Goal: Information Seeking & Learning: Learn about a topic

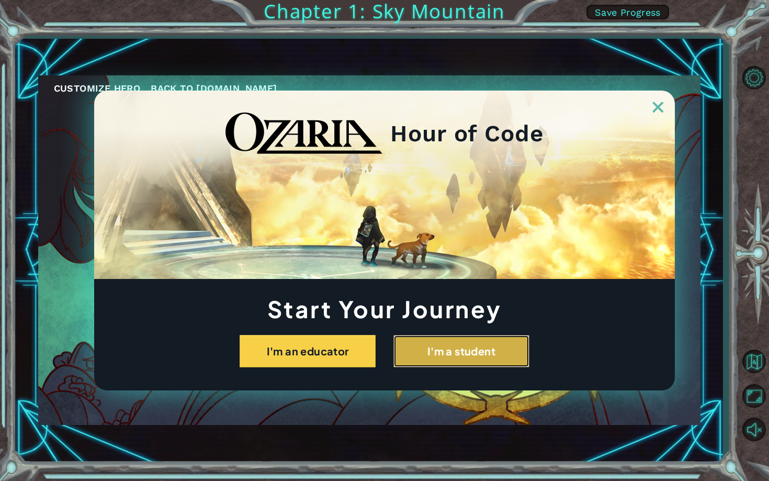
click at [427, 348] on button "I'm a student" at bounding box center [461, 351] width 136 height 32
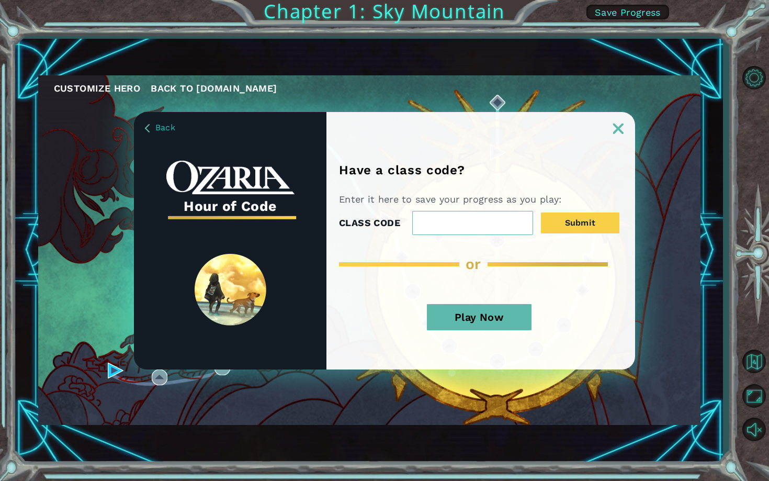
click at [478, 314] on button "Play Now" at bounding box center [479, 317] width 105 height 26
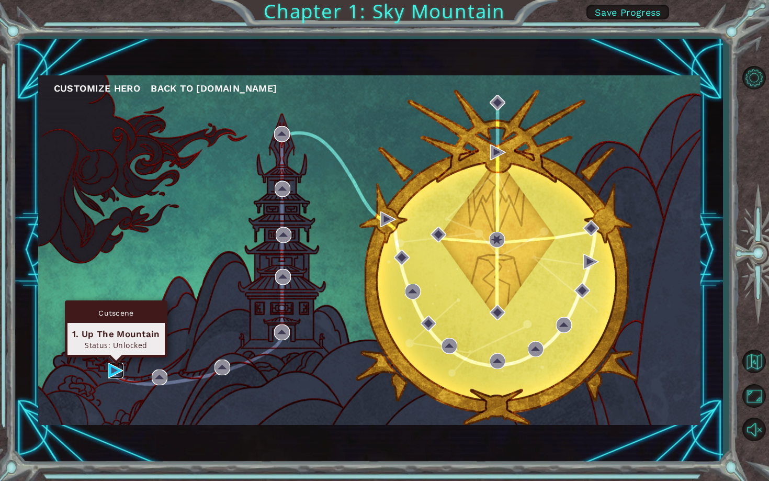
click at [111, 371] on img at bounding box center [116, 371] width 16 height 16
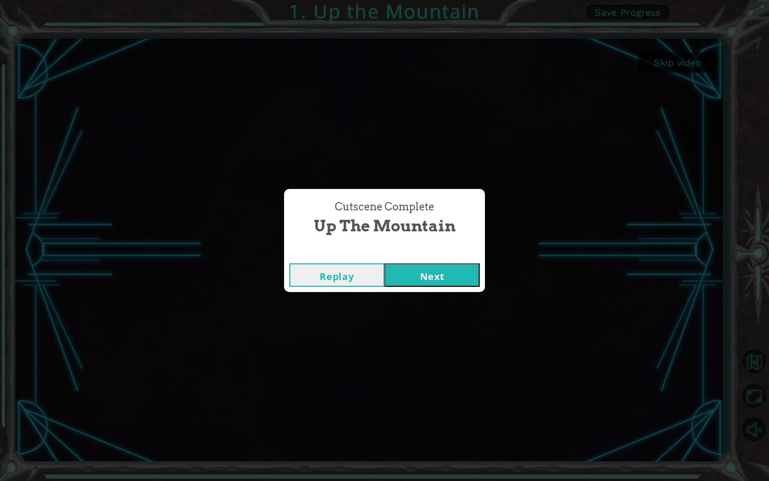
click at [445, 270] on button "Next" at bounding box center [431, 275] width 95 height 24
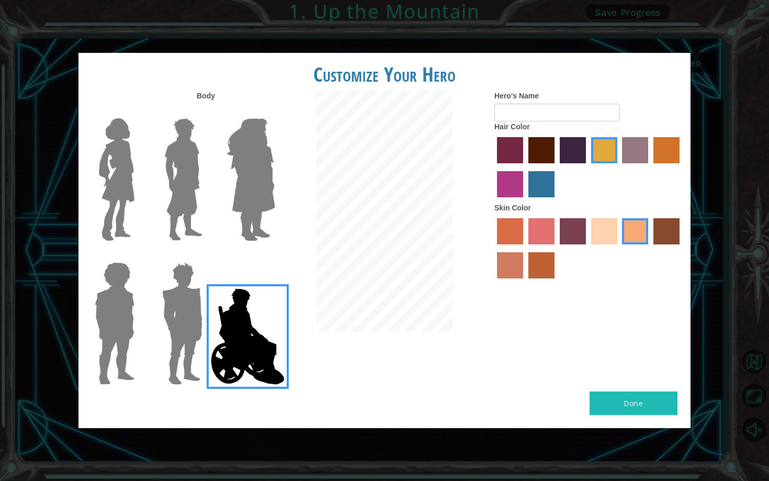
click at [517, 187] on label "medium red violet hair color" at bounding box center [510, 184] width 26 height 26
click at [681, 167] on input "medium red violet hair color" at bounding box center [681, 167] width 0 height 0
click at [544, 232] on label "froly skin color" at bounding box center [541, 231] width 26 height 26
click at [525, 248] on input "froly skin color" at bounding box center [525, 248] width 0 height 0
click at [511, 227] on label "sorbus skin color" at bounding box center [510, 231] width 26 height 26
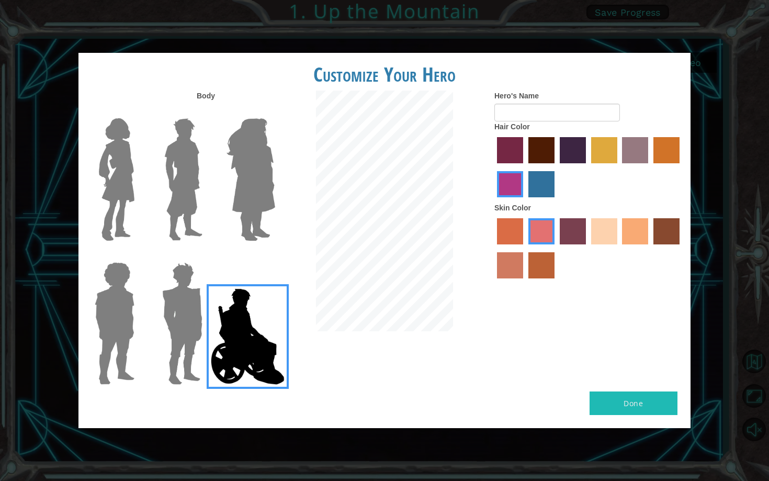
click at [493, 248] on input "sorbus skin color" at bounding box center [493, 248] width 0 height 0
click at [545, 239] on label "froly skin color" at bounding box center [541, 231] width 26 height 26
click at [525, 248] on input "froly skin color" at bounding box center [525, 248] width 0 height 0
click at [542, 112] on input "Hero's Name" at bounding box center [557, 113] width 126 height 18
type input "bob"
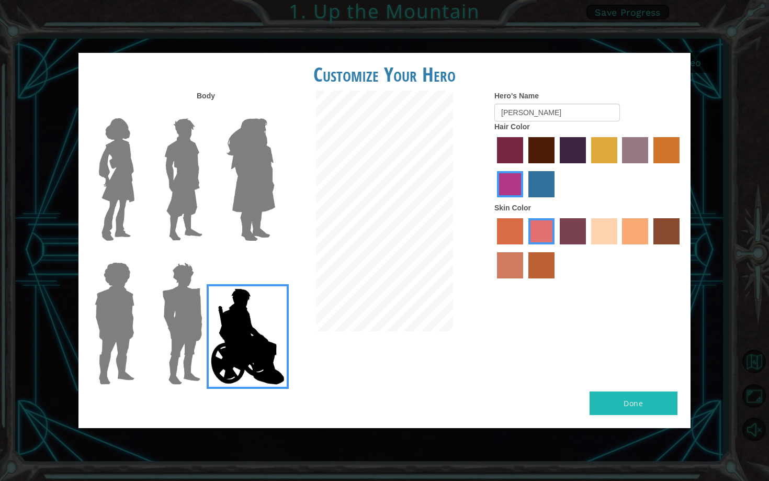
click at [265, 161] on img at bounding box center [250, 179] width 57 height 131
click at [275, 111] on input "Hero Amethyst" at bounding box center [275, 111] width 0 height 0
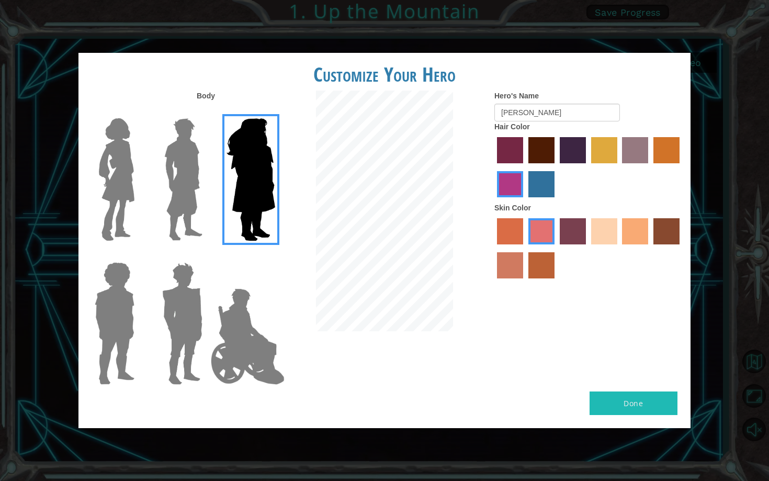
click at [185, 185] on img at bounding box center [183, 179] width 47 height 131
click at [207, 111] on input "Hero Lars" at bounding box center [207, 111] width 0 height 0
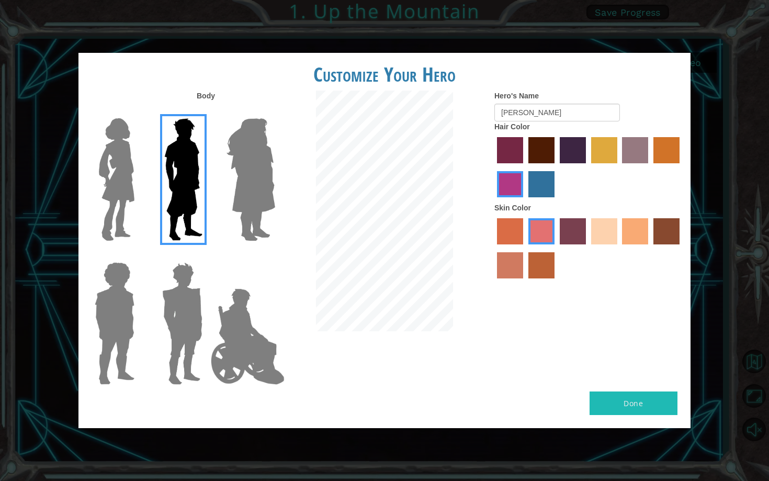
click at [124, 173] on img at bounding box center [117, 179] width 44 height 131
click at [139, 111] on input "Hero Connie" at bounding box center [139, 111] width 0 height 0
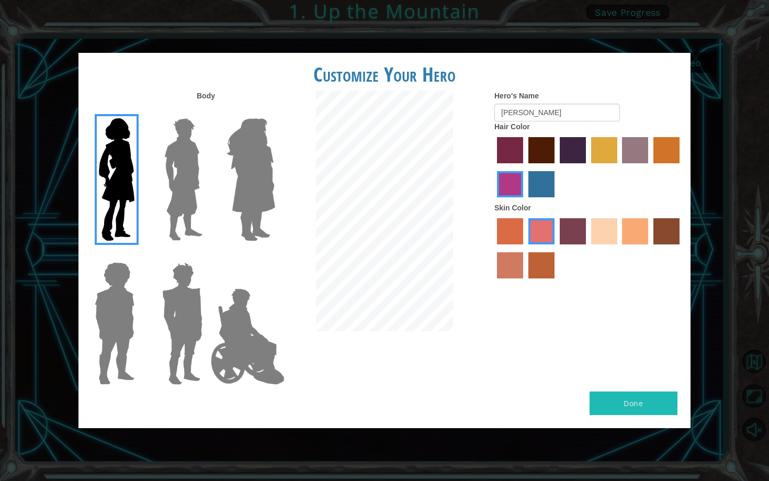
click at [178, 325] on img at bounding box center [182, 323] width 49 height 131
click at [207, 255] on input "Hero Garnet" at bounding box center [207, 255] width 0 height 0
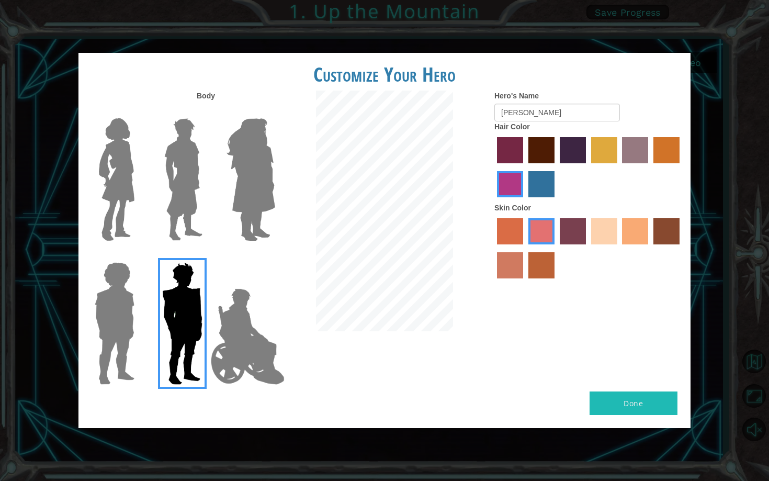
click at [117, 321] on img at bounding box center [114, 323] width 48 height 131
click at [139, 255] on input "Hero Steven" at bounding box center [139, 255] width 0 height 0
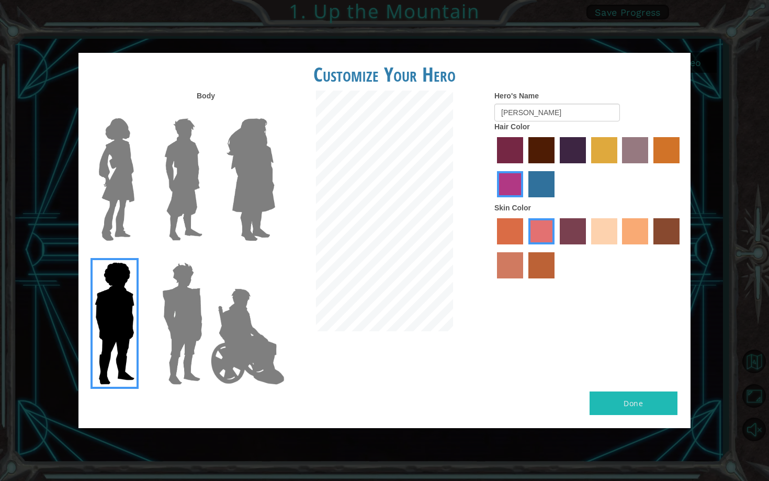
click at [197, 178] on img at bounding box center [183, 179] width 47 height 131
click at [207, 111] on input "Hero Lars" at bounding box center [207, 111] width 0 height 0
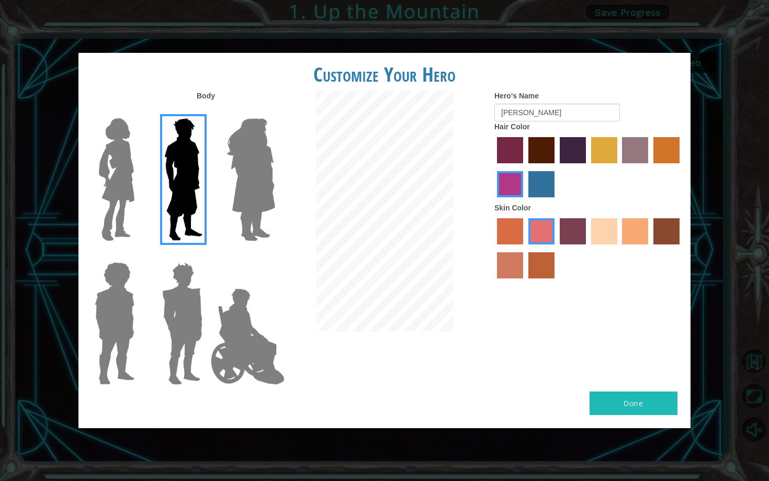
click at [612, 241] on label "sandy beach skin color" at bounding box center [604, 231] width 26 height 26
click at [587, 248] on input "sandy beach skin color" at bounding box center [587, 248] width 0 height 0
click at [631, 234] on label "tacao skin color" at bounding box center [635, 231] width 26 height 26
click at [619, 248] on input "tacao skin color" at bounding box center [619, 248] width 0 height 0
click at [544, 267] on label "smoke tree skin color" at bounding box center [541, 265] width 26 height 26
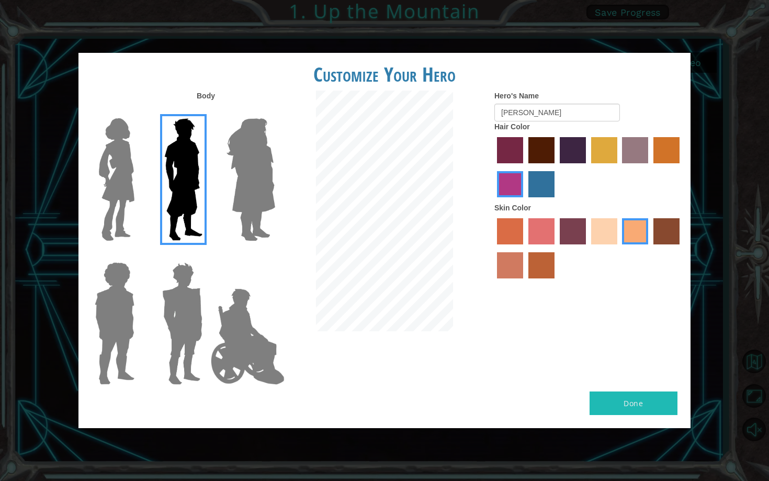
click at [525, 282] on input "smoke tree skin color" at bounding box center [525, 282] width 0 height 0
click at [541, 192] on label "lachmara hair color" at bounding box center [541, 184] width 26 height 26
click at [525, 201] on input "lachmara hair color" at bounding box center [525, 201] width 0 height 0
click at [661, 153] on label "gold drop hair color" at bounding box center [666, 150] width 26 height 26
click at [650, 167] on input "gold drop hair color" at bounding box center [650, 167] width 0 height 0
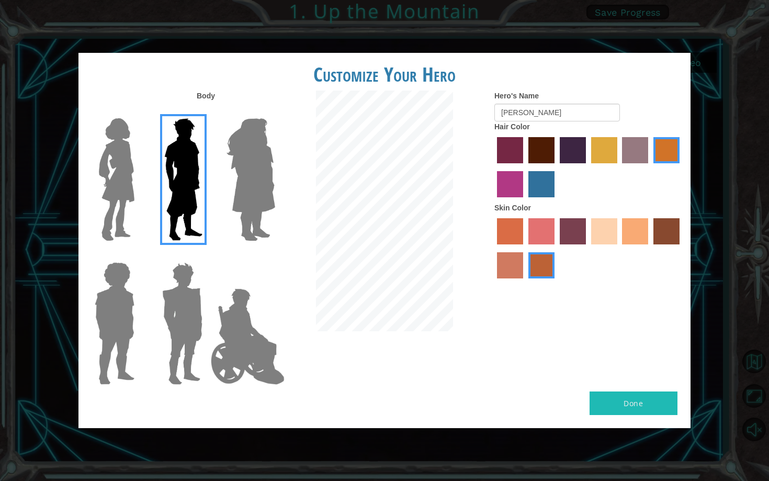
click at [638, 153] on label "bazaar hair color" at bounding box center [635, 150] width 26 height 26
click at [619, 167] on input "bazaar hair color" at bounding box center [619, 167] width 0 height 0
click at [602, 154] on label "tulip tree hair color" at bounding box center [604, 150] width 26 height 26
click at [587, 167] on input "tulip tree hair color" at bounding box center [587, 167] width 0 height 0
click at [572, 153] on label "hot purple hair color" at bounding box center [573, 150] width 26 height 26
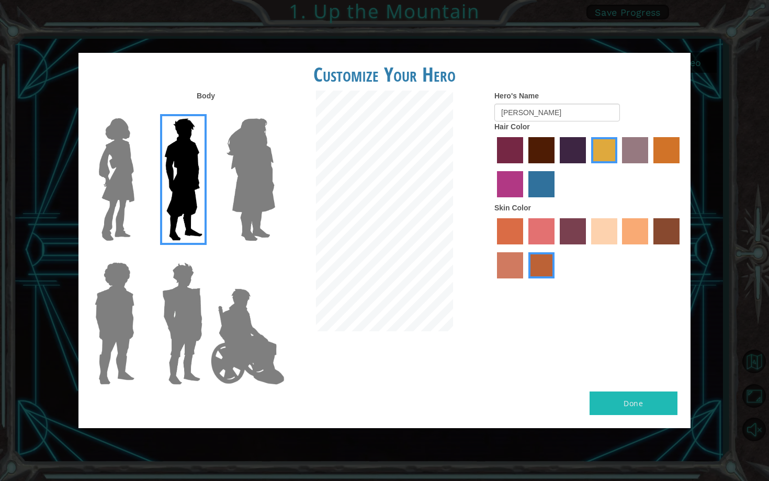
click at [556, 167] on input "hot purple hair color" at bounding box center [556, 167] width 0 height 0
click at [545, 154] on label "maroon hair color" at bounding box center [541, 150] width 26 height 26
click at [525, 167] on input "maroon hair color" at bounding box center [525, 167] width 0 height 0
drag, startPoint x: 533, startPoint y: 115, endPoint x: 468, endPoint y: 115, distance: 64.9
click at [468, 115] on div "Body Hero's Name bob Hair Color Skin Color" at bounding box center [384, 240] width 612 height 301
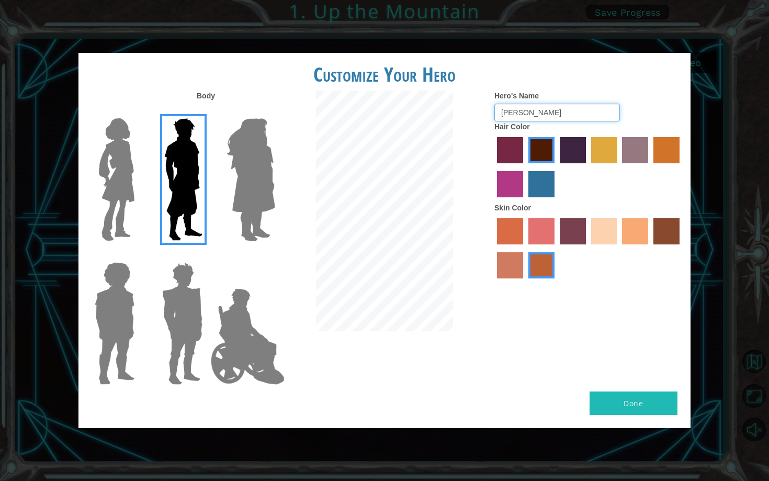
type input "BOB"
click at [630, 403] on button "Done" at bounding box center [634, 403] width 88 height 24
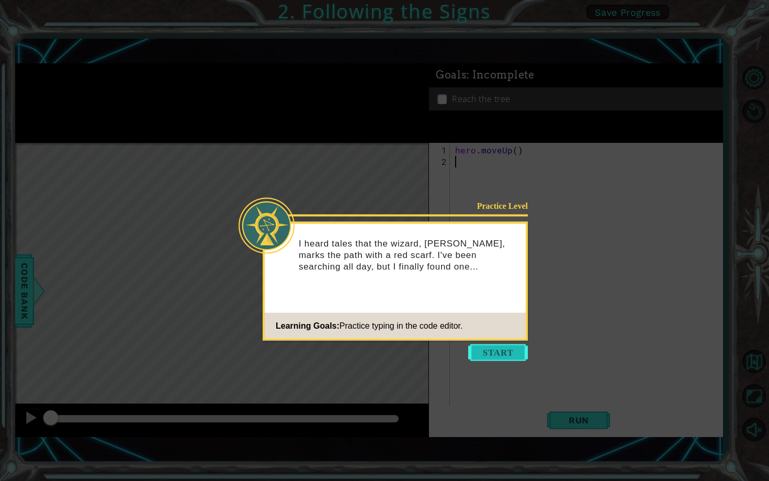
click at [516, 357] on button "Start" at bounding box center [498, 352] width 60 height 17
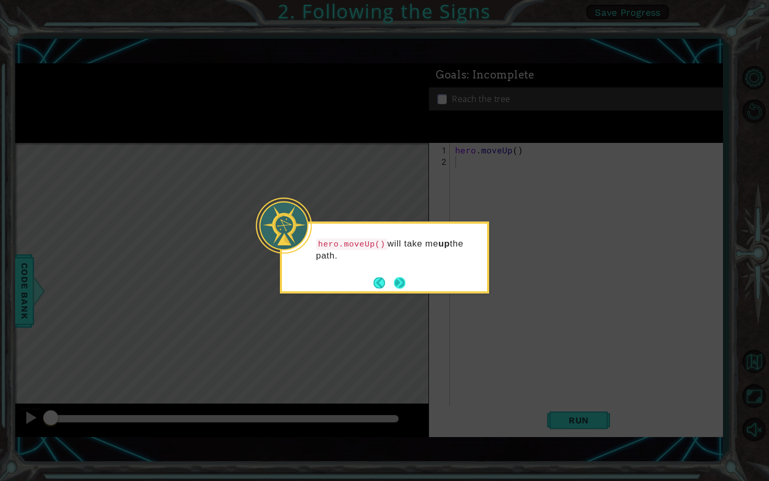
click at [404, 285] on button "Next" at bounding box center [400, 283] width 12 height 12
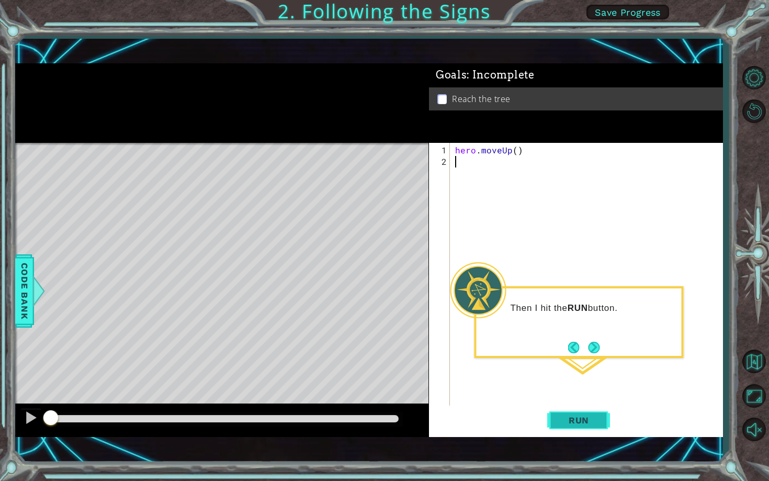
click at [594, 422] on span "Run" at bounding box center [578, 420] width 41 height 10
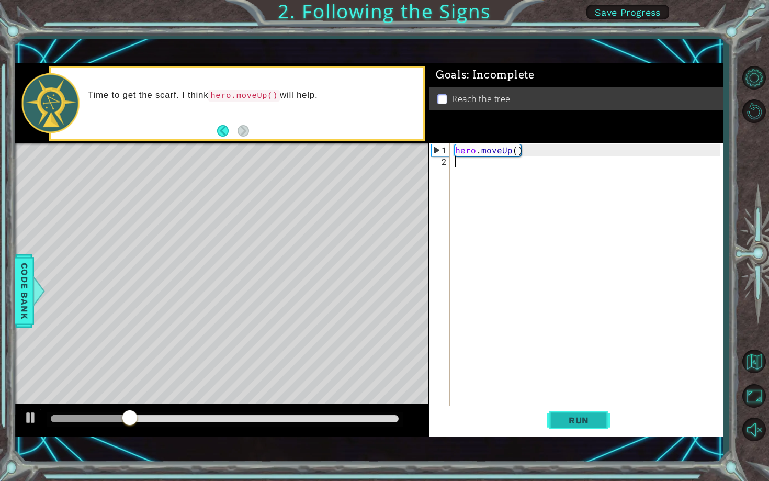
click at [580, 418] on span "Run" at bounding box center [578, 420] width 41 height 10
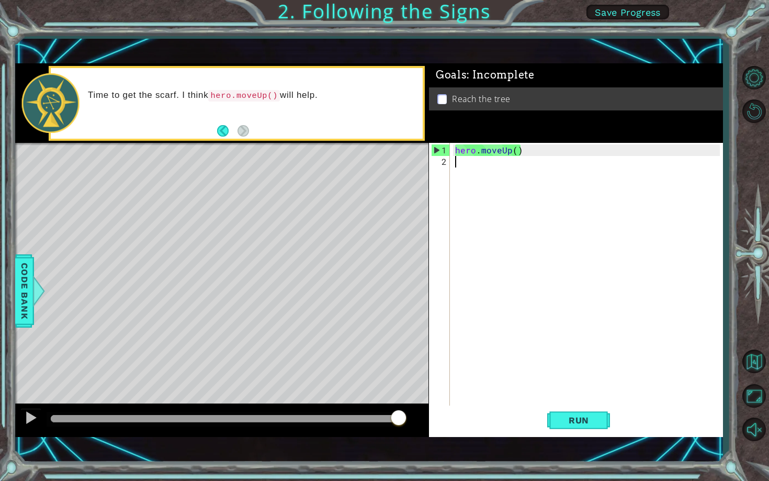
click at [444, 99] on p at bounding box center [441, 99] width 9 height 10
click at [570, 420] on span "Run" at bounding box center [578, 420] width 41 height 10
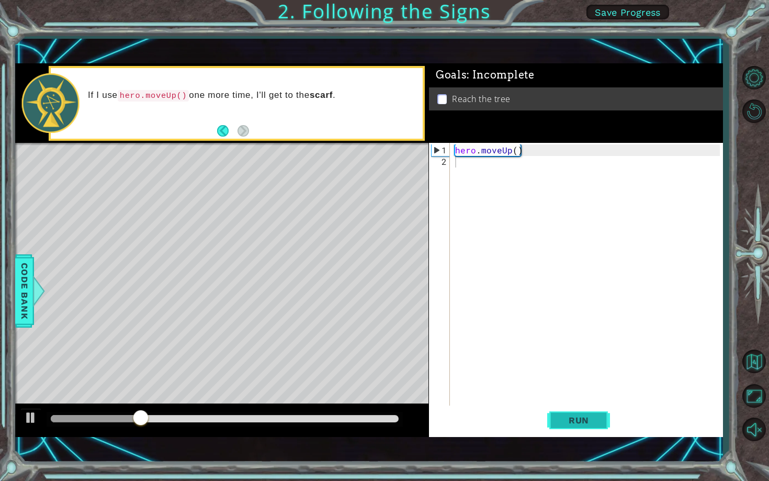
click at [585, 418] on span "Run" at bounding box center [578, 420] width 41 height 10
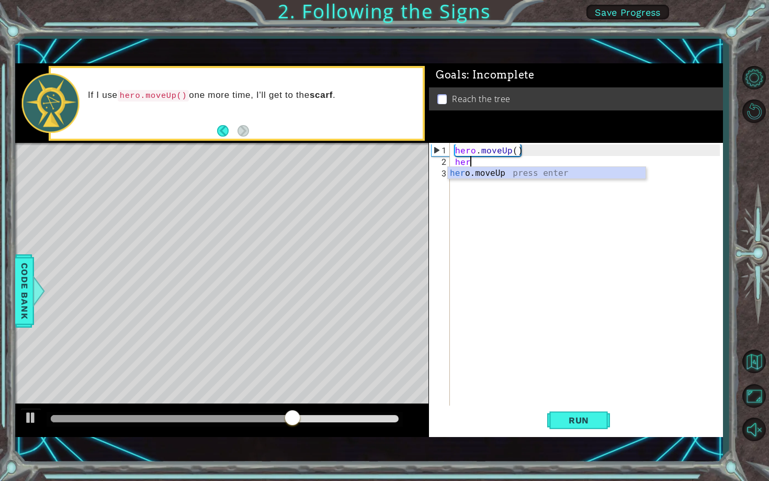
scroll to position [0, 1]
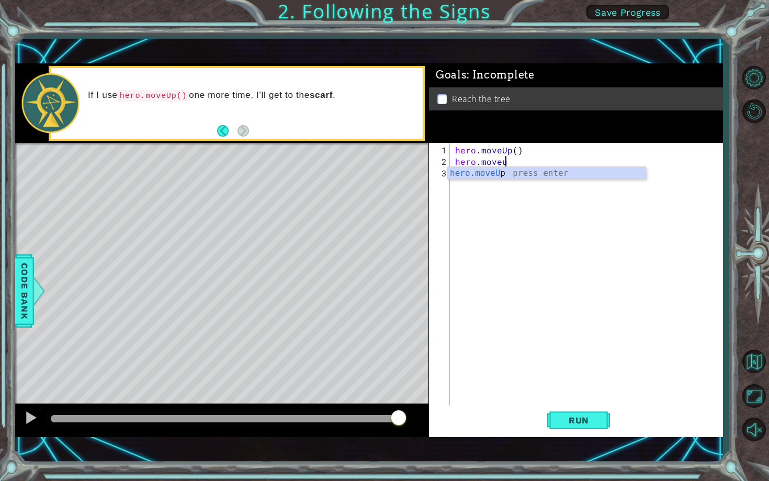
type textarea "hero.moveup"
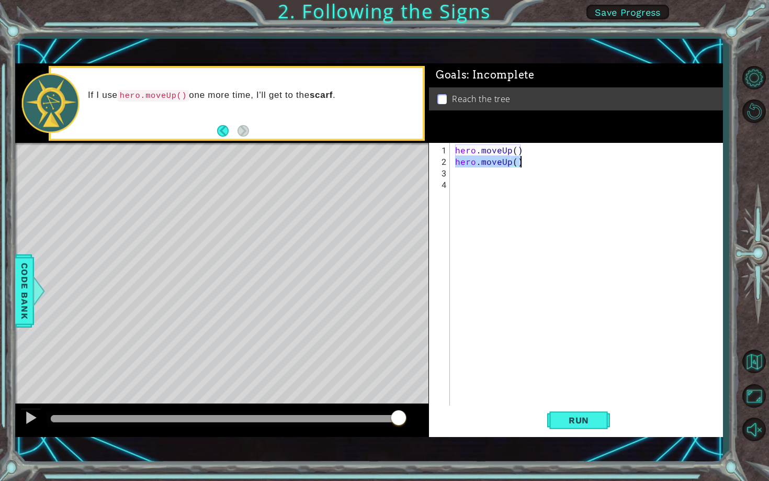
drag, startPoint x: 456, startPoint y: 162, endPoint x: 517, endPoint y: 163, distance: 61.2
click at [517, 163] on div "hero . moveUp ( ) hero . moveUp ( )" at bounding box center [589, 288] width 272 height 288
type textarea "hero.moveUp()"
click at [487, 176] on div "hero . moveUp ( ) hero . moveUp ( )" at bounding box center [589, 288] width 272 height 288
paste textarea "hero.moveUp("
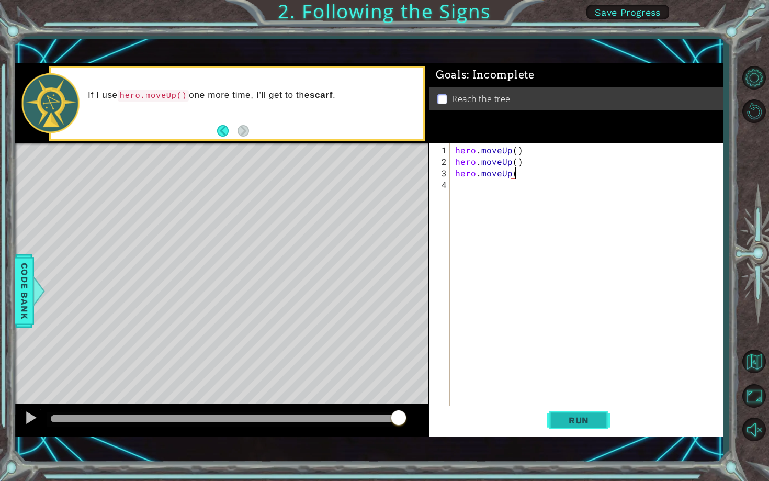
click at [587, 427] on button "Run" at bounding box center [578, 419] width 63 height 29
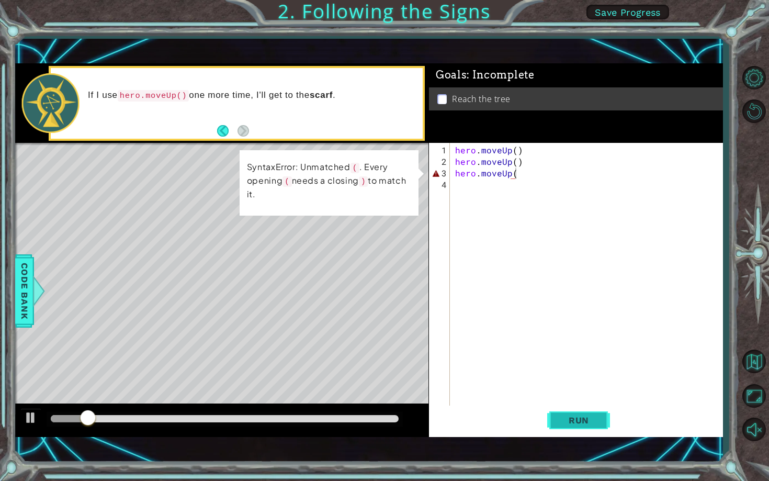
click at [586, 422] on span "Run" at bounding box center [578, 420] width 41 height 10
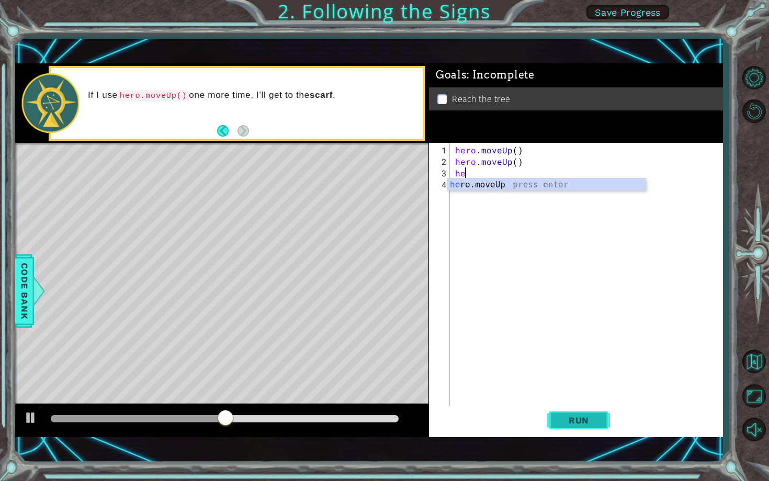
type textarea "h"
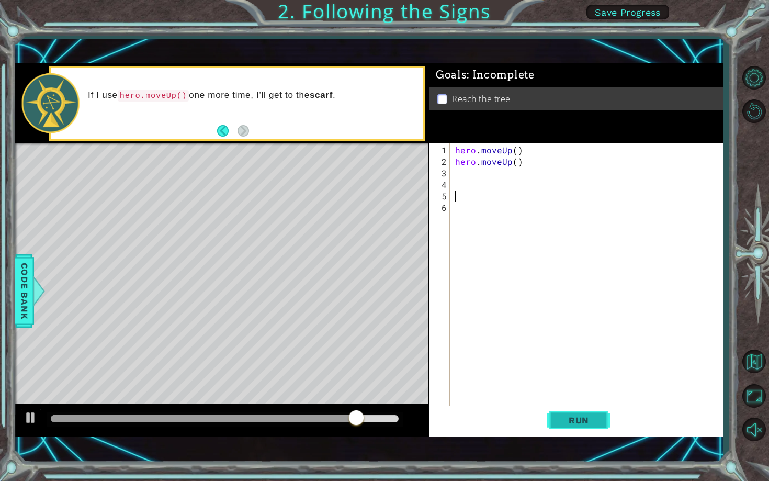
click at [582, 416] on span "Run" at bounding box center [578, 420] width 41 height 10
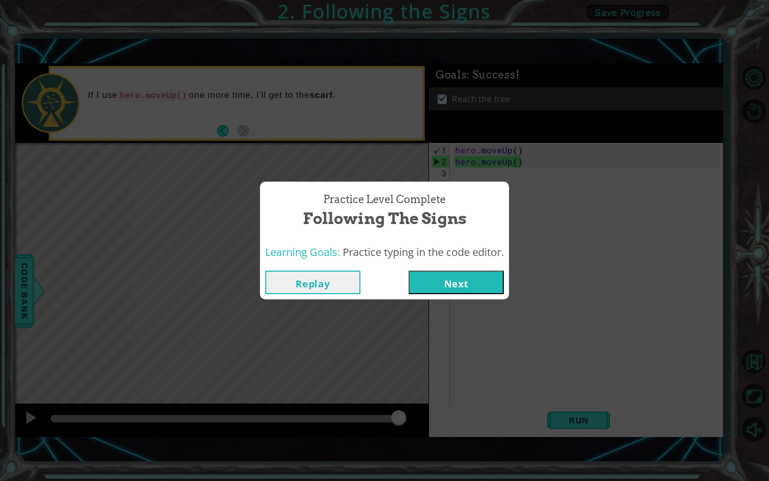
click at [460, 284] on button "Next" at bounding box center [456, 282] width 95 height 24
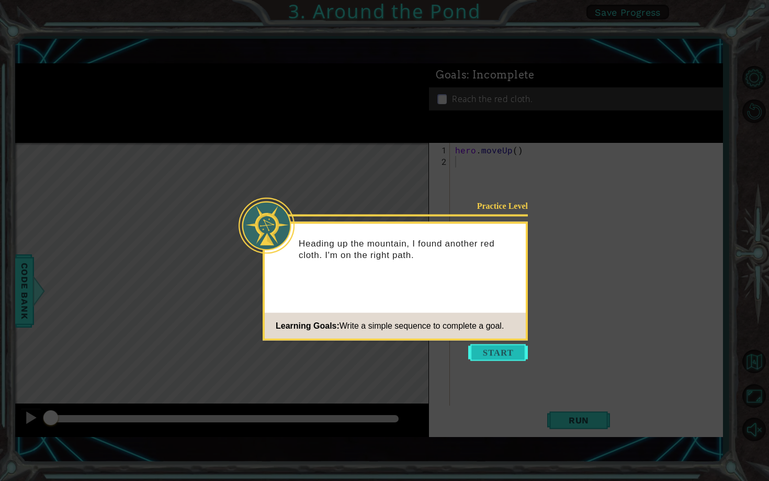
click at [494, 357] on button "Start" at bounding box center [498, 352] width 60 height 17
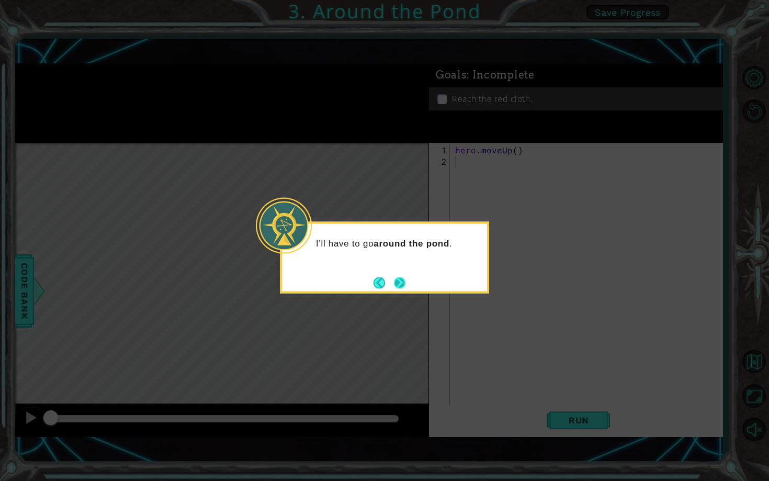
click at [402, 287] on button "Next" at bounding box center [400, 283] width 12 height 12
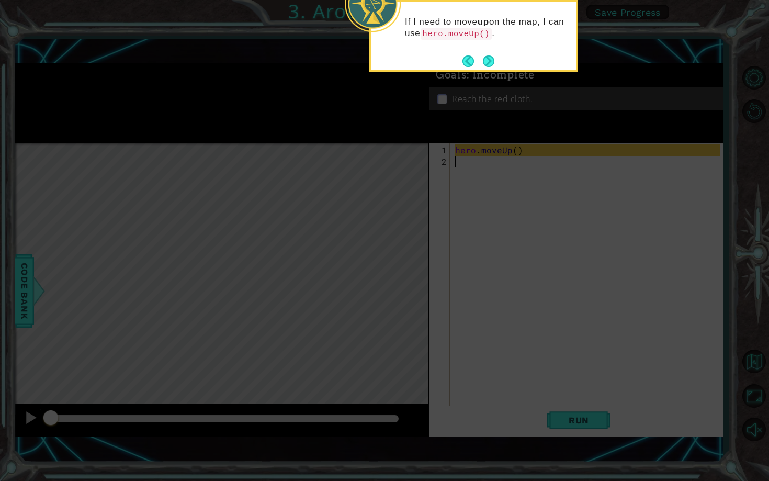
click at [486, 75] on icon at bounding box center [384, 106] width 769 height 749
click at [486, 66] on button "Next" at bounding box center [489, 61] width 12 height 12
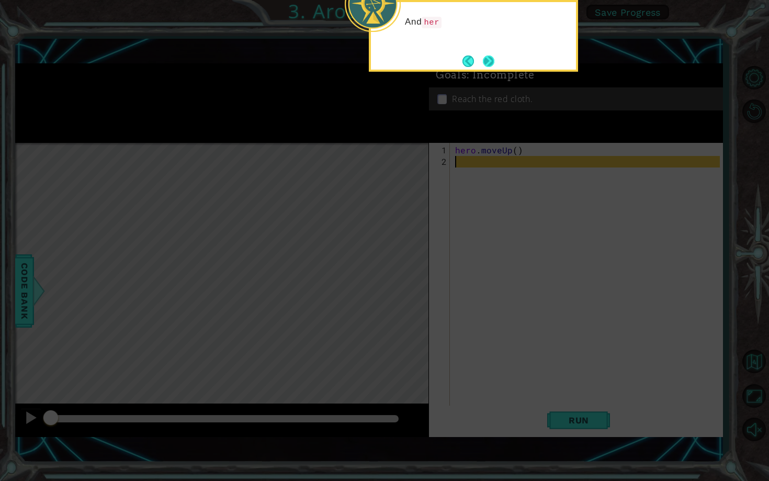
click at [489, 58] on button "Next" at bounding box center [489, 61] width 12 height 12
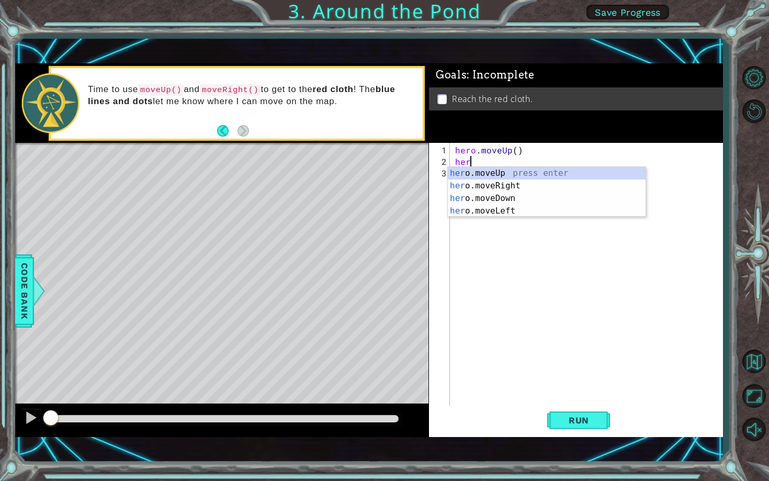
type textarea "hero"
click at [483, 184] on div "hero .moveUp press enter hero .moveRight press enter hero .moveDown press enter…" at bounding box center [547, 204] width 198 height 75
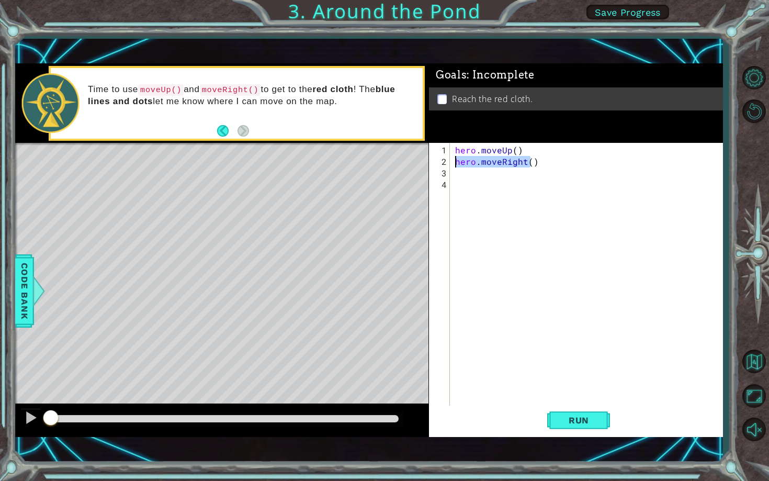
drag, startPoint x: 531, startPoint y: 163, endPoint x: 455, endPoint y: 164, distance: 76.4
click at [455, 164] on div "hero . moveUp ( ) hero . moveRight ( )" at bounding box center [589, 288] width 272 height 288
type textarea ")"
click at [479, 155] on div "hero . moveUp ( ) )" at bounding box center [589, 288] width 272 height 288
drag, startPoint x: 454, startPoint y: 150, endPoint x: 546, endPoint y: 150, distance: 92.1
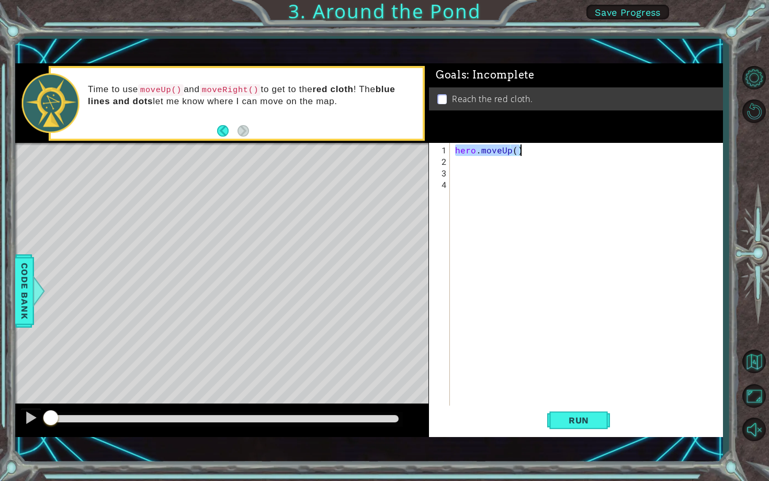
click at [546, 150] on div "hero . moveUp ( )" at bounding box center [589, 288] width 272 height 288
type textarea "hero.moveUp()"
click at [473, 163] on div "hero . moveUp ( )" at bounding box center [589, 288] width 272 height 288
paste textarea "hero.moveUp()"
type textarea "hero.moveUp()"
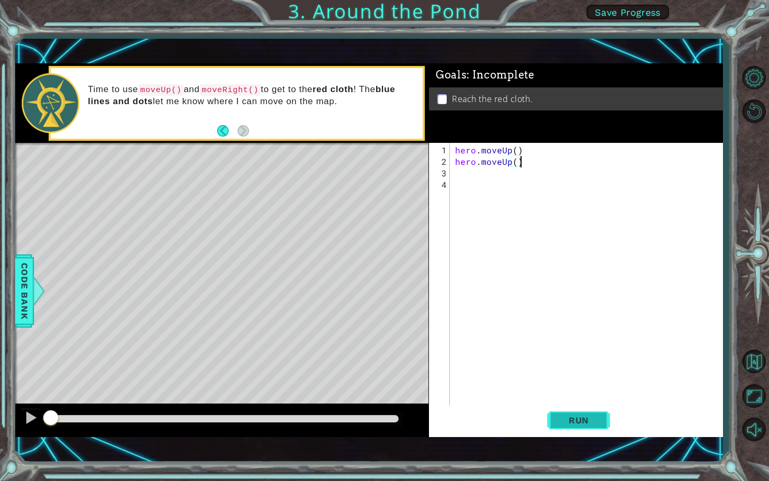
click at [592, 426] on button "Run" at bounding box center [578, 419] width 63 height 29
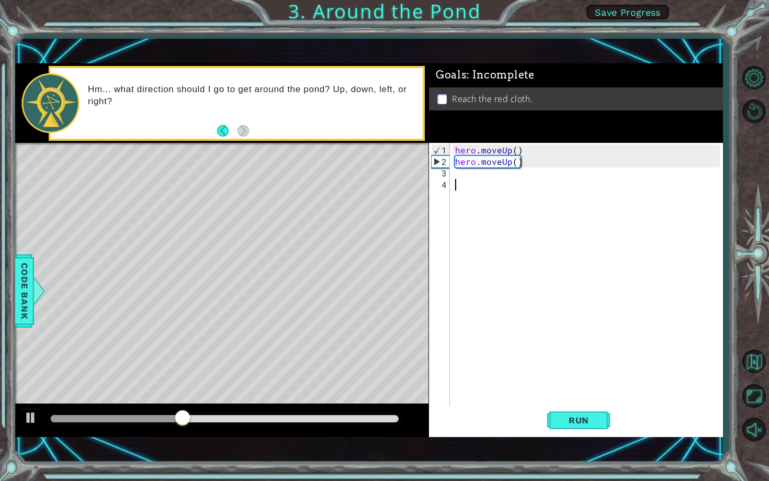
click at [507, 181] on div "hero . moveUp ( ) hero . moveUp ( )" at bounding box center [589, 288] width 272 height 288
click at [451, 177] on div "1 2 3 4 hero . moveUp ( ) hero . moveUp ( ) ההההההההההההההההההההההההההההההההההה…" at bounding box center [574, 275] width 291 height 265
click at [463, 174] on div "hero . moveUp ( ) hero . moveUp ( )" at bounding box center [589, 288] width 272 height 288
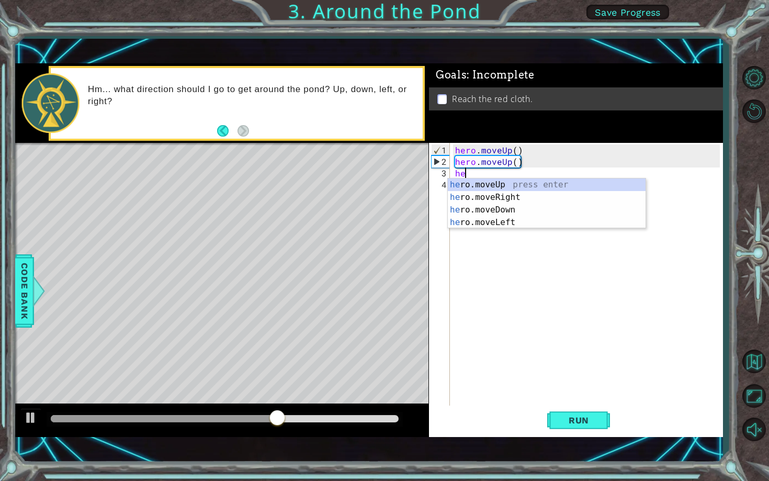
type textarea "her"
click at [479, 199] on div "her o.moveUp press enter her o.moveRight press enter her o.moveDown press enter…" at bounding box center [547, 215] width 198 height 75
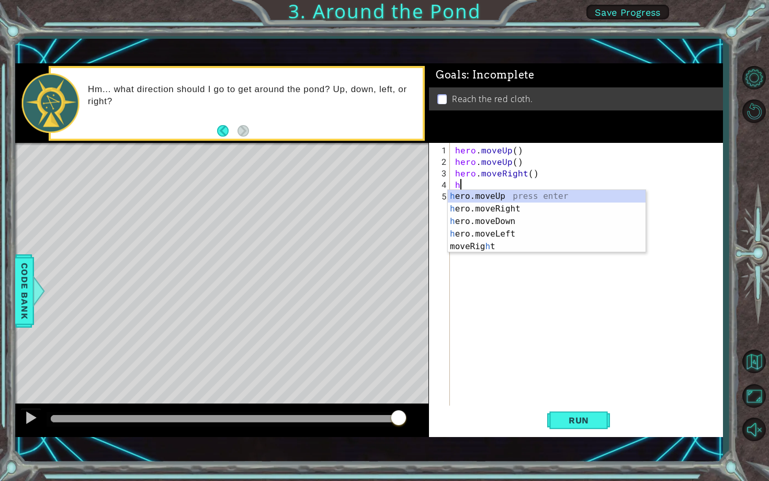
type textarea "her"
click at [517, 194] on div "her o.moveUp press enter her o.moveRight press enter her o.moveDown press enter…" at bounding box center [547, 227] width 198 height 75
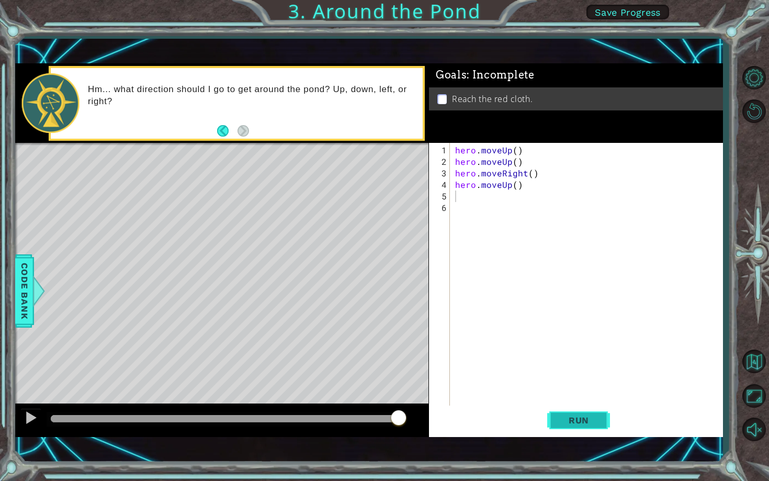
click at [583, 429] on button "Run" at bounding box center [578, 419] width 63 height 29
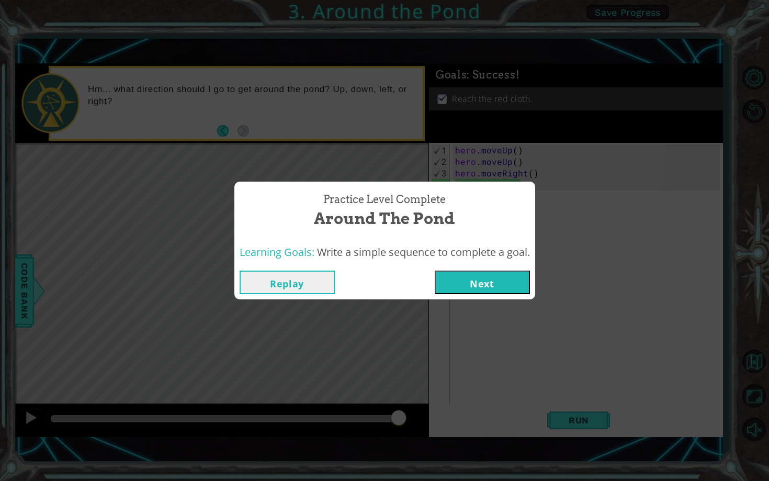
click at [526, 290] on button "Next" at bounding box center [482, 282] width 95 height 24
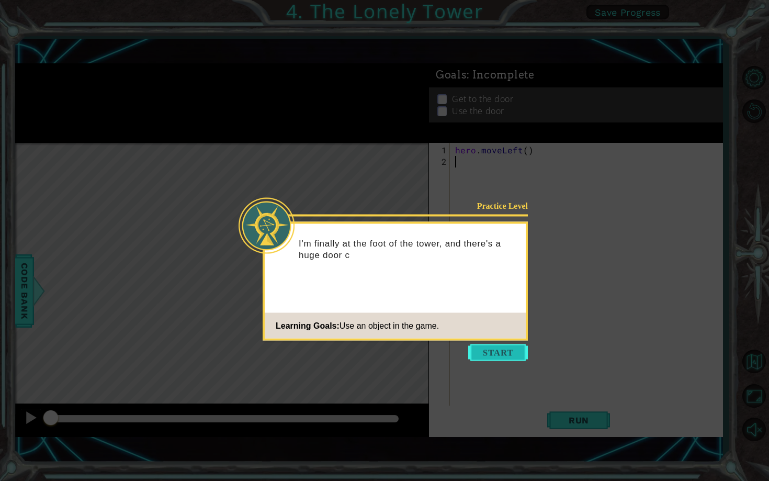
click at [509, 350] on button "Start" at bounding box center [498, 352] width 60 height 17
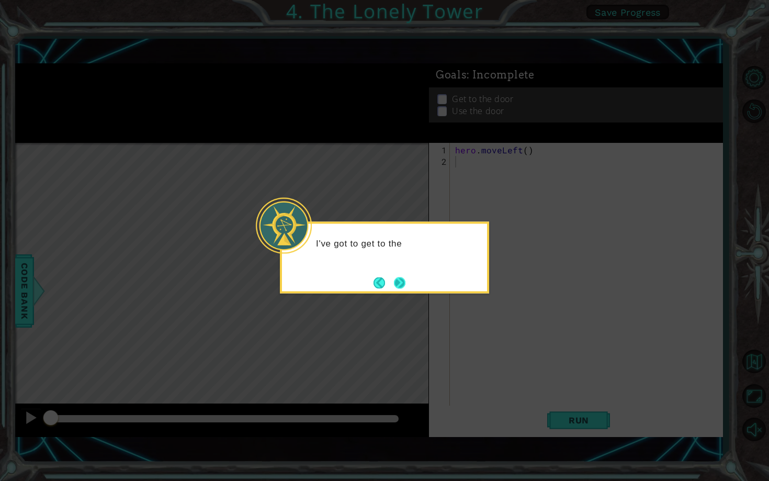
click at [402, 279] on button "Next" at bounding box center [400, 283] width 12 height 12
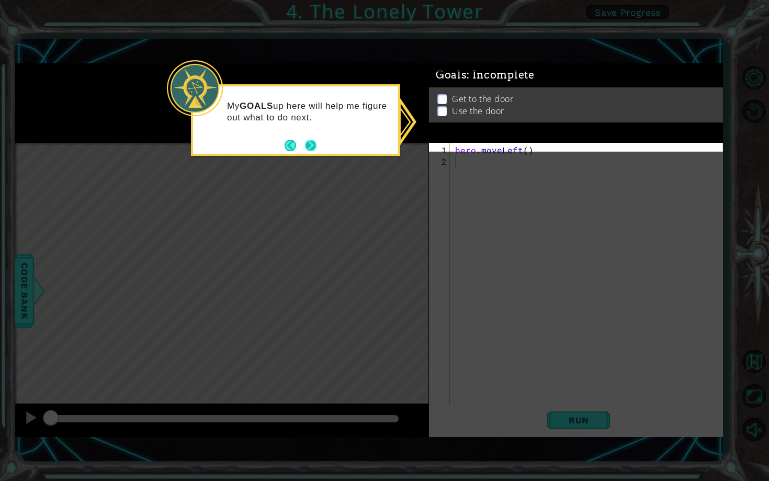
click at [318, 151] on div "My GOALS up here will help me figure out what to do next." at bounding box center [295, 120] width 209 height 72
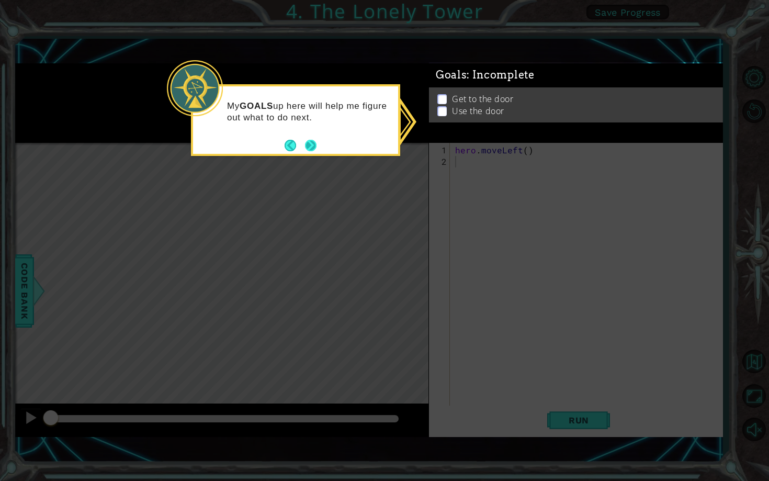
click at [315, 147] on button "Next" at bounding box center [311, 146] width 12 height 12
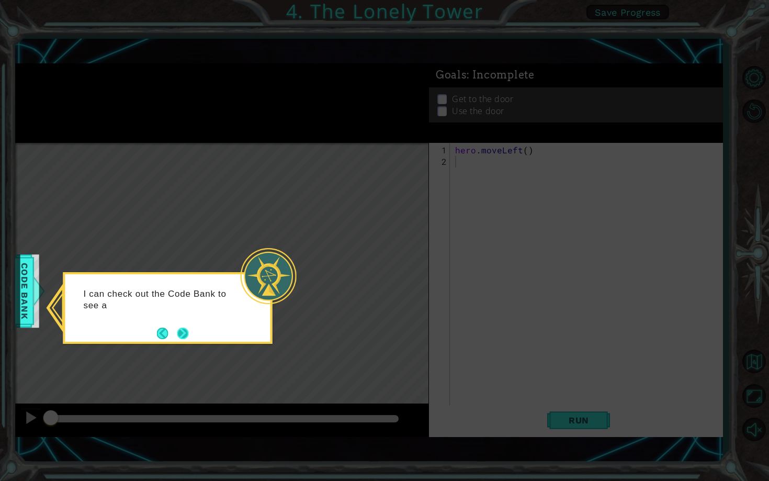
click at [189, 329] on button "Next" at bounding box center [183, 333] width 12 height 12
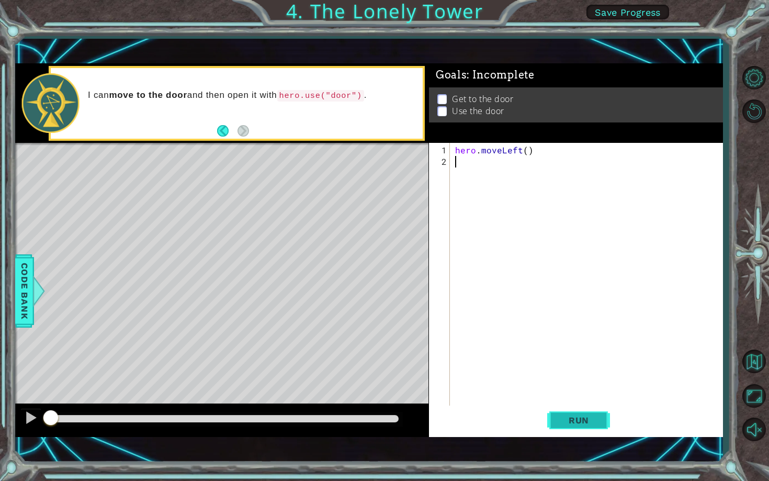
click at [593, 416] on span "Run" at bounding box center [578, 420] width 41 height 10
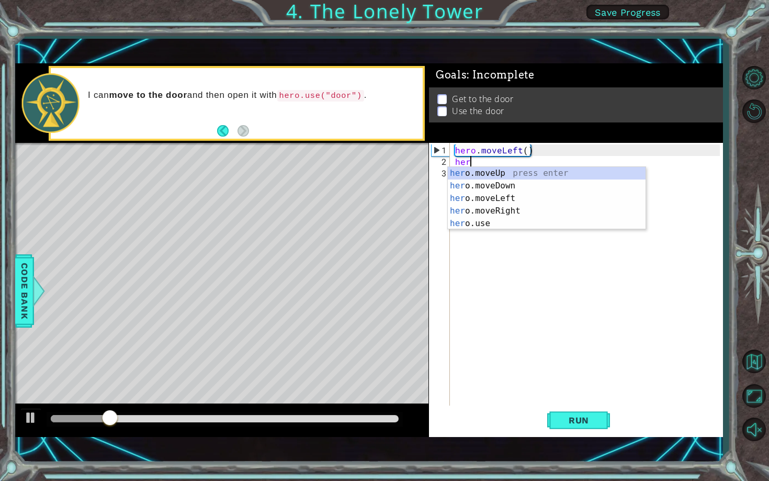
type textarea "hero"
click at [495, 172] on div "hero .moveUp press enter hero .moveDown press enter hero .moveLeft press enter …" at bounding box center [547, 211] width 198 height 88
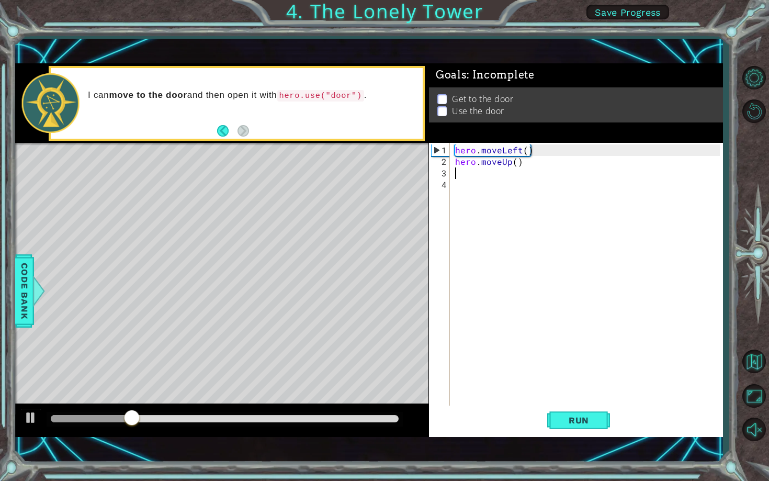
scroll to position [0, 0]
click at [580, 428] on button "Run" at bounding box center [578, 419] width 63 height 29
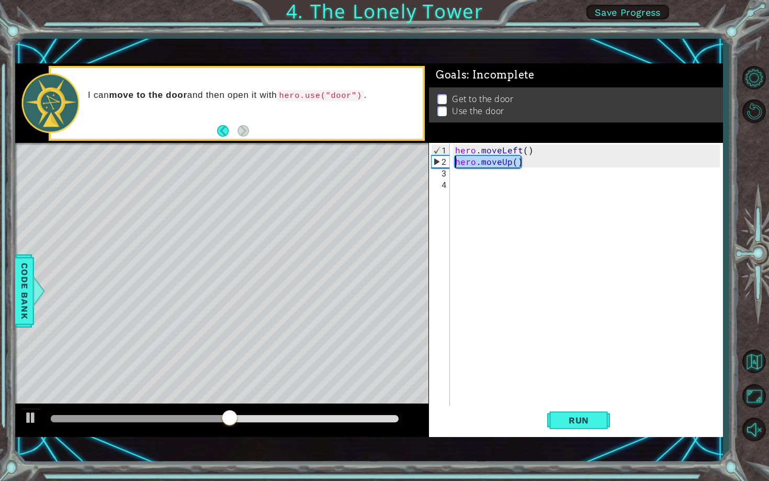
drag, startPoint x: 539, startPoint y: 165, endPoint x: 449, endPoint y: 165, distance: 89.5
click at [449, 165] on div "1 2 3 4 hero . moveLeft ( ) hero . moveUp ( ) ההההההההההההההההההההההההההההההההה…" at bounding box center [574, 275] width 291 height 265
type textarea "hero.moveUp()"
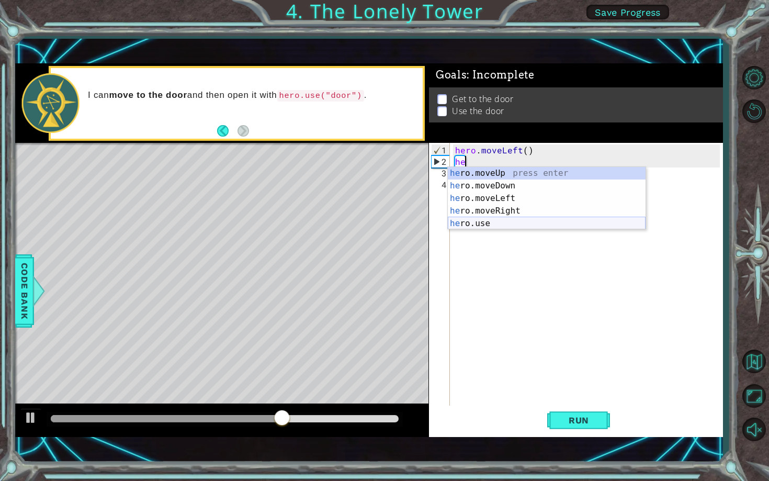
click at [488, 223] on div "he ro.moveUp press enter he ro.moveDown press enter he ro.moveLeft press enter …" at bounding box center [547, 211] width 198 height 88
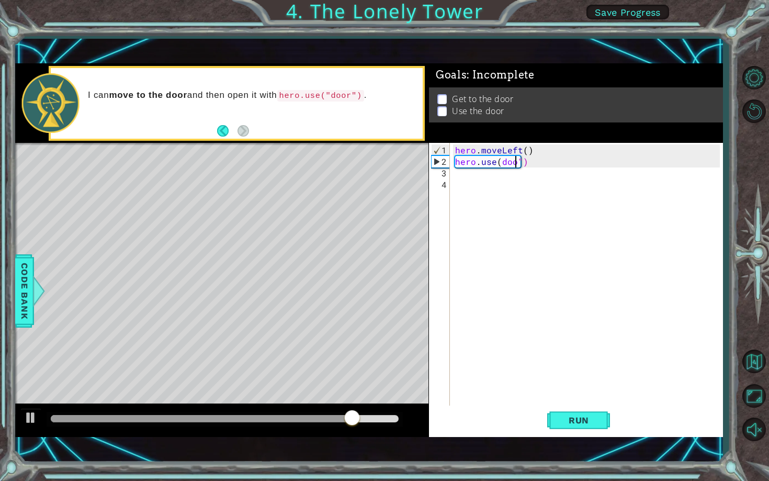
type textarea "hero.use(door")"
click at [587, 417] on span "Run" at bounding box center [578, 420] width 41 height 10
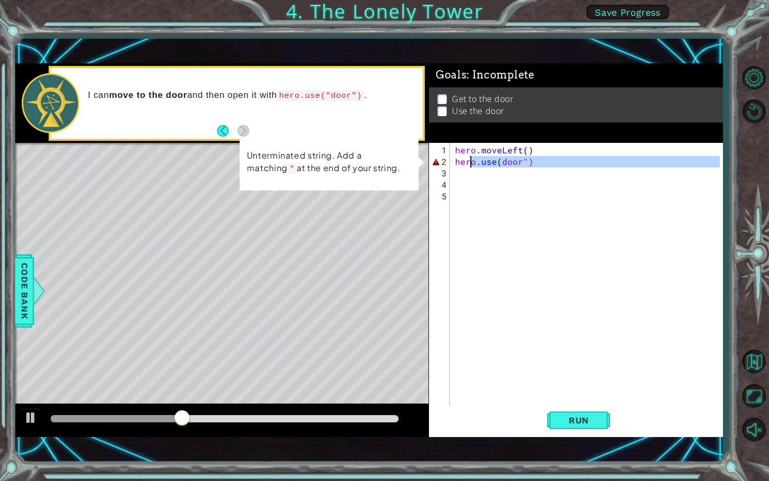
drag, startPoint x: 538, startPoint y: 168, endPoint x: 469, endPoint y: 161, distance: 70.0
click at [469, 161] on div "hero . moveLeft ( ) hero . use ( door ")" at bounding box center [589, 288] width 272 height 288
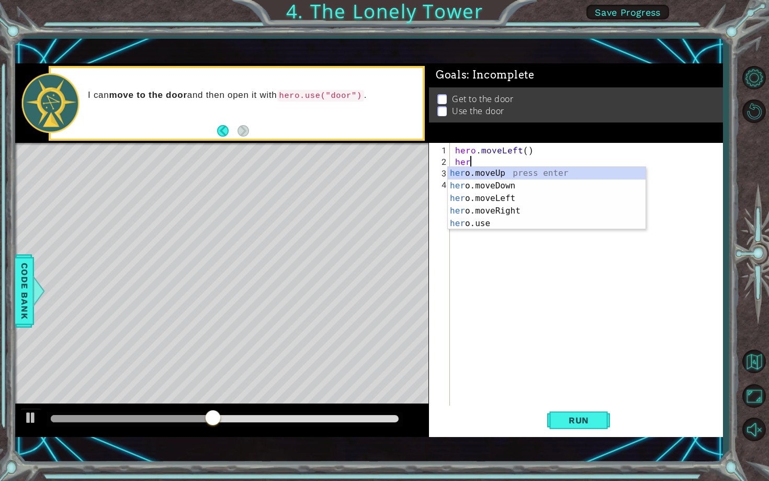
type textarea "he"
click at [494, 232] on div "hero . moveLeft ( ) he" at bounding box center [589, 288] width 272 height 288
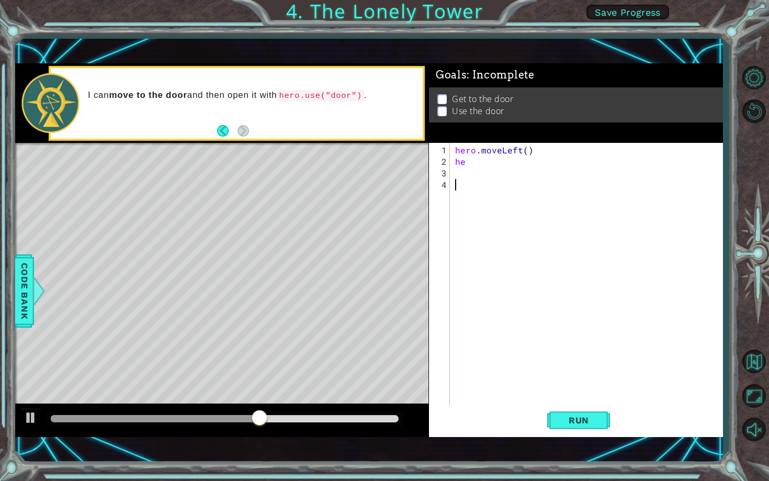
click at [478, 167] on div "hero . moveLeft ( ) he" at bounding box center [589, 288] width 272 height 288
click at [468, 163] on div "hero . moveLeft ( ) he" at bounding box center [589, 288] width 272 height 288
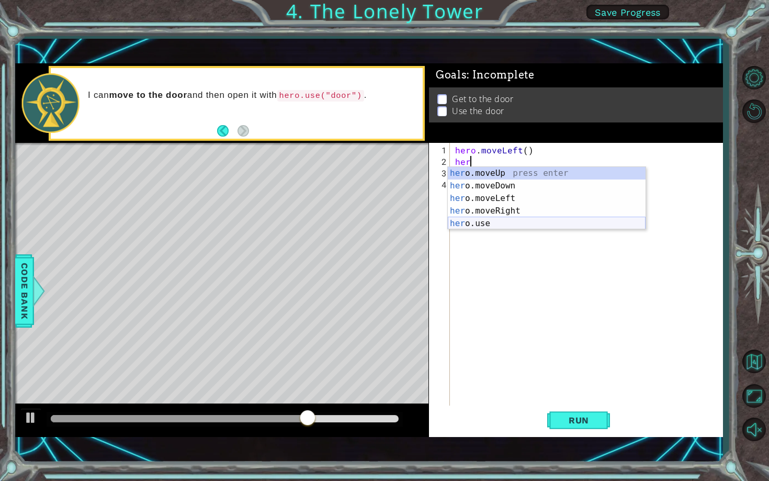
click at [492, 224] on div "her o.moveUp press enter her o.moveDown press enter her o.moveLeft press enter …" at bounding box center [547, 211] width 198 height 88
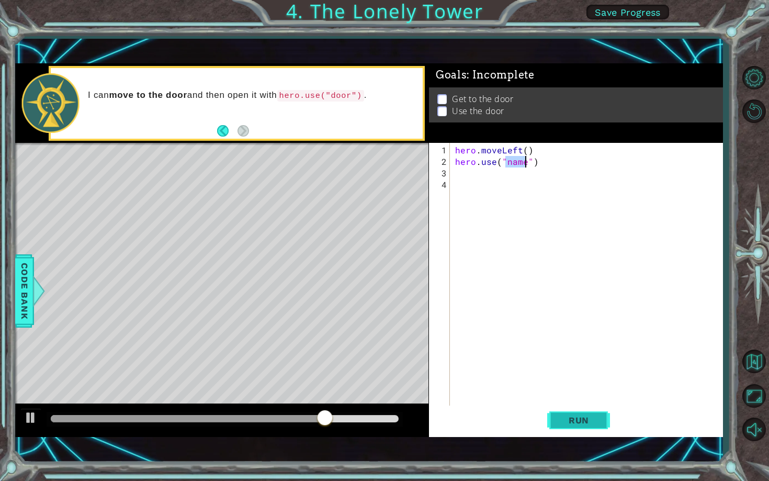
click at [569, 418] on span "Run" at bounding box center [578, 420] width 41 height 10
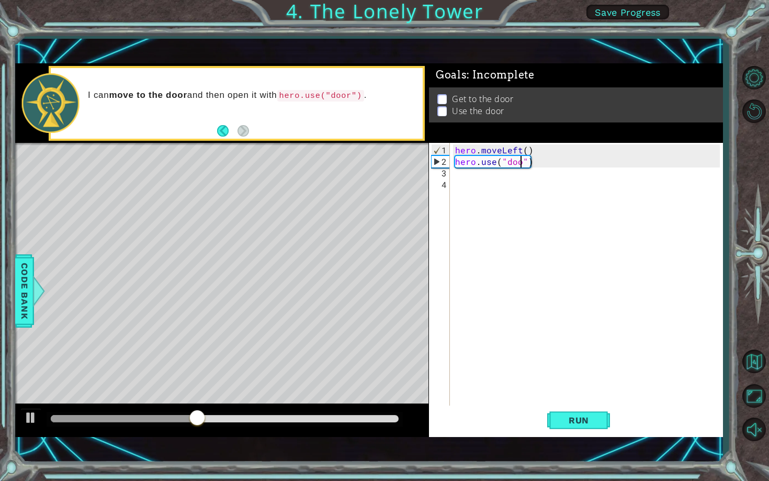
type textarea "hero.use("door")"
click at [593, 417] on span "Run" at bounding box center [578, 420] width 41 height 10
click at [540, 165] on div "hero . moveLeft ( ) hero . use ( "door" )" at bounding box center [589, 288] width 272 height 288
type textarea "hero.use("door")"
drag, startPoint x: 540, startPoint y: 165, endPoint x: 455, endPoint y: 163, distance: 84.8
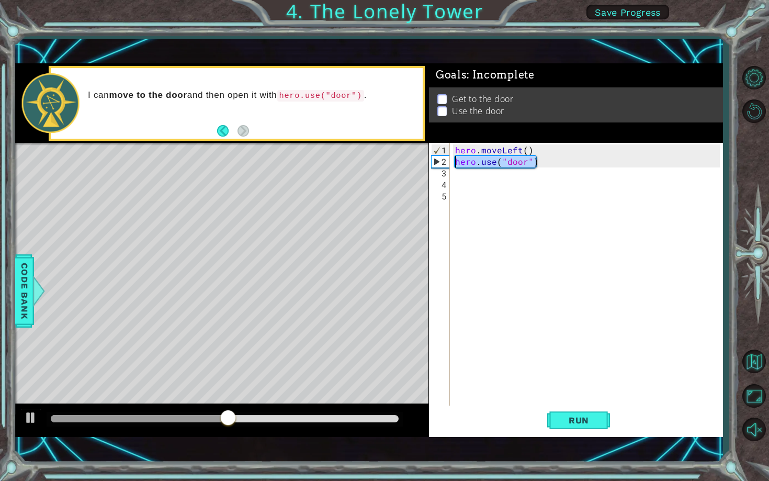
click at [455, 163] on div "hero . moveLeft ( ) hero . use ( "door" )" at bounding box center [589, 288] width 272 height 288
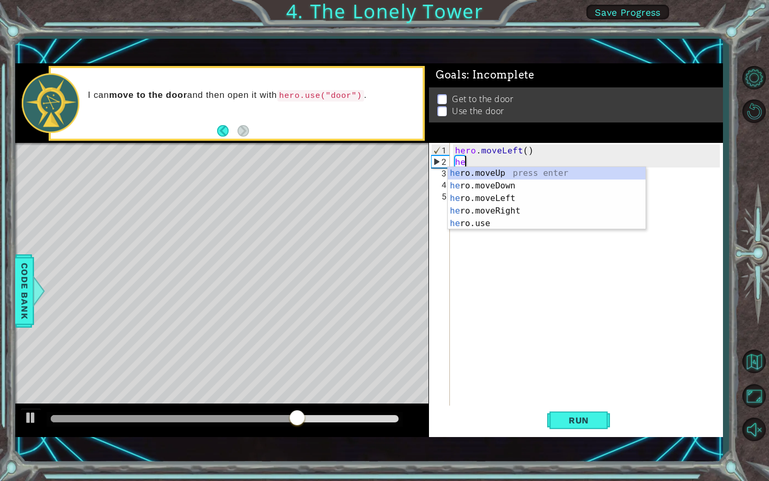
type textarea "her"
click at [497, 170] on div "her o.moveUp press enter her o.moveDown press enter her o.moveLeft press enter …" at bounding box center [547, 211] width 198 height 88
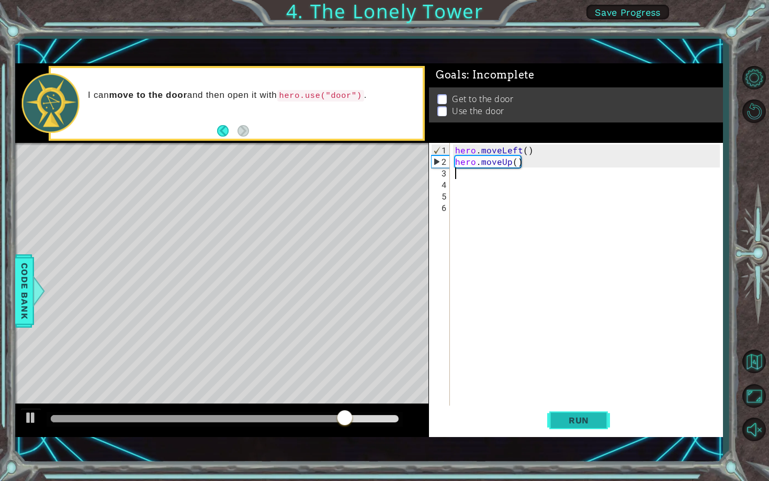
click at [586, 417] on span "Run" at bounding box center [578, 420] width 41 height 10
click at [222, 129] on button "Back" at bounding box center [227, 131] width 20 height 12
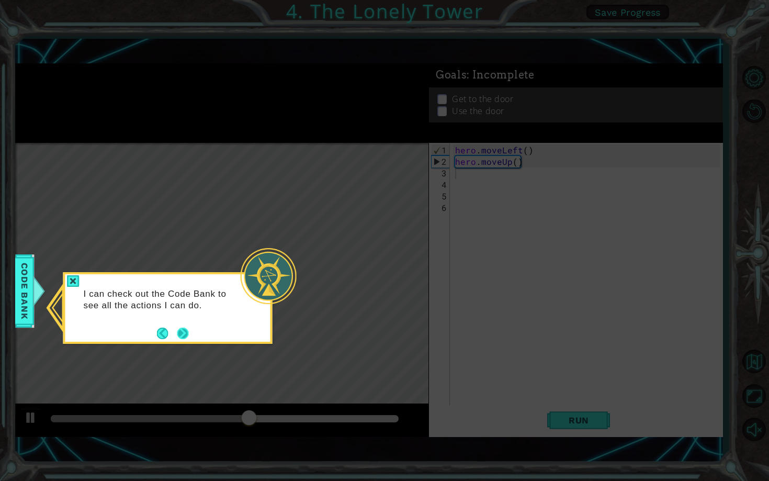
click at [187, 334] on button "Next" at bounding box center [183, 333] width 12 height 12
click at [187, 334] on div "Level Map" at bounding box center [256, 297] width 483 height 308
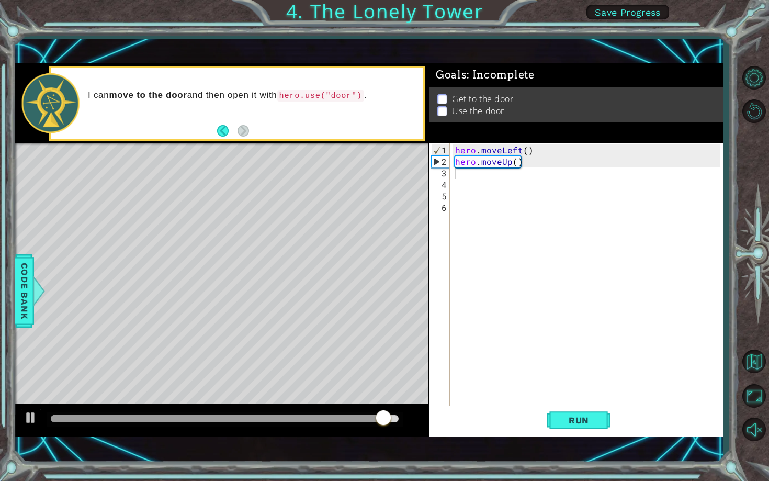
type textarea "hero.moveLeft()"
click at [529, 149] on div "hero . moveLeft ( ) hero . moveUp ( )" at bounding box center [589, 288] width 272 height 288
drag, startPoint x: 532, startPoint y: 152, endPoint x: 450, endPoint y: 152, distance: 82.1
click at [450, 152] on div "hero.moveLeft() 1 2 3 4 5 6 hero . moveLeft ( ) hero . moveUp ( ) ההההההההההההה…" at bounding box center [574, 275] width 291 height 265
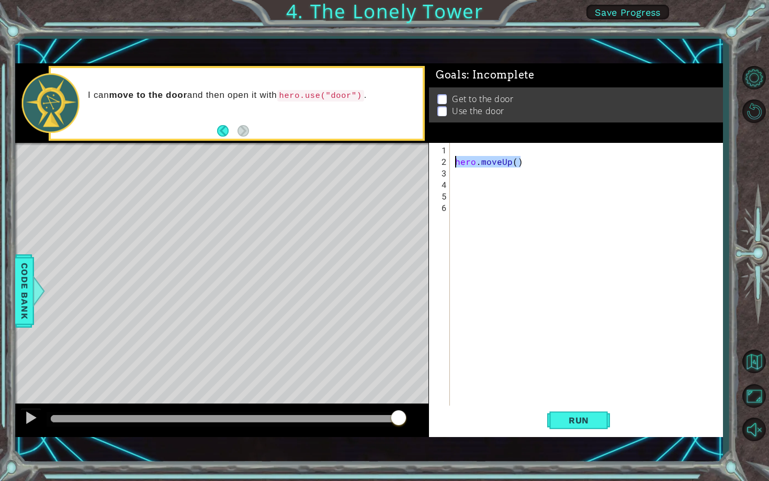
drag, startPoint x: 532, startPoint y: 161, endPoint x: 437, endPoint y: 163, distance: 95.2
click at [437, 163] on div "1 2 3 4 5 6 hero . moveUp ( ) ההההההההההההההההההההההההההההההההההההההההההההההההה…" at bounding box center [574, 275] width 291 height 265
type textarea "hero.moveUp()"
click at [460, 153] on div at bounding box center [589, 288] width 272 height 288
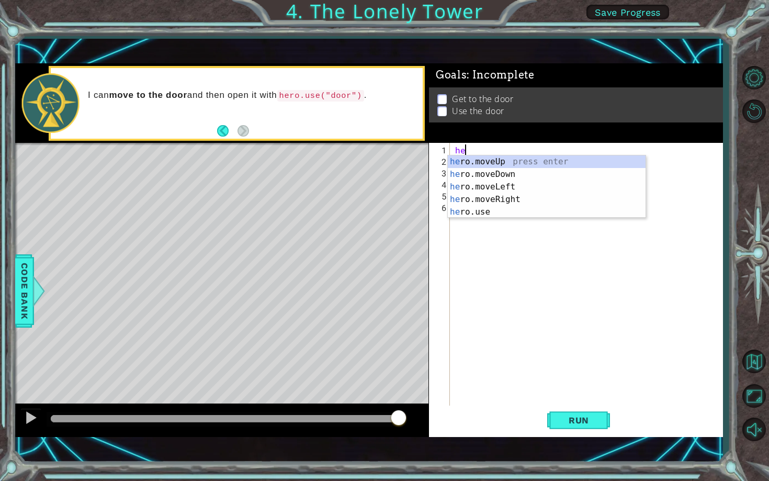
type textarea "her"
click at [504, 160] on div "her o.moveUp press enter her o.moveDown press enter her o.moveLeft press enter …" at bounding box center [547, 199] width 198 height 88
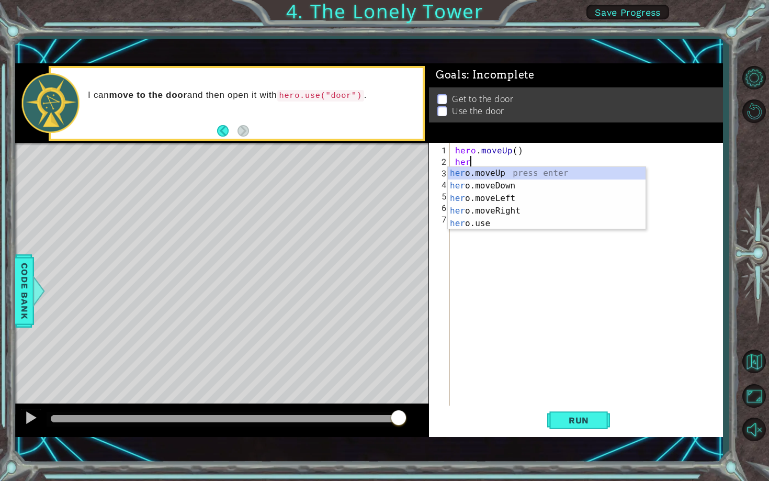
type textarea "hero"
click at [483, 172] on div "hero .moveUp press enter hero .moveDown press enter hero .moveLeft press enter …" at bounding box center [547, 211] width 198 height 88
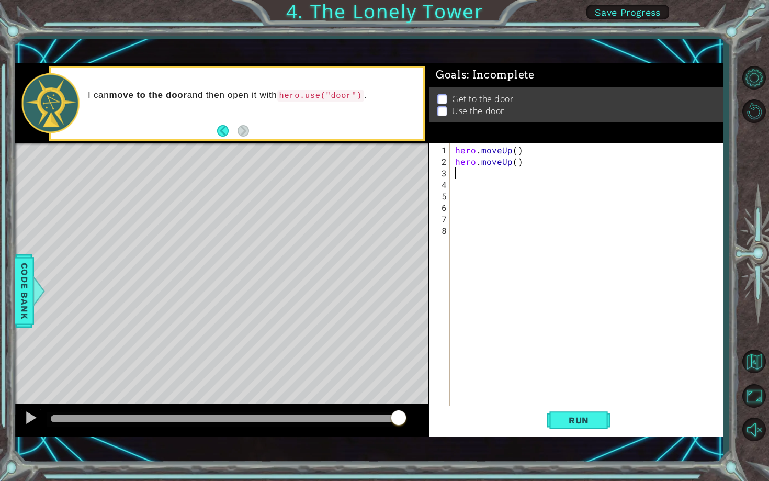
scroll to position [0, 0]
click at [593, 428] on button "Run" at bounding box center [578, 419] width 63 height 29
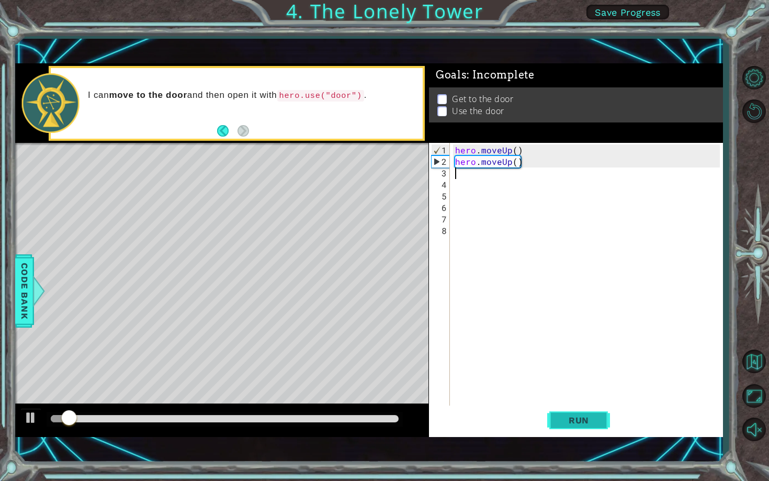
click at [590, 418] on span "Run" at bounding box center [578, 420] width 41 height 10
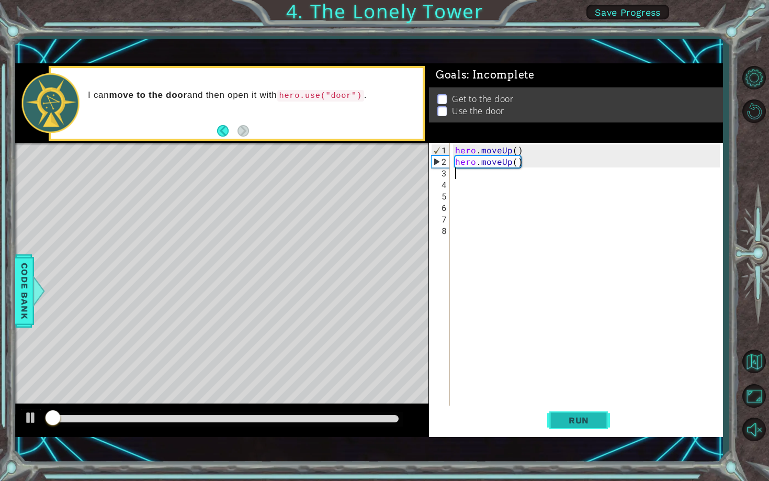
click at [590, 418] on span "Run" at bounding box center [578, 420] width 41 height 10
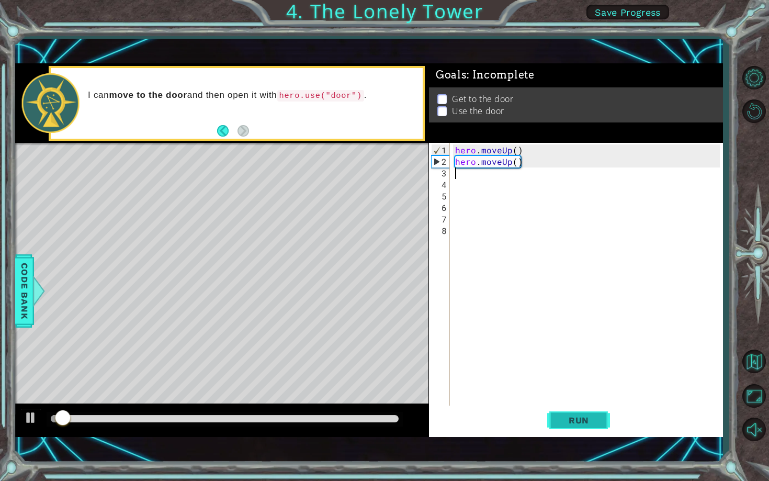
click at [590, 418] on span "Run" at bounding box center [578, 420] width 41 height 10
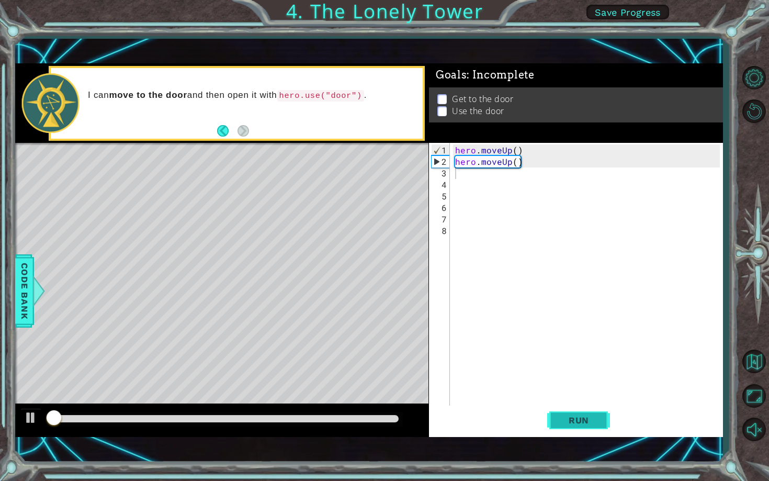
click at [590, 418] on span "Run" at bounding box center [578, 420] width 41 height 10
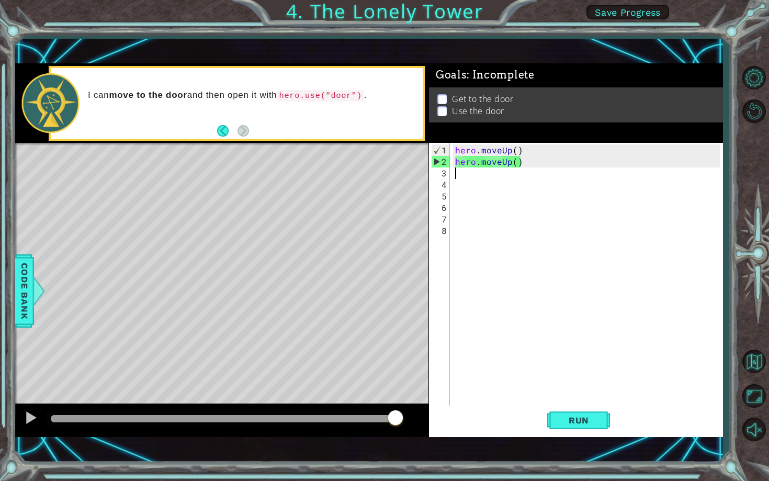
click at [499, 152] on div "hero . moveUp ( ) hero . moveUp ( )" at bounding box center [589, 288] width 272 height 288
type textarea "hero.moveUp()"
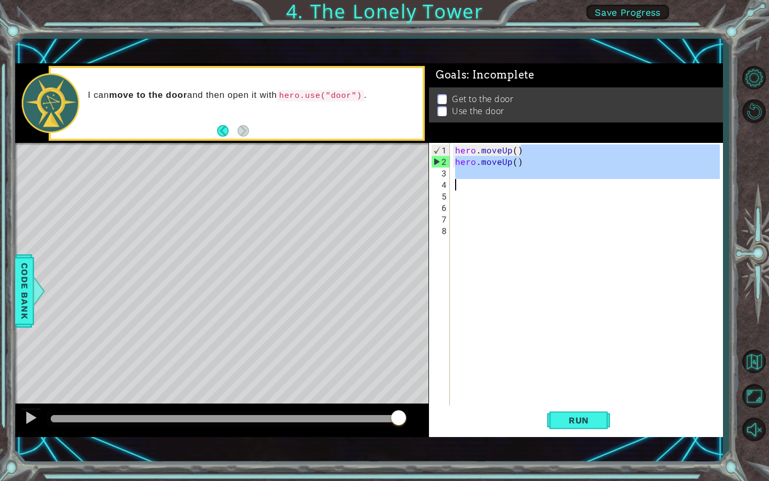
drag, startPoint x: 520, startPoint y: 152, endPoint x: 477, endPoint y: 178, distance: 50.7
click at [477, 178] on div "hero . moveUp ( ) hero . moveUp ( )" at bounding box center [589, 288] width 272 height 288
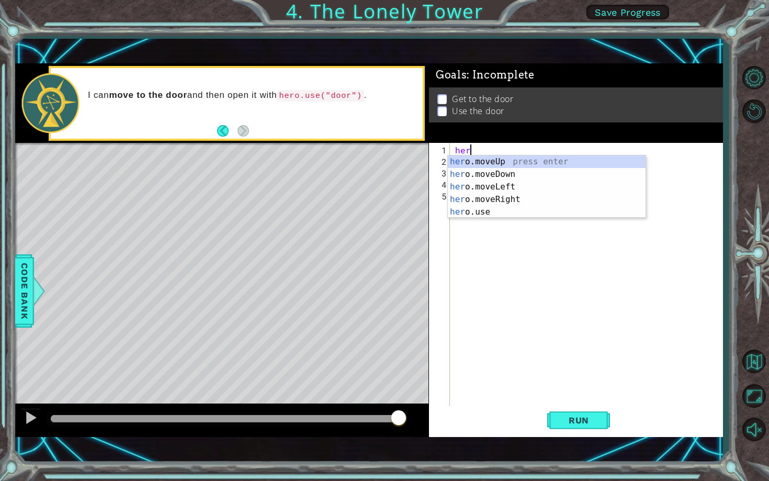
type textarea "h"
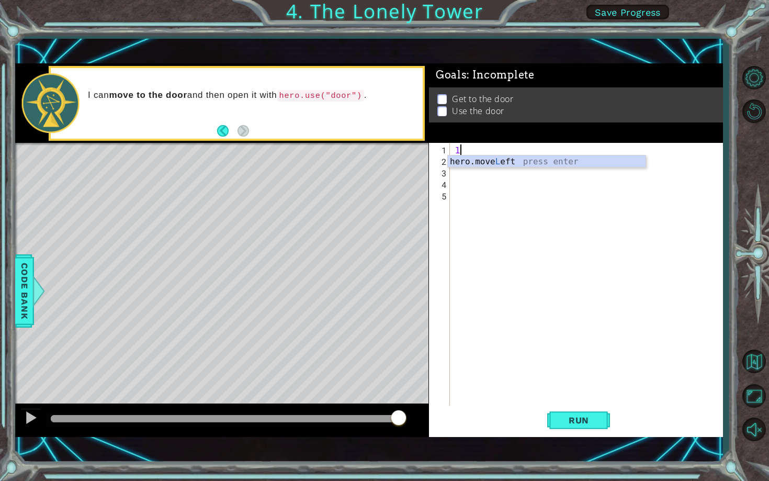
type textarea "le"
click at [513, 163] on div "hero.move Le ft press enter" at bounding box center [547, 174] width 198 height 38
type textarea "le"
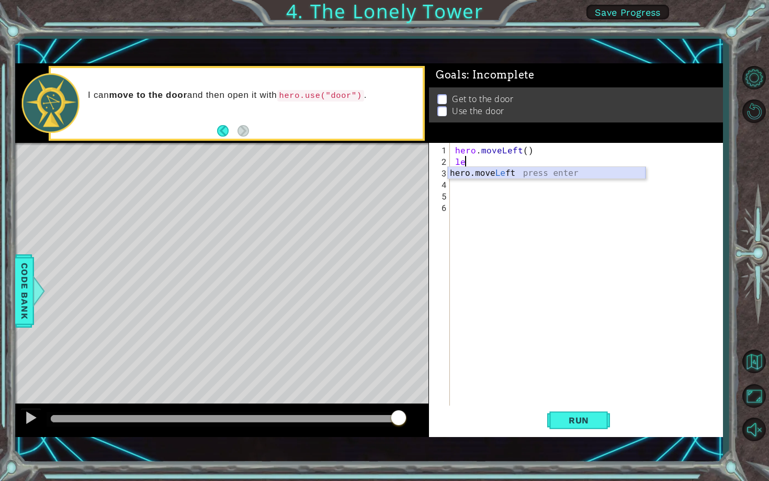
click at [531, 174] on div "hero.move Le ft press enter" at bounding box center [547, 186] width 198 height 38
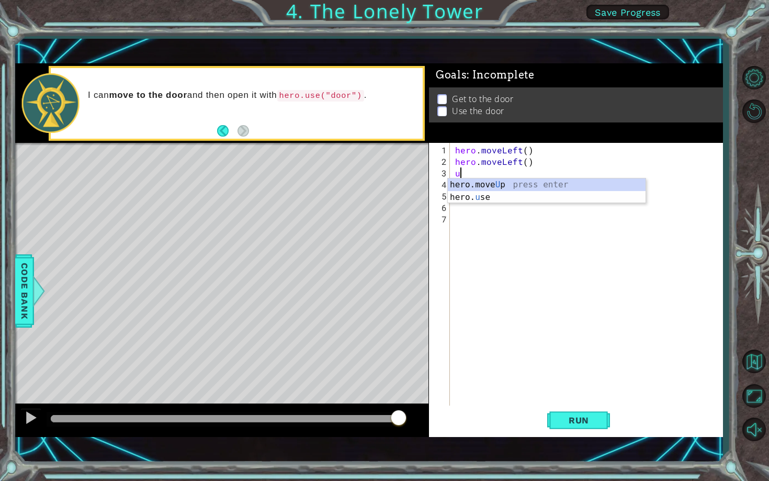
type textarea "up"
click at [484, 184] on div "hero.move Up press enter" at bounding box center [547, 197] width 198 height 38
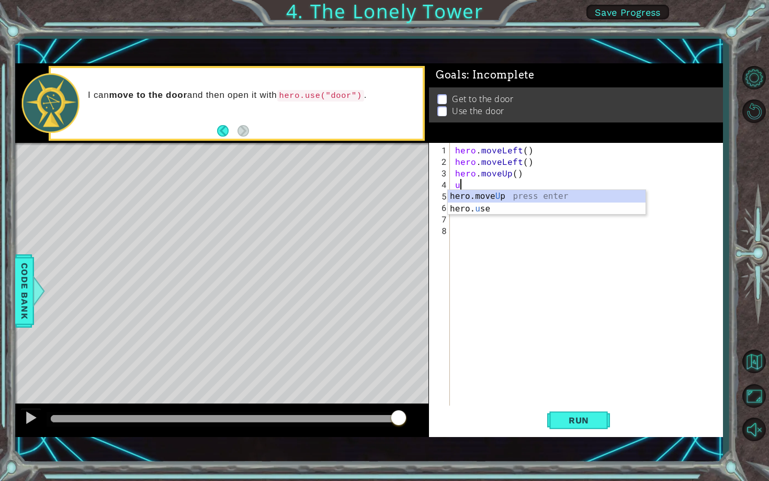
type textarea "up"
click at [496, 199] on div "hero.move Up press enter" at bounding box center [547, 209] width 198 height 38
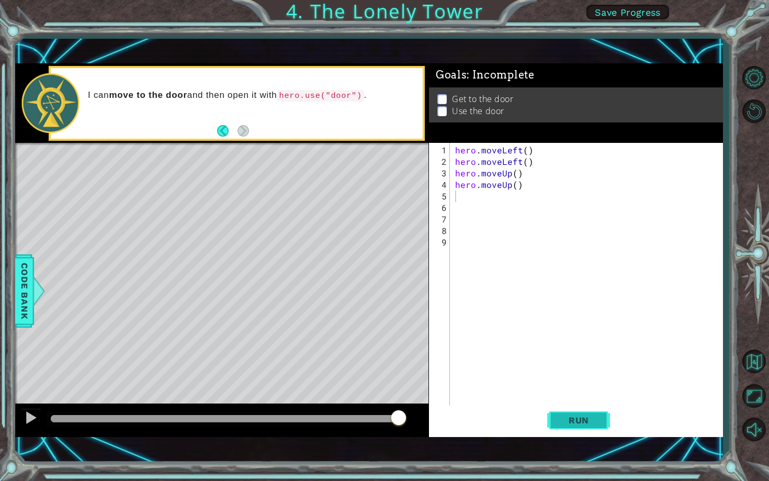
click at [571, 421] on span "Run" at bounding box center [578, 420] width 41 height 10
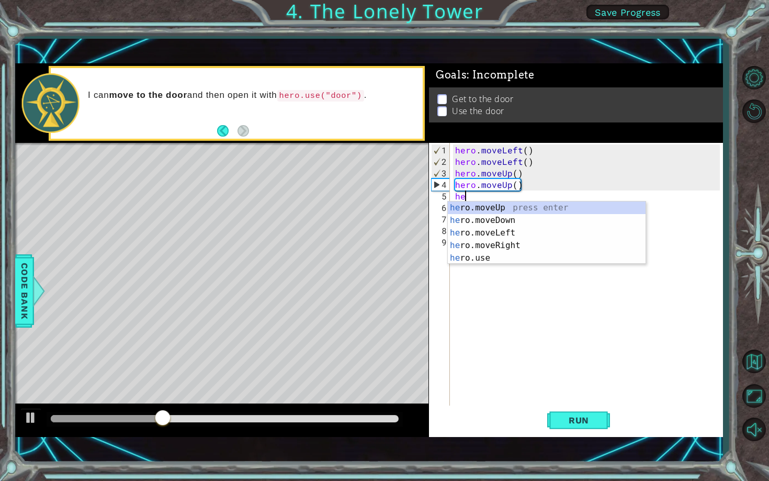
type textarea "hero"
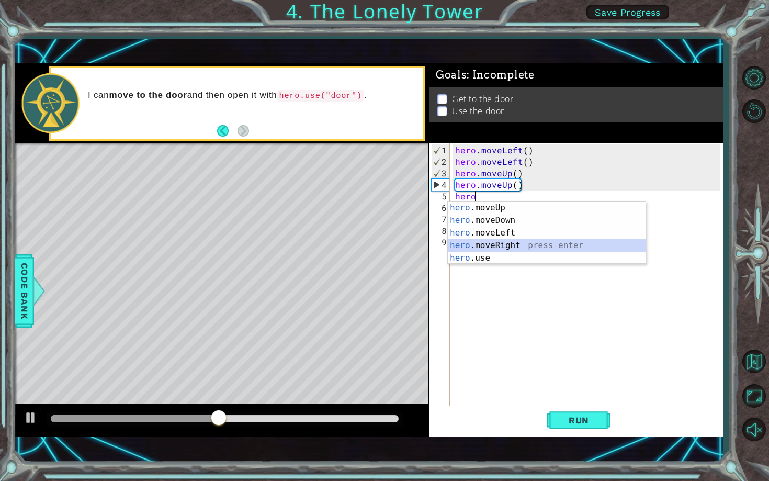
click at [521, 245] on div "hero .moveUp press enter hero .moveDown press enter hero .moveLeft press enter …" at bounding box center [547, 245] width 198 height 88
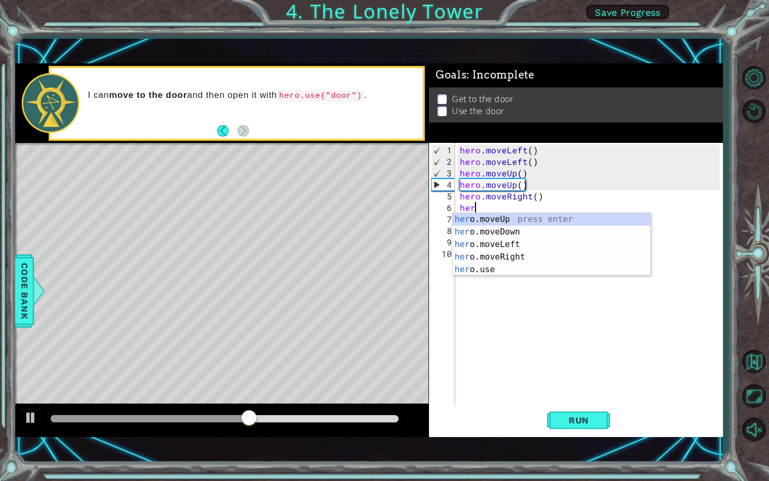
scroll to position [0, 0]
type textarea "hero"
click at [504, 258] on div "hero .moveUp press enter hero .moveDown press enter hero .moveLeft press enter …" at bounding box center [551, 257] width 198 height 88
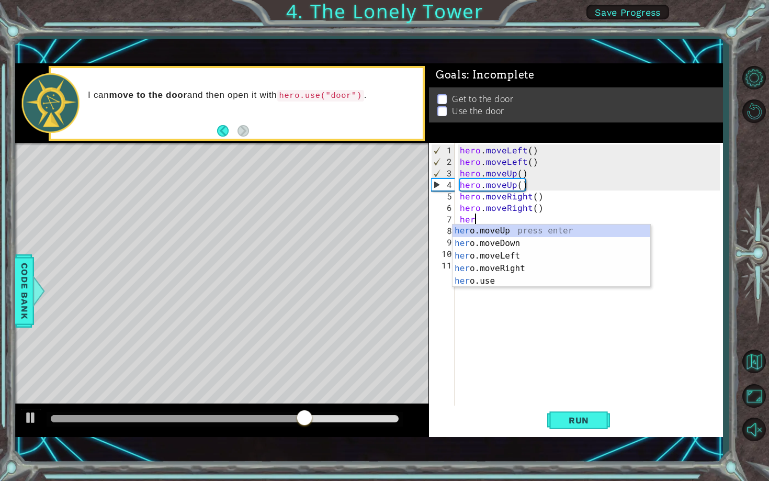
scroll to position [0, 0]
type textarea "hero"
click at [494, 287] on div "hero . moveLeft ( ) hero . moveLeft ( ) hero . moveUp ( ) hero . moveUp ( ) her…" at bounding box center [591, 288] width 267 height 288
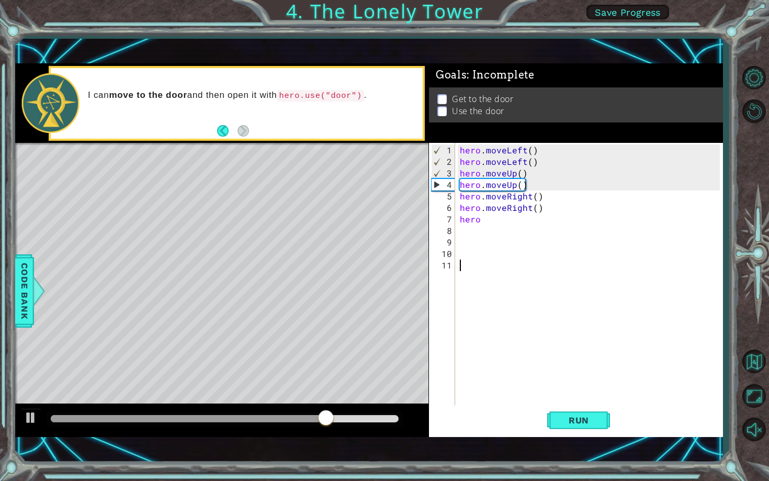
scroll to position [0, 0]
click at [492, 223] on div "hero . moveLeft ( ) hero . moveLeft ( ) hero . moveUp ( ) hero . moveUp ( ) her…" at bounding box center [591, 288] width 267 height 288
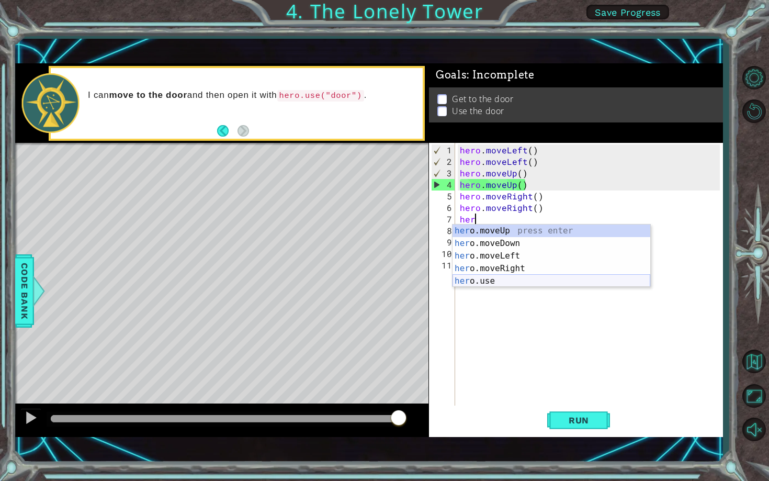
click at [503, 284] on div "her o.moveUp press enter her o.moveDown press enter her o.moveLeft press enter …" at bounding box center [551, 268] width 198 height 88
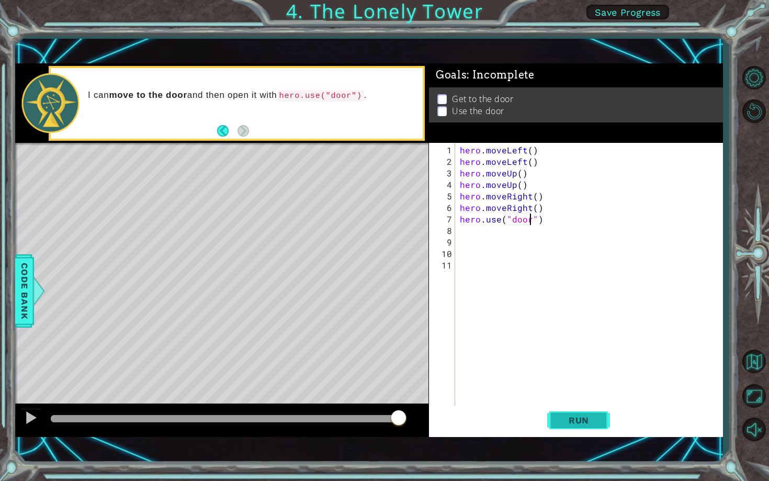
type textarea "hero.use("door")"
click at [574, 425] on span "Run" at bounding box center [578, 420] width 41 height 10
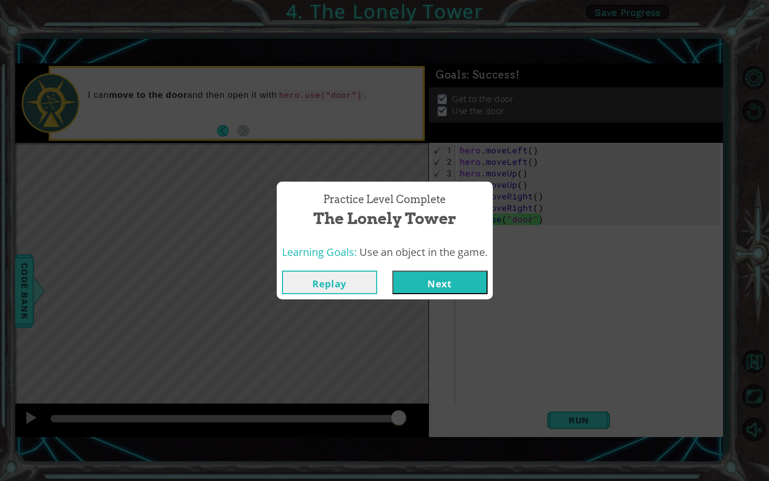
click at [423, 291] on button "Next" at bounding box center [439, 282] width 95 height 24
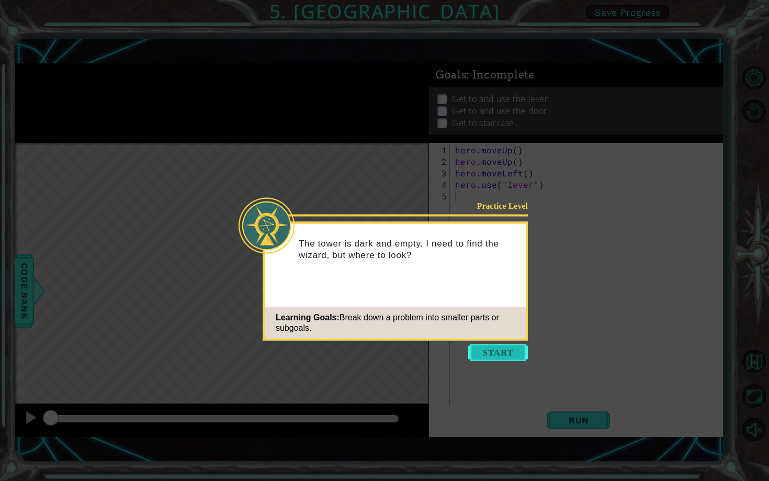
click at [493, 350] on button "Start" at bounding box center [498, 352] width 60 height 17
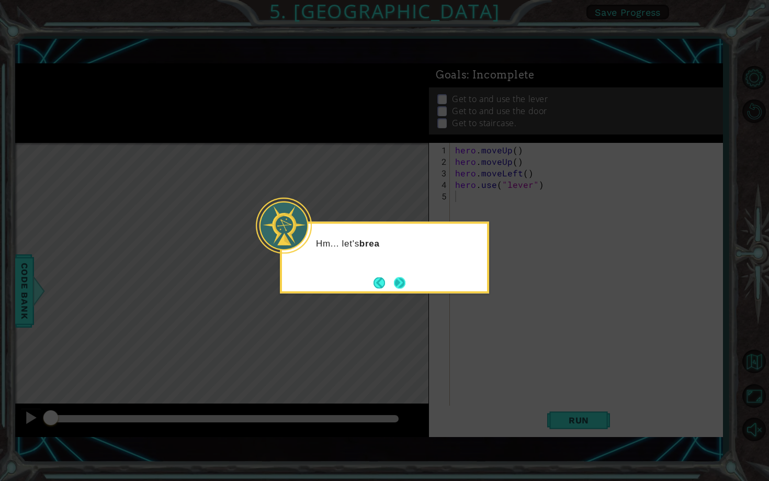
click at [400, 282] on button "Next" at bounding box center [400, 283] width 12 height 12
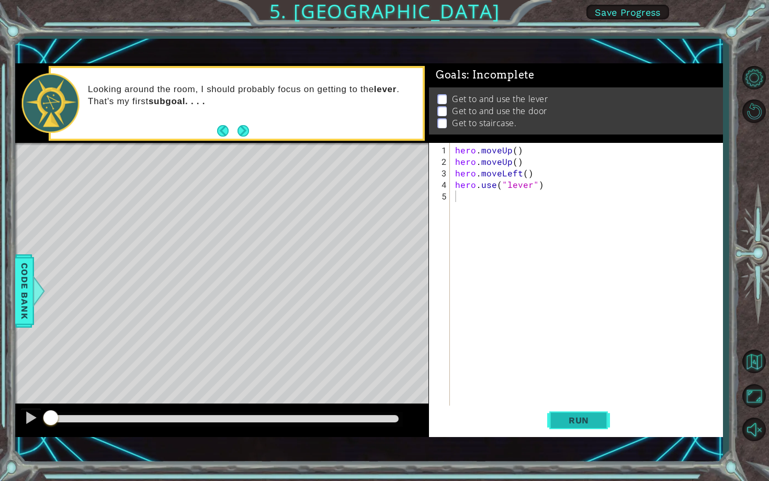
click at [569, 419] on span "Run" at bounding box center [578, 420] width 41 height 10
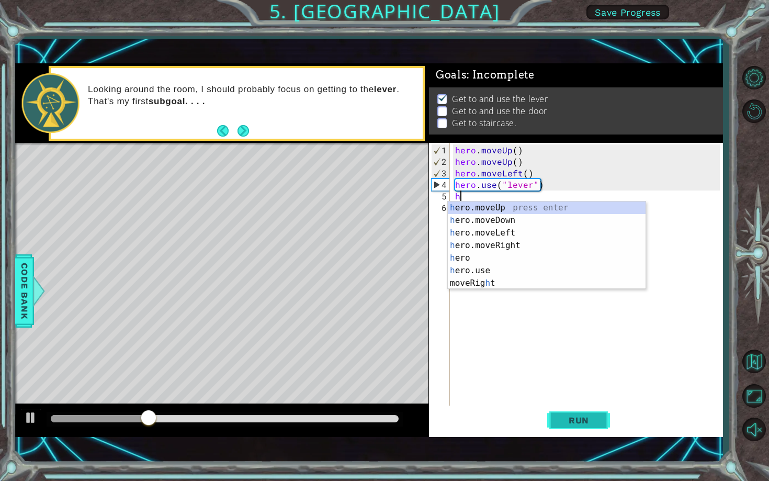
type textarea "her"
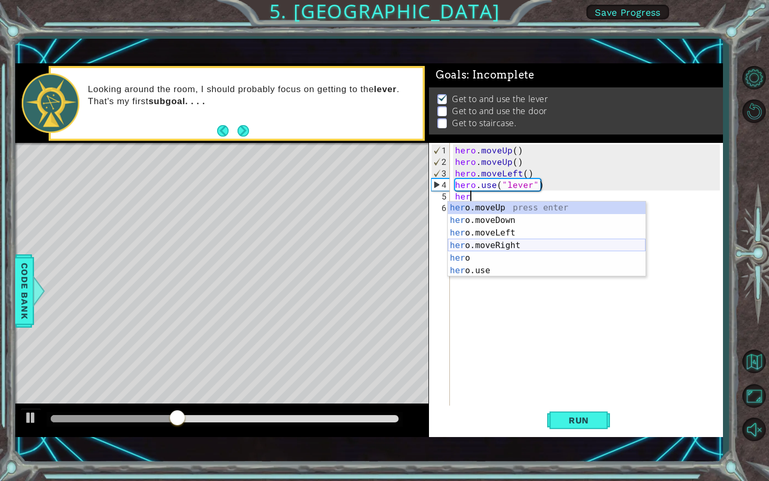
click at [520, 245] on div "her o.moveUp press enter her o.moveDown press enter her o.moveLeft press enter …" at bounding box center [547, 251] width 198 height 100
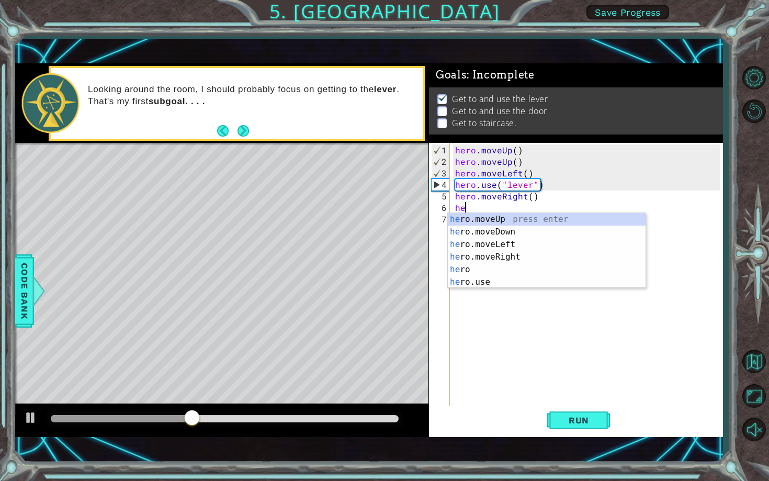
type textarea "her"
click at [519, 261] on div "her o.moveUp press enter her o.moveDown press enter her o.moveLeft press enter …" at bounding box center [547, 263] width 198 height 100
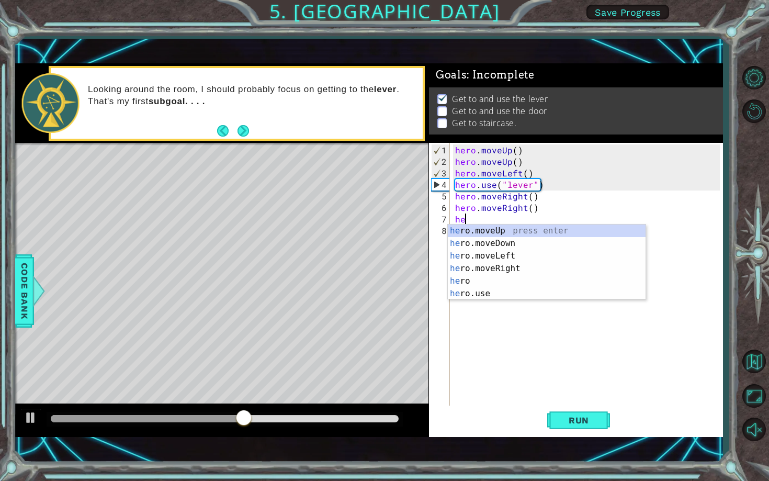
type textarea "her"
click at [521, 256] on div "her o.moveUp press enter her o.moveDown press enter her o.moveLeft press enter …" at bounding box center [547, 274] width 198 height 100
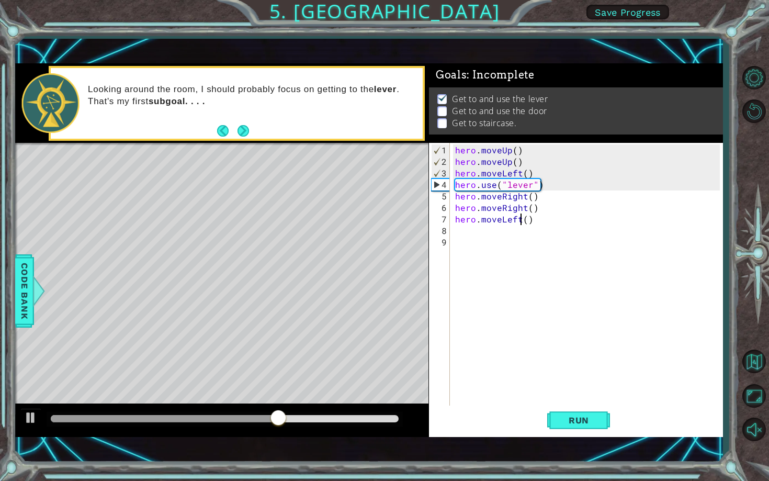
click at [519, 223] on div "hero . moveUp ( ) hero . moveUp ( ) hero . moveLeft ( ) hero . use ( "lever" ) …" at bounding box center [589, 288] width 272 height 288
type textarea "hero.moveRight"
click at [593, 425] on span "Run" at bounding box center [578, 420] width 41 height 10
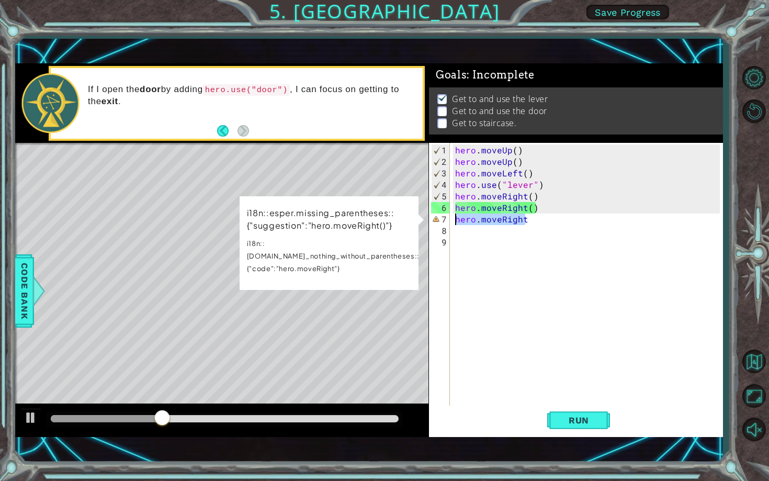
drag, startPoint x: 533, startPoint y: 221, endPoint x: 457, endPoint y: 223, distance: 75.9
click at [456, 223] on div "hero . moveUp ( ) hero . moveUp ( ) hero . moveLeft ( ) hero . use ( "lever" ) …" at bounding box center [589, 288] width 272 height 288
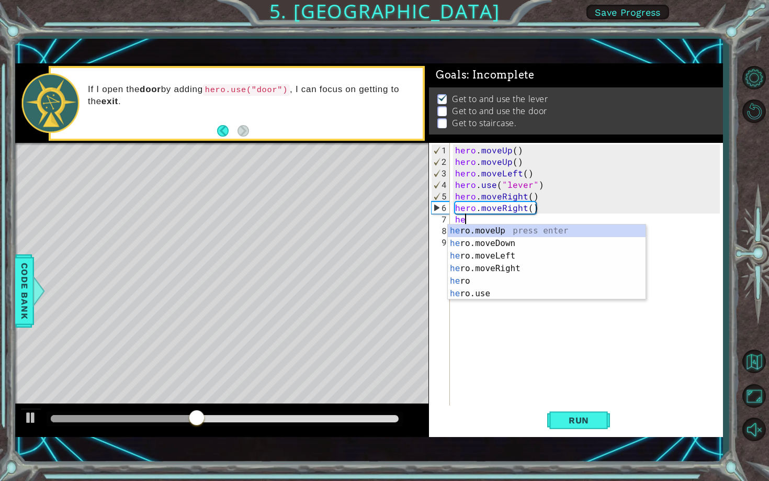
type textarea "her"
click at [507, 270] on div "her o.moveUp press enter her o.moveDown press enter her o.moveLeft press enter …" at bounding box center [547, 274] width 198 height 100
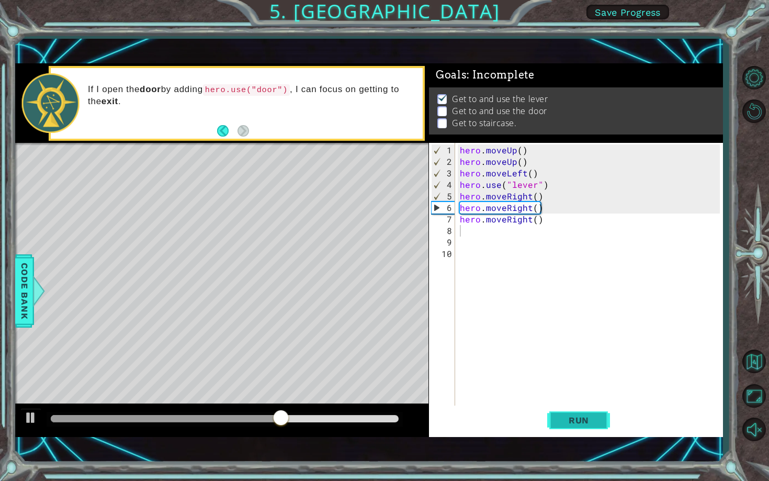
click at [590, 416] on span "Run" at bounding box center [578, 420] width 41 height 10
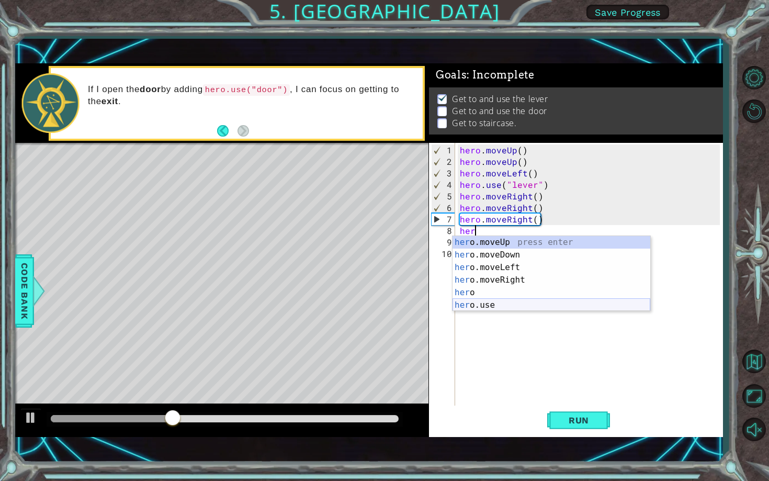
click at [496, 305] on div "her o.moveUp press enter her o.moveDown press enter her o.moveLeft press enter …" at bounding box center [551, 286] width 198 height 100
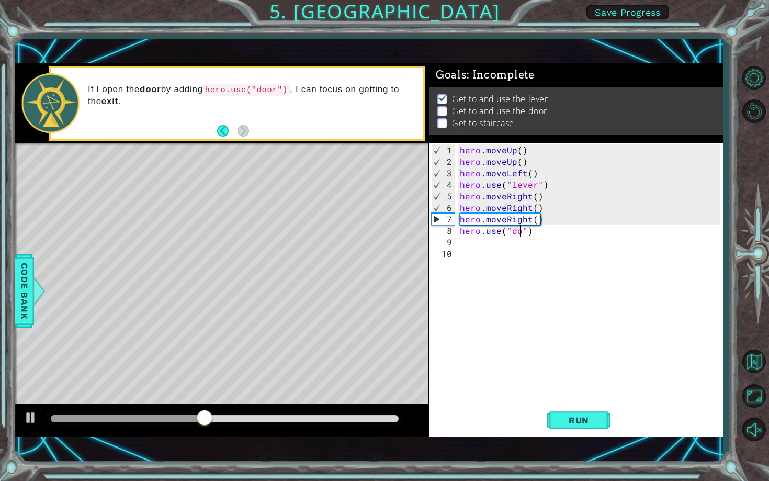
scroll to position [0, 4]
type textarea "hero.use("door")"
click at [578, 409] on button "Run" at bounding box center [578, 419] width 63 height 29
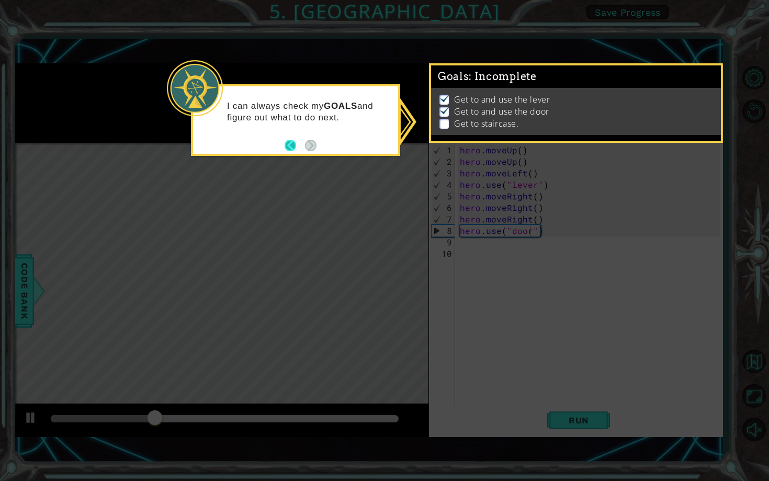
click at [288, 144] on button "Back" at bounding box center [295, 146] width 20 height 12
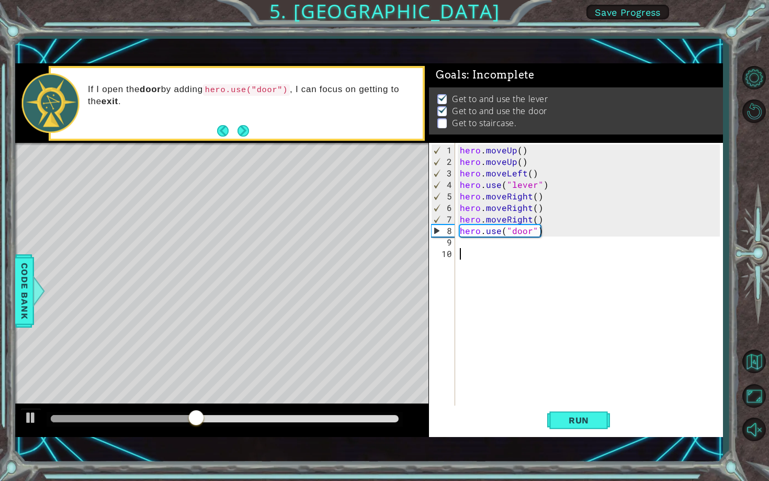
click at [474, 251] on div "hero . moveUp ( ) hero . moveUp ( ) hero . moveLeft ( ) hero . use ( "lever" ) …" at bounding box center [591, 288] width 267 height 288
click at [465, 240] on div "hero . moveUp ( ) hero . moveUp ( ) hero . moveLeft ( ) hero . use ( "lever" ) …" at bounding box center [591, 288] width 267 height 288
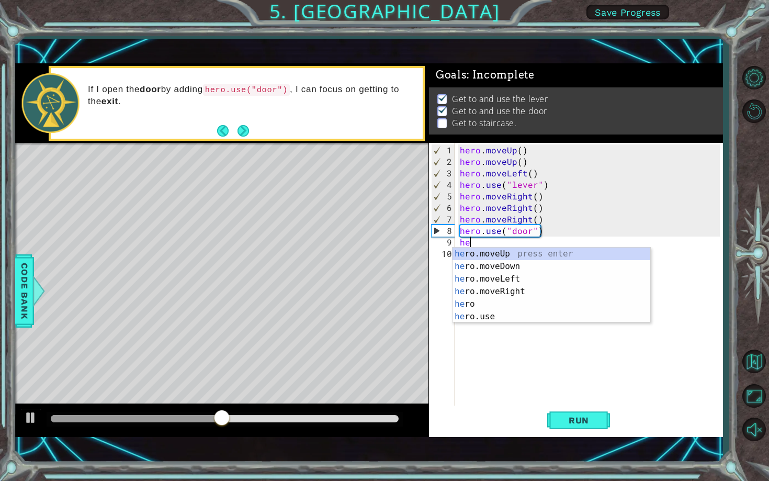
type textarea "her"
click at [506, 253] on div "her o.moveUp press enter her o.moveDown press enter her o.moveLeft press enter …" at bounding box center [551, 297] width 198 height 100
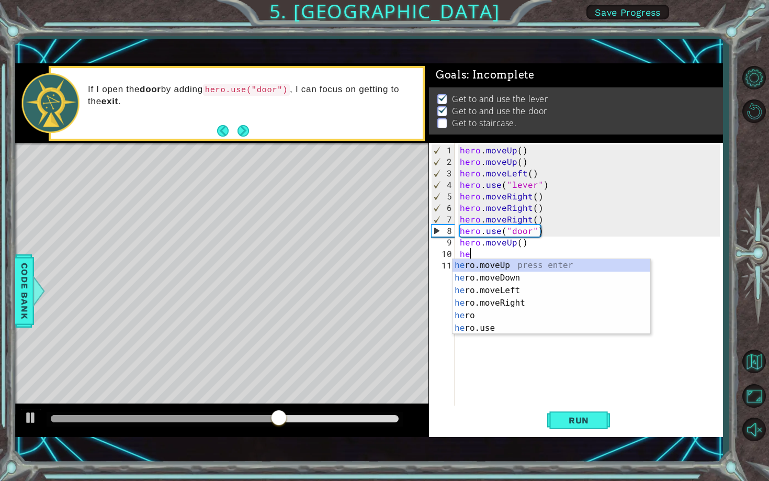
type textarea "her"
click at [508, 292] on div "her o.moveUp press enter her o.moveDown press enter her o.moveLeft press enter …" at bounding box center [551, 309] width 198 height 100
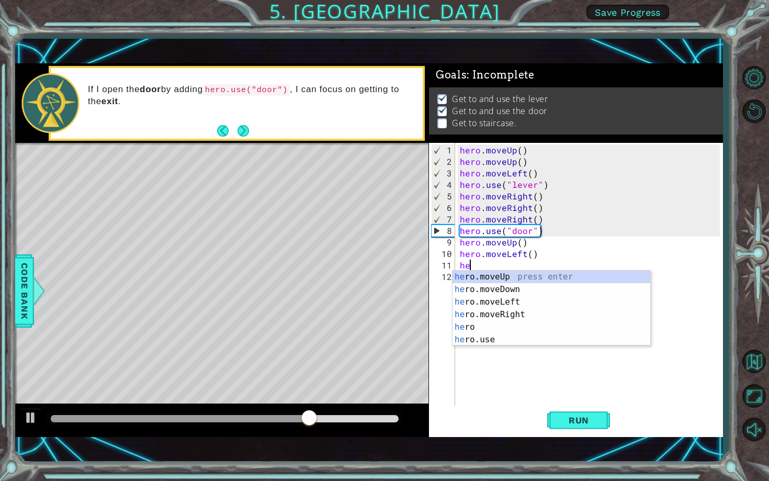
type textarea "her"
click at [517, 302] on div "her o.moveUp press enter her o.moveDown press enter her o.moveLeft press enter …" at bounding box center [551, 320] width 198 height 100
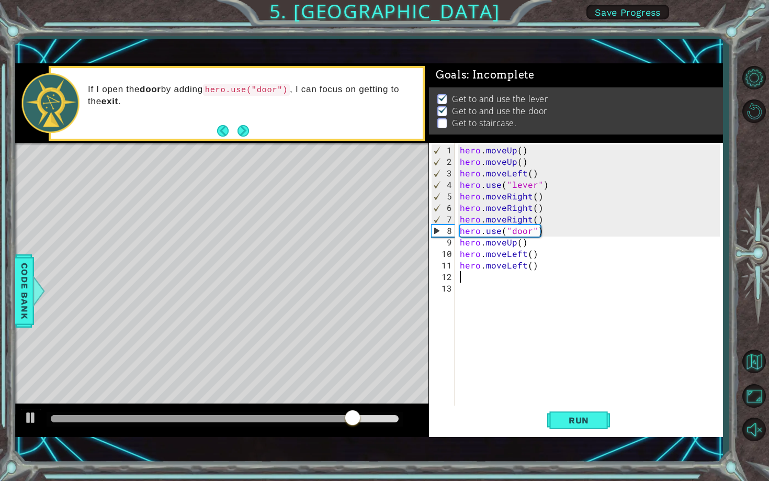
type textarea "her"
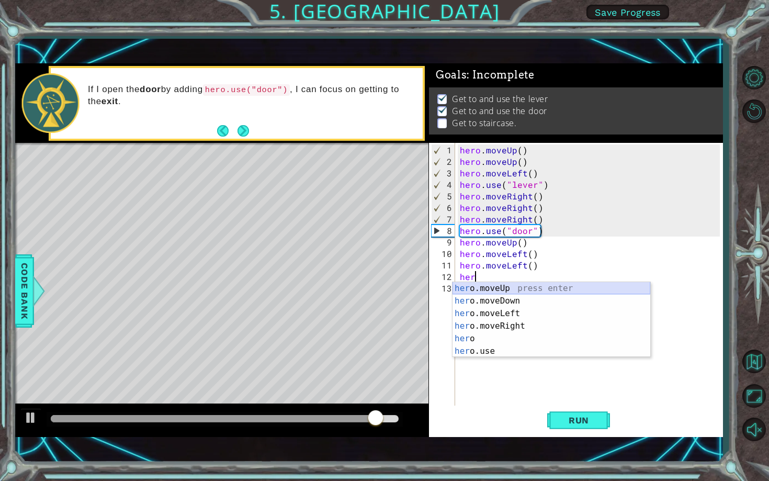
click at [530, 289] on div "her o.moveUp press enter her o.moveDown press enter her o.moveLeft press enter …" at bounding box center [551, 332] width 198 height 100
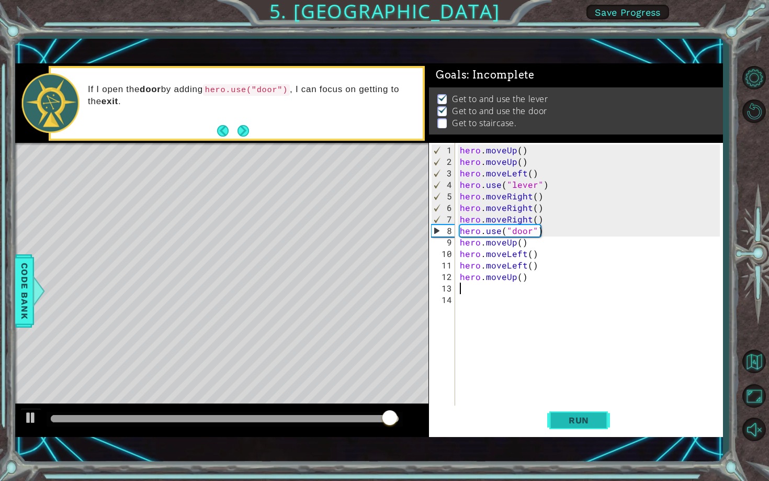
click at [574, 418] on span "Run" at bounding box center [578, 420] width 41 height 10
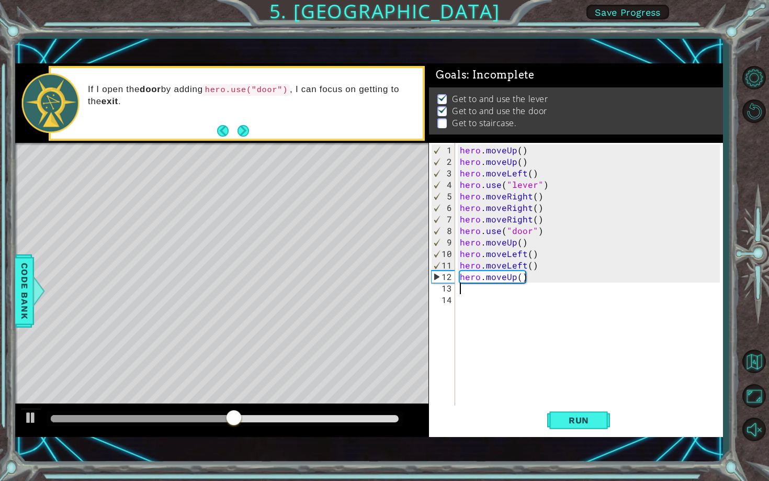
click at [456, 253] on div "1 2 3 4 5 6 7 8 9 10 11 12 13 14 hero . moveUp ( ) hero . moveUp ( ) hero . mov…" at bounding box center [574, 275] width 291 height 265
click at [461, 253] on div "hero . moveUp ( ) hero . moveUp ( ) hero . moveLeft ( ) hero . use ( "lever" ) …" at bounding box center [591, 288] width 267 height 288
type textarea "hero.moveLeft()"
click at [461, 253] on div "hero . moveUp ( ) hero . moveUp ( ) hero . moveLeft ( ) hero . use ( "lever" ) …" at bounding box center [591, 288] width 267 height 288
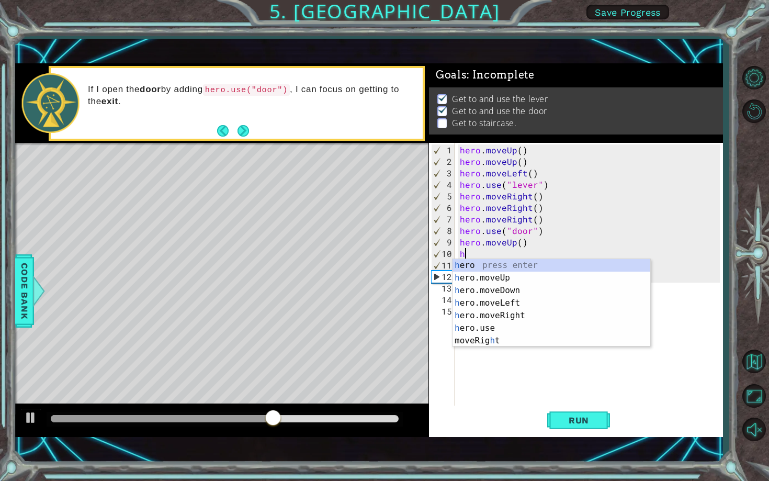
type textarea "her"
click at [487, 277] on div "her o press enter her o.moveUp press enter her o.moveDown press enter her o.mov…" at bounding box center [551, 309] width 198 height 100
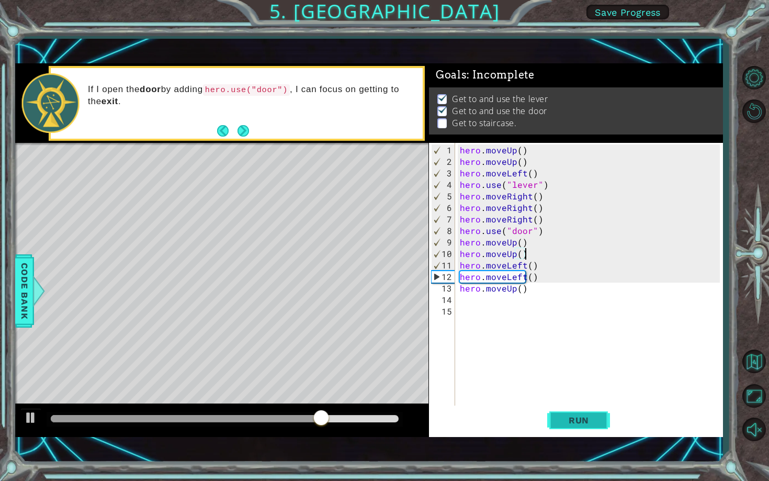
type textarea "hero.moveUp()"
click at [583, 422] on span "Run" at bounding box center [578, 420] width 41 height 10
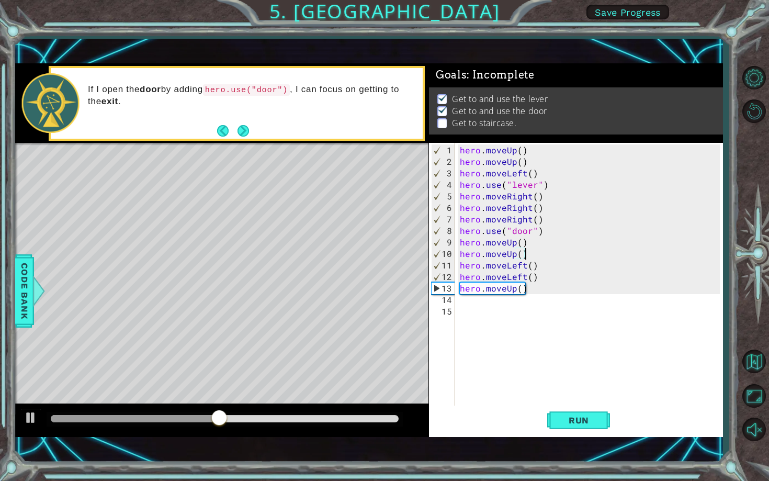
click at [527, 293] on div "hero . moveUp ( ) hero . moveUp ( ) hero . moveLeft ( ) hero . use ( "lever" ) …" at bounding box center [591, 288] width 267 height 288
drag, startPoint x: 530, startPoint y: 290, endPoint x: 449, endPoint y: 289, distance: 81.1
click at [449, 289] on div "1 2 3 4 5 6 7 8 9 10 11 12 13 14 15 hero . moveUp ( ) hero . moveUp ( ) hero . …" at bounding box center [574, 275] width 291 height 265
type textarea "hero.moveUp()"
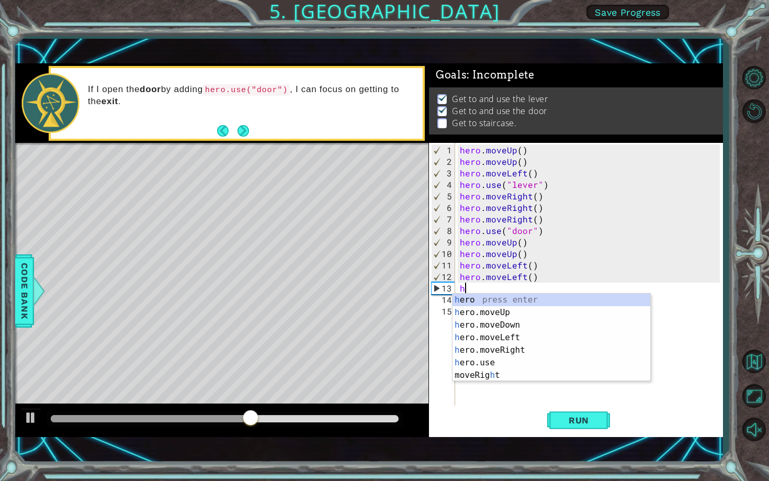
type textarea "her"
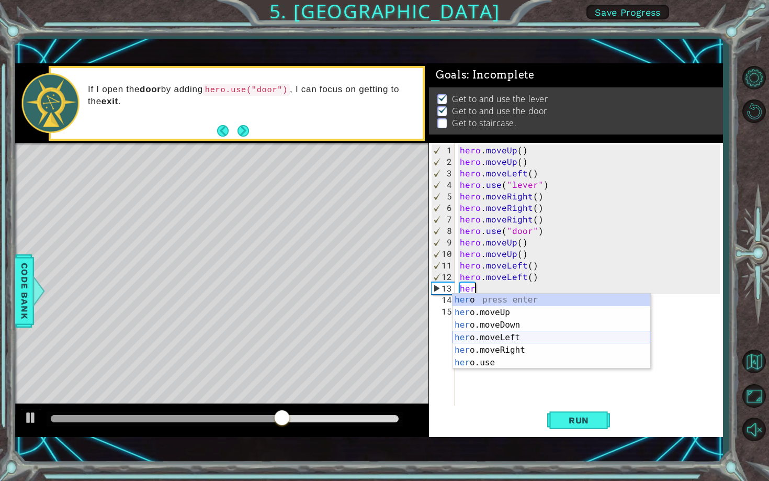
click at [497, 337] on div "her o press enter her o.moveUp press enter her o.moveDown press enter her o.mov…" at bounding box center [551, 343] width 198 height 100
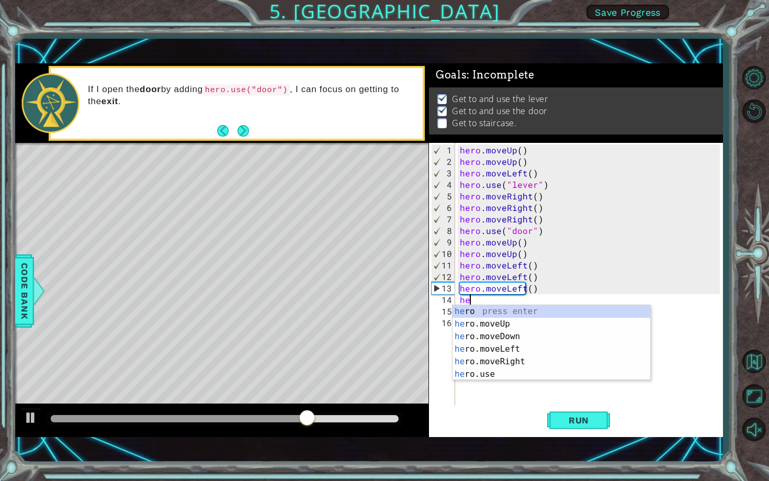
type textarea "her"
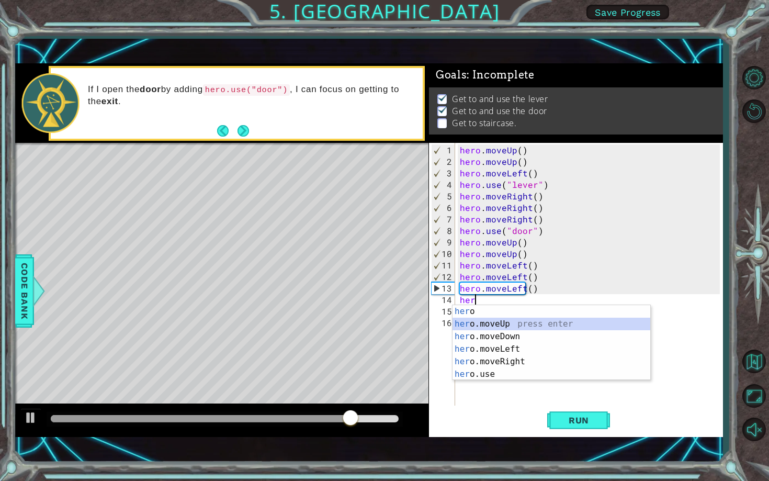
click at [524, 325] on div "her o press enter her o.moveUp press enter her o.moveDown press enter her o.mov…" at bounding box center [551, 355] width 198 height 100
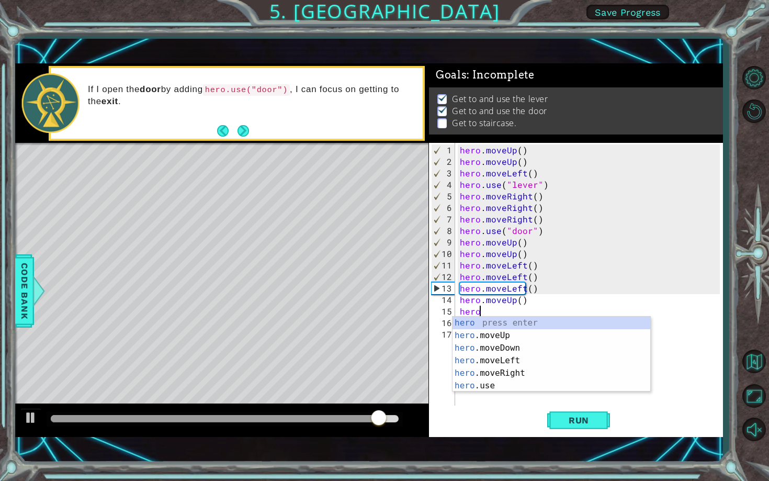
scroll to position [0, 1]
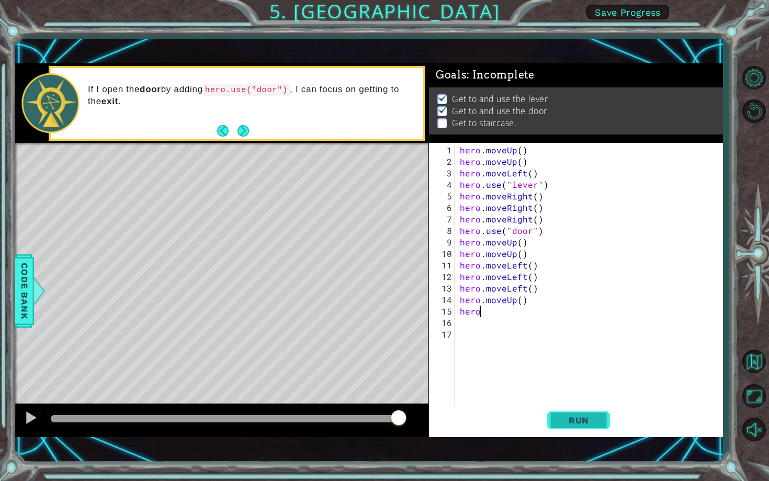
type textarea "hero"
click at [594, 423] on span "Run" at bounding box center [578, 420] width 41 height 10
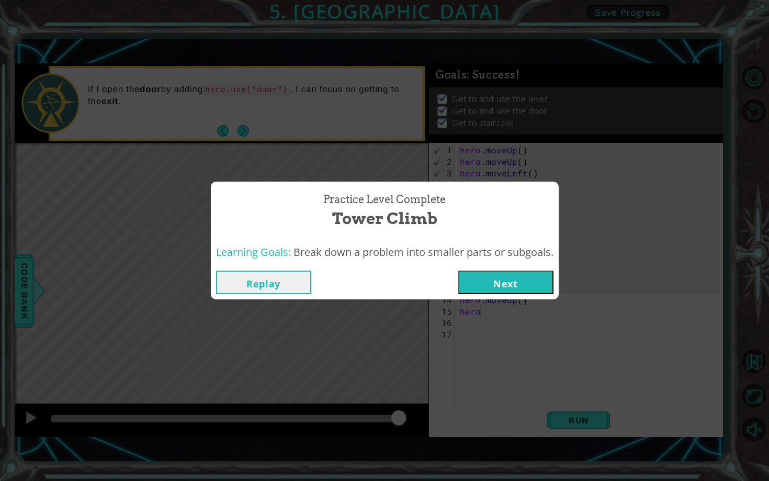
click at [503, 278] on button "Next" at bounding box center [505, 282] width 95 height 24
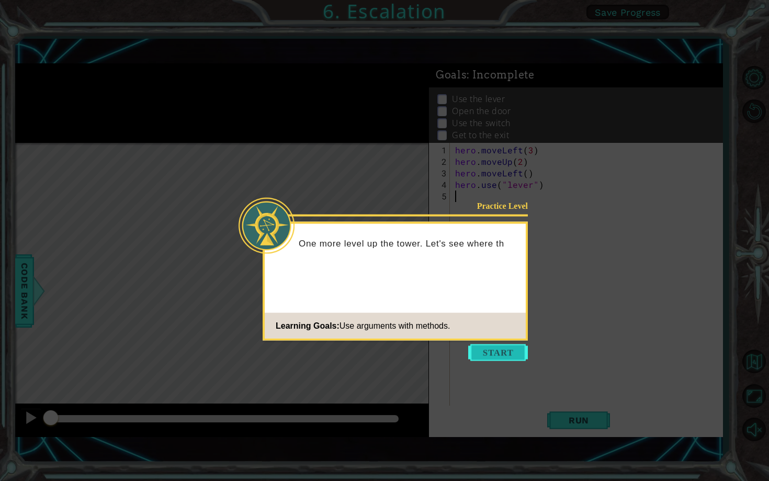
click at [500, 356] on button "Start" at bounding box center [498, 352] width 60 height 17
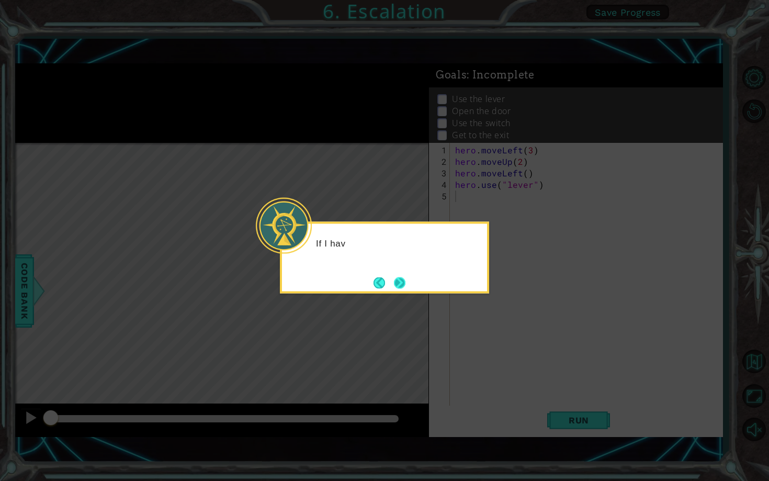
click at [405, 284] on button "Next" at bounding box center [400, 283] width 12 height 12
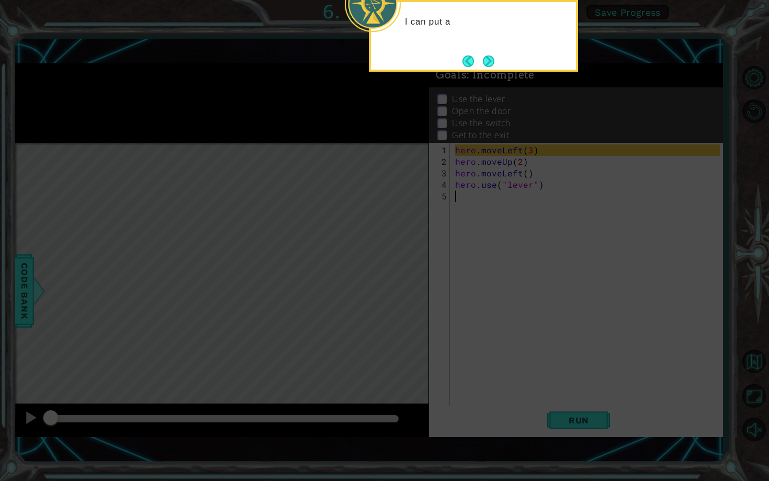
click at [489, 71] on div "I can put a" at bounding box center [473, 36] width 209 height 72
click at [489, 71] on div "I can put a number 3 into" at bounding box center [473, 36] width 209 height 72
click at [489, 71] on div "I can put a number 3 into hero.moveLef" at bounding box center [473, 36] width 209 height 72
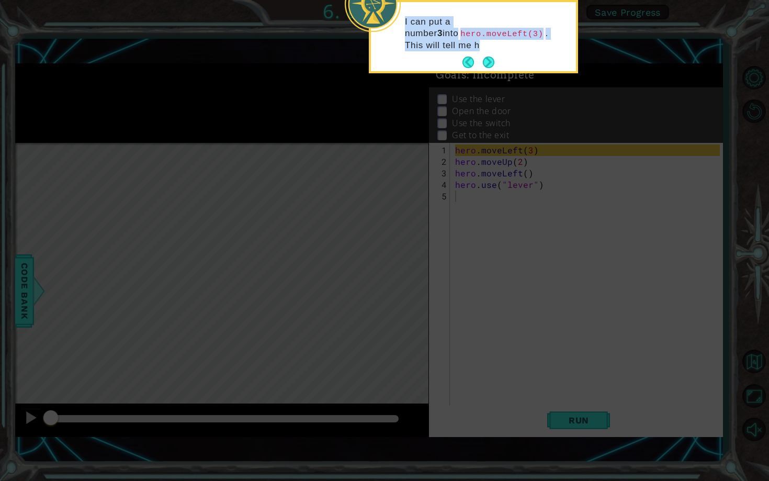
click at [489, 71] on div "I can put a number 3 into hero.moveLeft(3) . This will tell me h" at bounding box center [473, 36] width 209 height 73
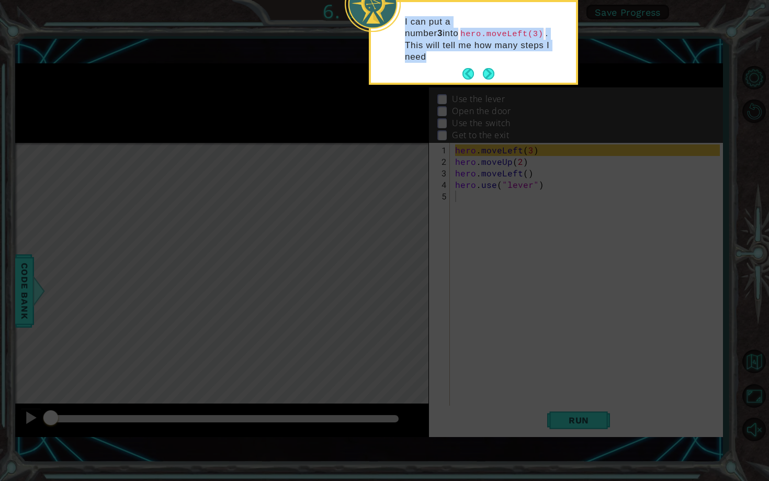
click at [489, 71] on div "I can put a number 3 into hero.moveLeft(3) . This will tell me how many steps I…" at bounding box center [473, 42] width 209 height 85
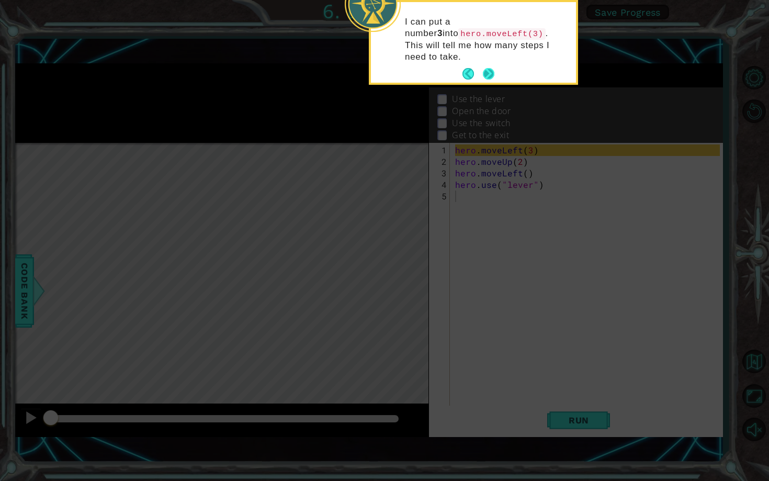
click at [489, 68] on button "Next" at bounding box center [489, 74] width 12 height 12
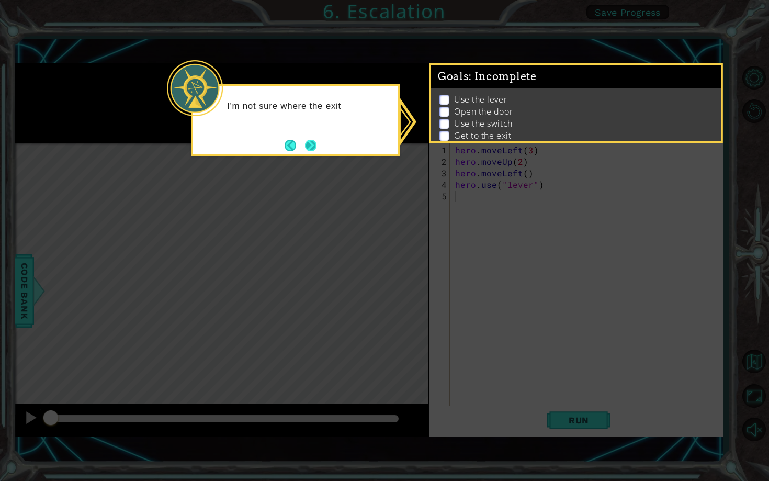
click at [315, 151] on button "Next" at bounding box center [311, 146] width 12 height 12
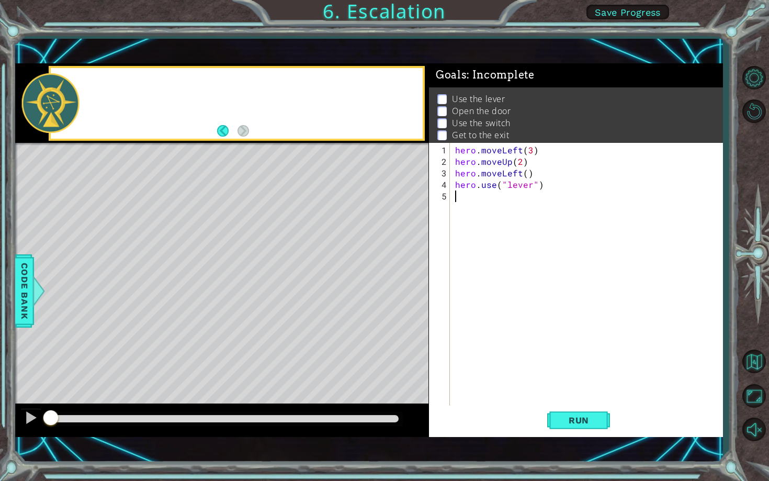
click at [315, 151] on div "Level Map" at bounding box center [256, 297] width 483 height 308
click at [582, 415] on span "Run" at bounding box center [578, 420] width 41 height 10
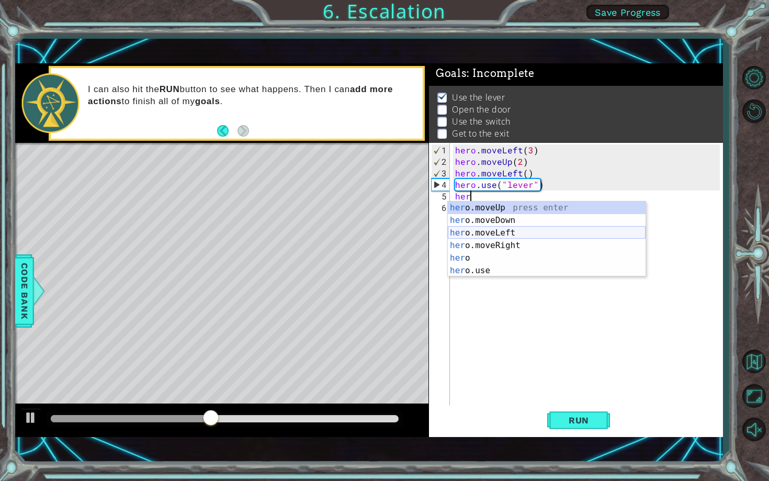
click at [501, 232] on div "her o.moveUp press enter her o.moveDown press enter her o.moveLeft press enter …" at bounding box center [547, 251] width 198 height 100
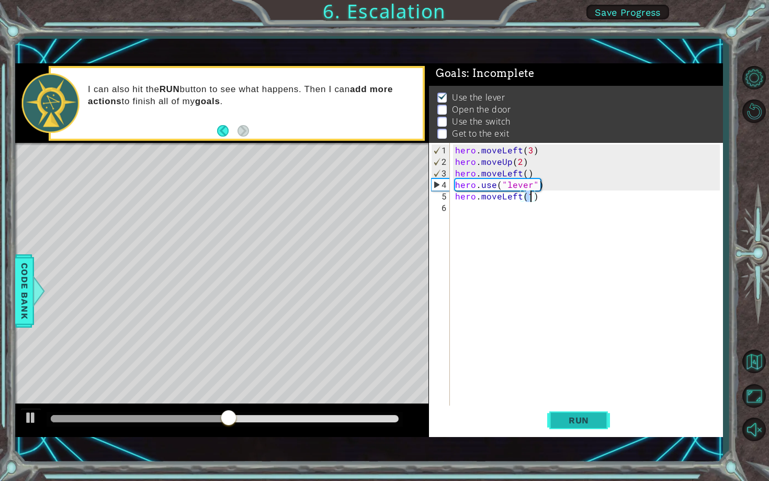
type textarea "hero.moveLeft(1)"
click at [579, 428] on button "Run" at bounding box center [578, 419] width 63 height 29
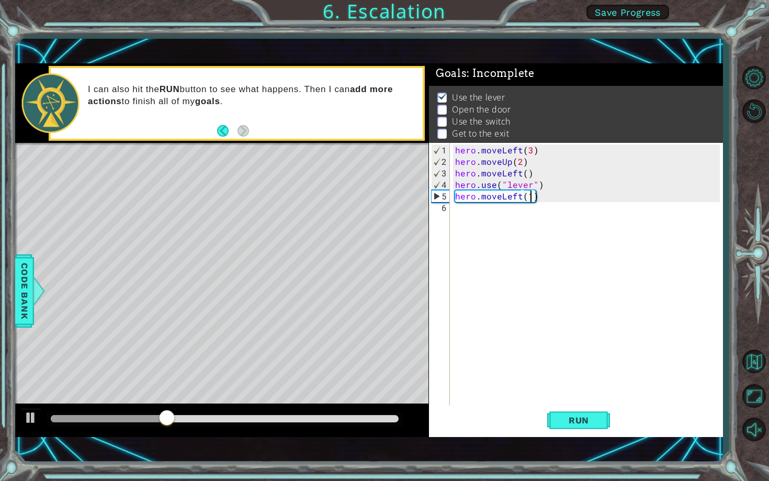
click at [485, 220] on div "hero . moveLeft ( 3 ) hero . moveUp ( 2 ) hero . moveLeft ( ) hero . use ( "lev…" at bounding box center [589, 288] width 272 height 288
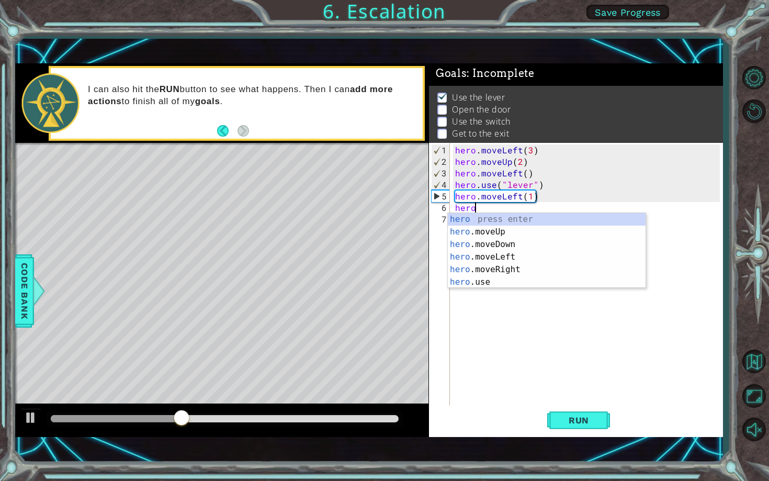
scroll to position [0, 1]
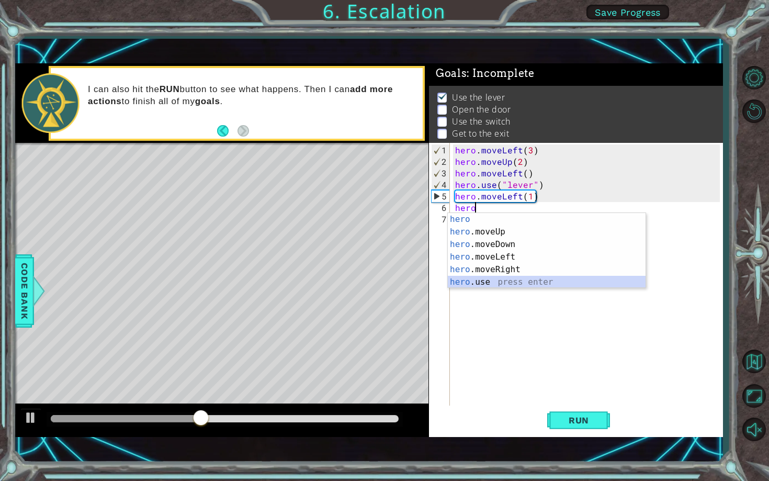
click at [493, 280] on div "hero press enter hero .moveUp press enter hero .moveDown press enter hero .move…" at bounding box center [547, 263] width 198 height 100
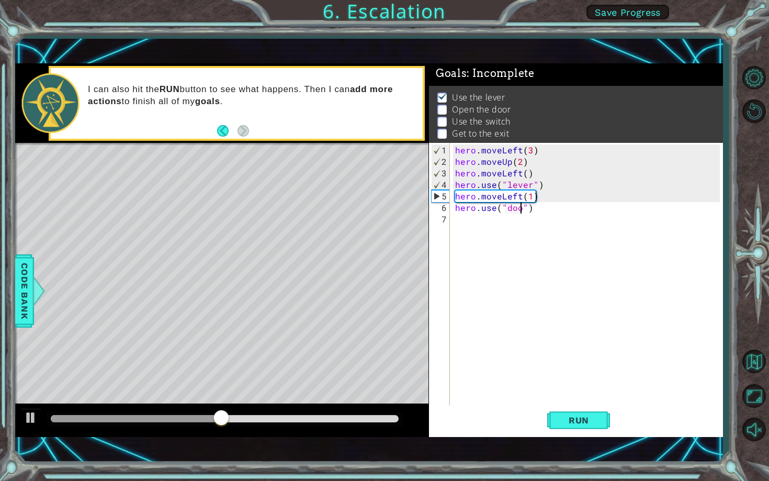
type textarea "hero.use("door")"
click at [461, 221] on div "hero . moveLeft ( 3 ) hero . moveUp ( 2 ) hero . moveLeft ( ) hero . use ( "lev…" at bounding box center [589, 288] width 272 height 288
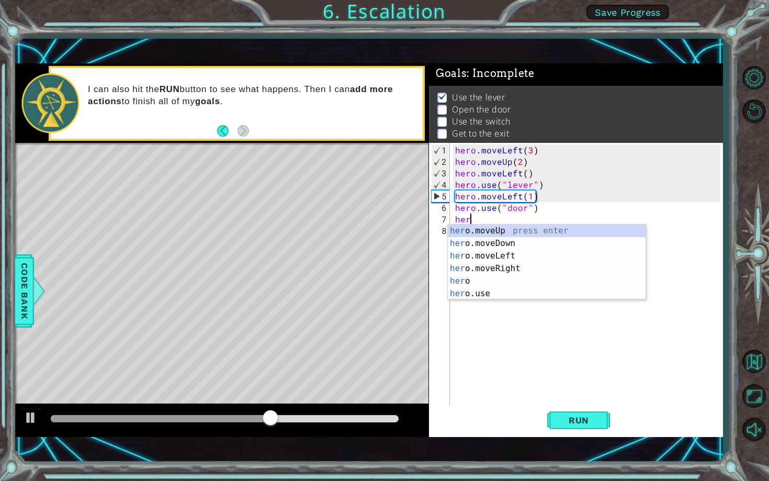
scroll to position [0, 0]
click at [488, 230] on div "her o.moveUp press enter her o.moveDown press enter her o.moveLeft press enter …" at bounding box center [547, 274] width 198 height 100
type textarea "hero.moveUp(1)"
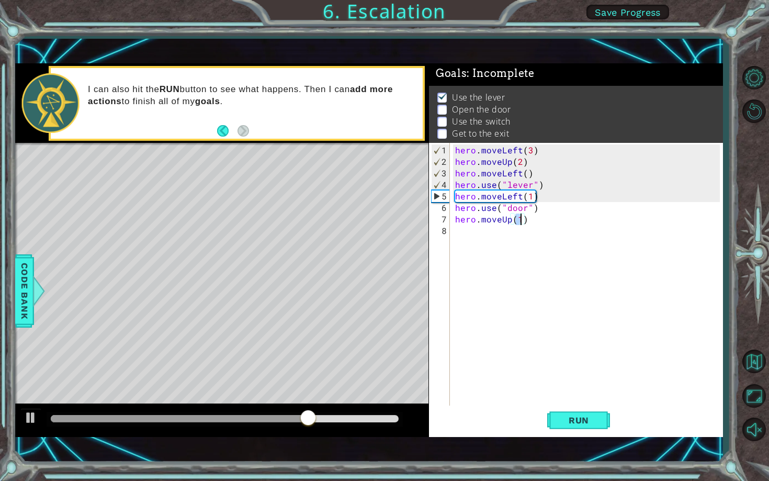
click at [485, 234] on div "hero . moveLeft ( 3 ) hero . moveUp ( 2 ) hero . moveLeft ( ) hero . use ( "lev…" at bounding box center [589, 288] width 272 height 288
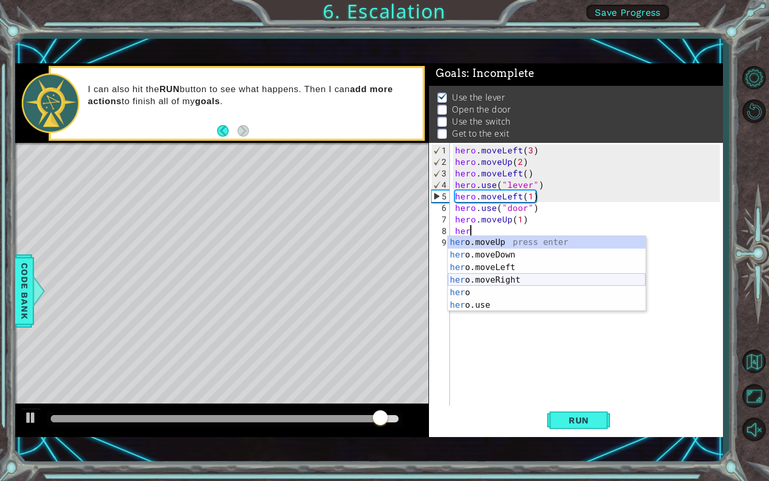
click at [512, 280] on div "her o.moveUp press enter her o.moveDown press enter her o.moveLeft press enter …" at bounding box center [547, 286] width 198 height 100
type textarea "hero.moveRight(1)"
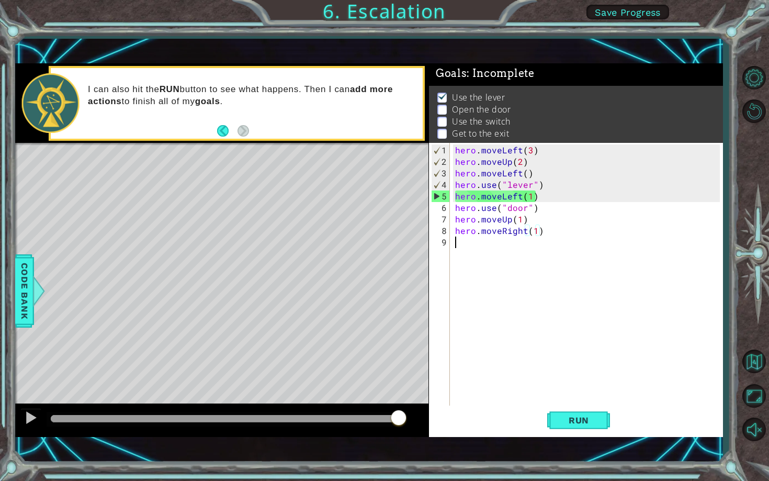
click at [482, 243] on div "hero . moveLeft ( 3 ) hero . moveUp ( 2 ) hero . moveLeft ( ) hero . use ( "lev…" at bounding box center [589, 288] width 272 height 288
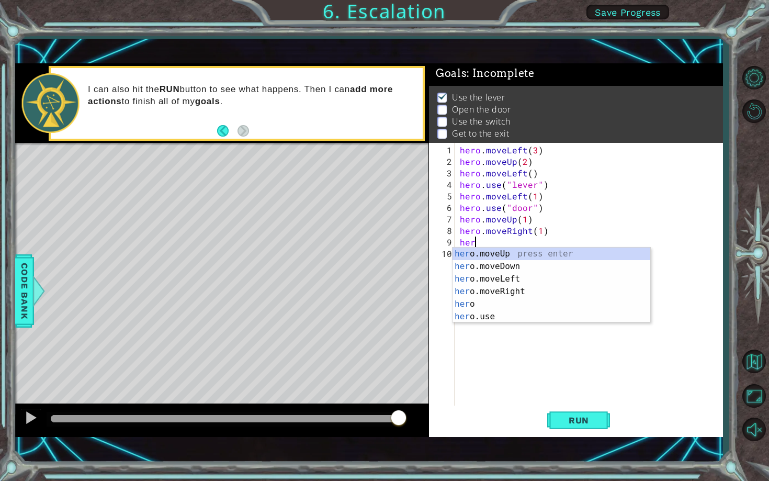
scroll to position [0, 1]
click at [496, 303] on div "hero press enter hero .moveUp press enter hero .moveDown press enter hero .move…" at bounding box center [551, 297] width 198 height 100
type textarea "hero.moveRight(1)"
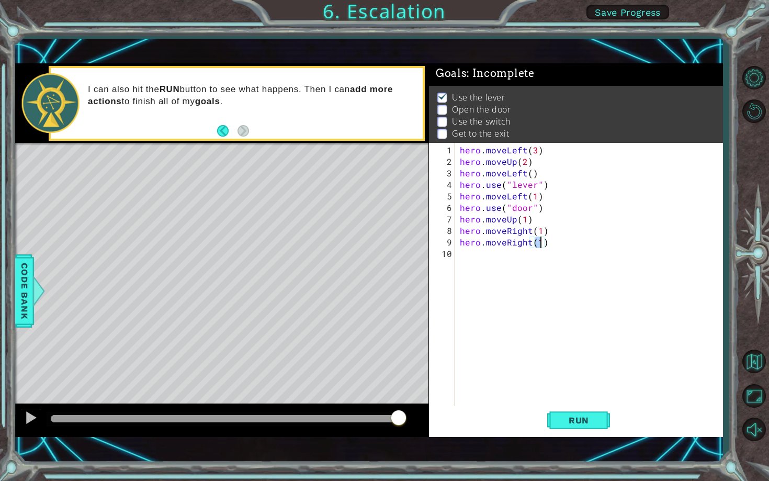
click at [495, 266] on div "hero . moveLeft ( 3 ) hero . moveUp ( 2 ) hero . moveLeft ( ) hero . use ( "lev…" at bounding box center [591, 288] width 267 height 288
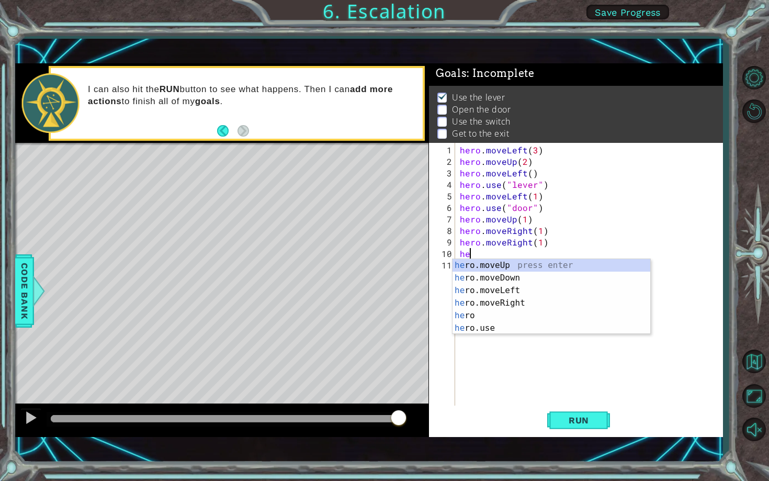
scroll to position [0, 0]
click at [511, 333] on div "her o.moveUp press enter her o.moveDown press enter her o.moveLeft press enter …" at bounding box center [551, 309] width 198 height 100
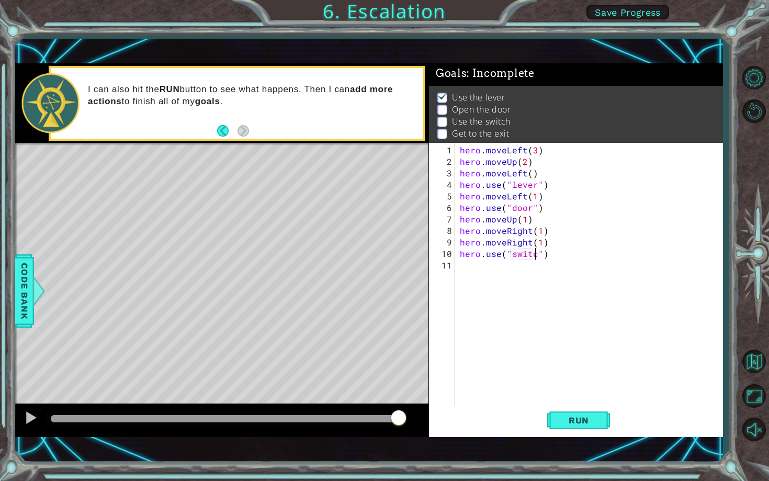
scroll to position [0, 5]
click at [595, 423] on span "Run" at bounding box center [578, 420] width 41 height 10
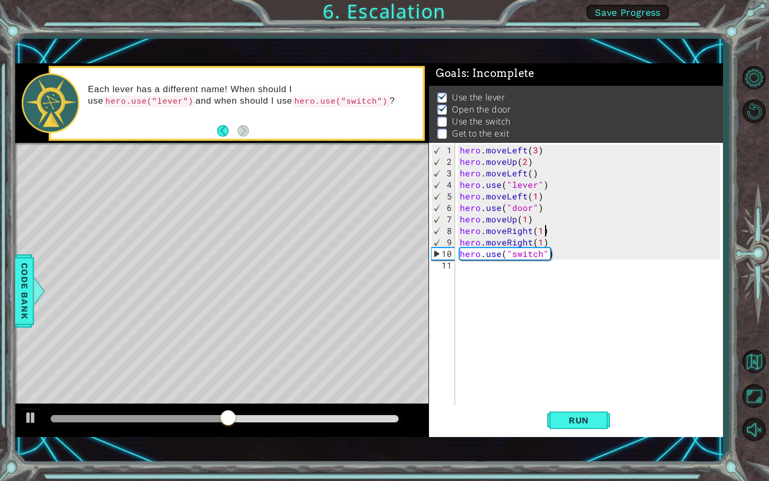
click at [554, 231] on div "hero . moveLeft ( 3 ) hero . moveUp ( 2 ) hero . moveLeft ( ) hero . use ( "lev…" at bounding box center [591, 288] width 267 height 288
type textarea "hero.moveRight(1)"
click at [458, 229] on div "hero . moveLeft ( 3 ) hero . moveUp ( 2 ) hero . moveLeft ( ) hero . use ( "lev…" at bounding box center [591, 288] width 267 height 288
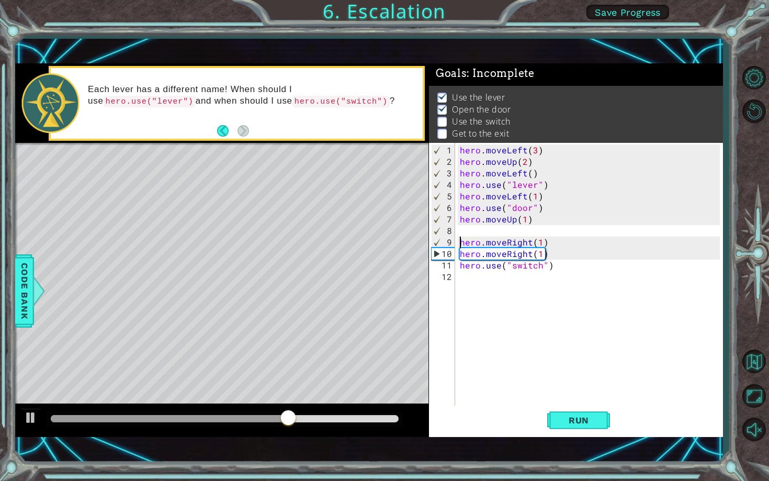
click at [469, 234] on div "hero . moveLeft ( 3 ) hero . moveUp ( 2 ) hero . moveLeft ( ) hero . use ( "lev…" at bounding box center [591, 288] width 267 height 288
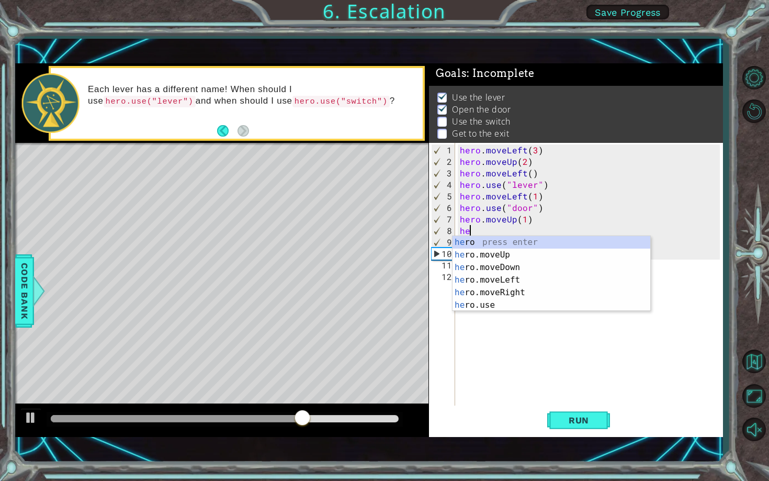
scroll to position [0, 0]
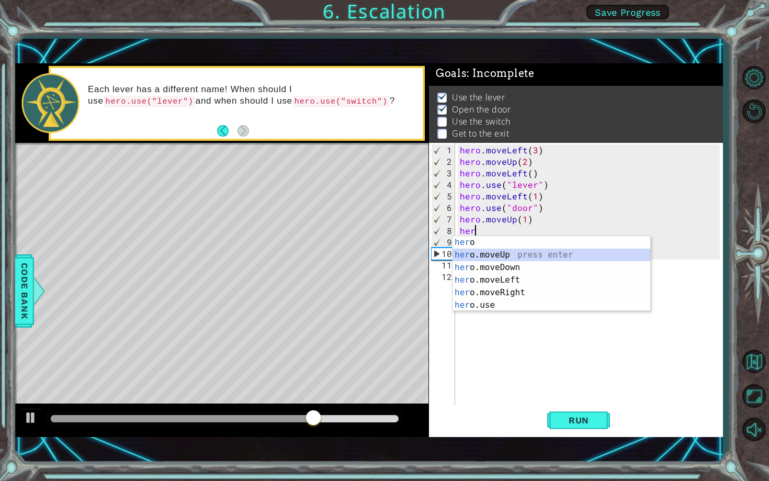
click at [510, 252] on div "her o press enter her o.moveUp press enter her o.moveDown press enter her o.mov…" at bounding box center [551, 286] width 198 height 100
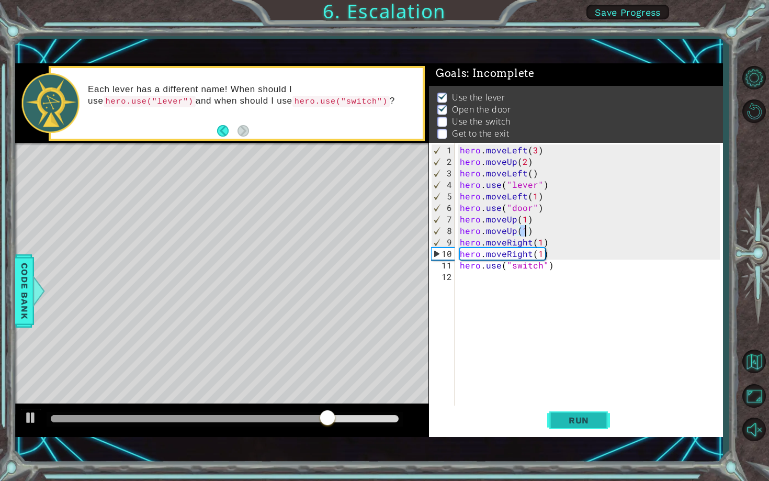
type textarea "hero.moveUp(1)"
click at [583, 417] on span "Run" at bounding box center [578, 420] width 41 height 10
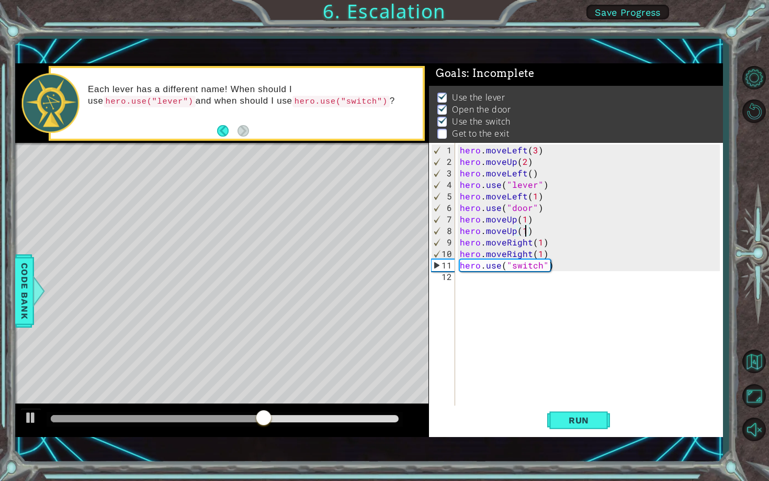
click at [469, 289] on div "hero . moveLeft ( 3 ) hero . moveUp ( 2 ) hero . moveLeft ( ) hero . use ( "lev…" at bounding box center [591, 288] width 267 height 288
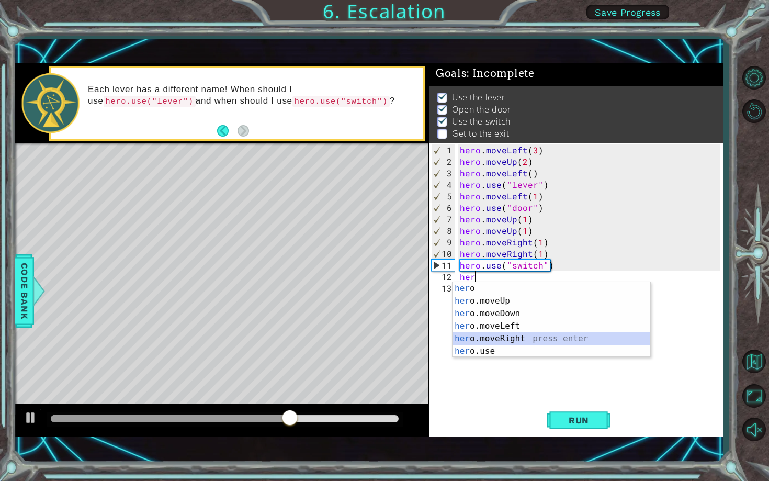
click at [490, 343] on div "her o press enter her o.moveUp press enter her o.moveDown press enter her o.mov…" at bounding box center [551, 332] width 198 height 100
type textarea "hero.moveRight(1)"
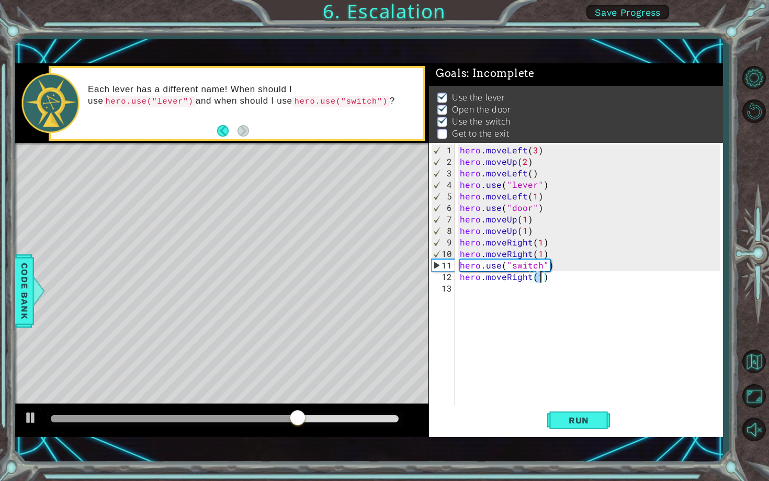
click at [491, 297] on div "hero . moveLeft ( 3 ) hero . moveUp ( 2 ) hero . moveLeft ( ) hero . use ( "lev…" at bounding box center [591, 288] width 267 height 288
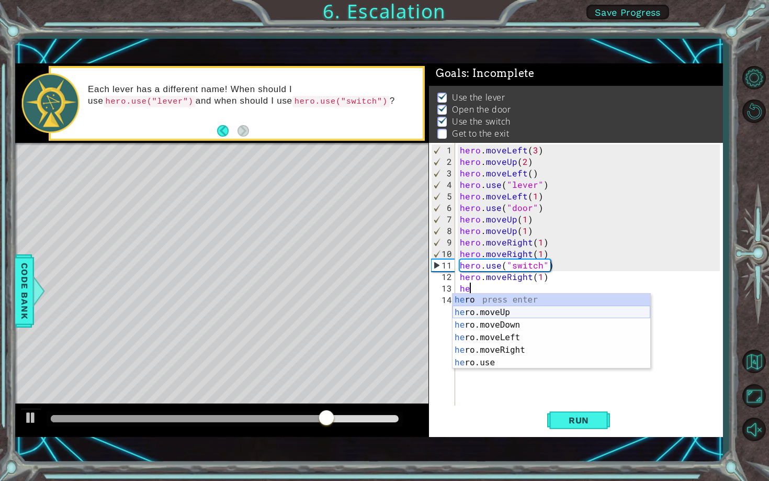
click at [522, 314] on div "he ro press enter he ro.moveUp press enter he ro.moveDown press enter he ro.mov…" at bounding box center [551, 343] width 198 height 100
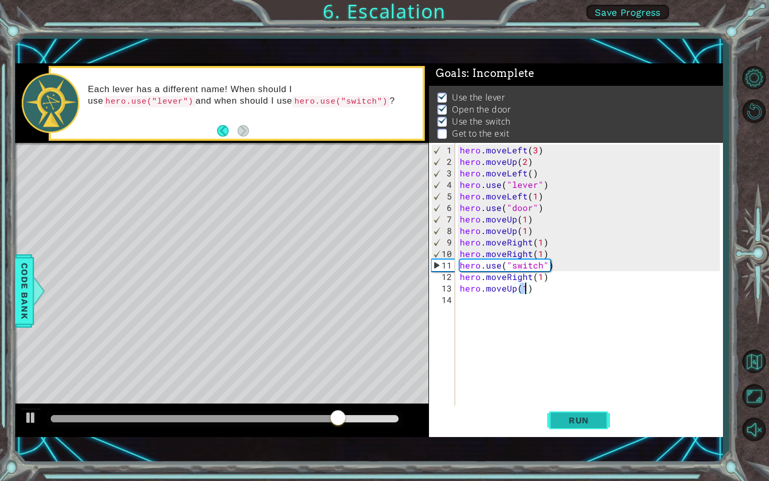
type textarea "hero.moveUp(1)"
click at [592, 420] on span "Run" at bounding box center [578, 420] width 41 height 10
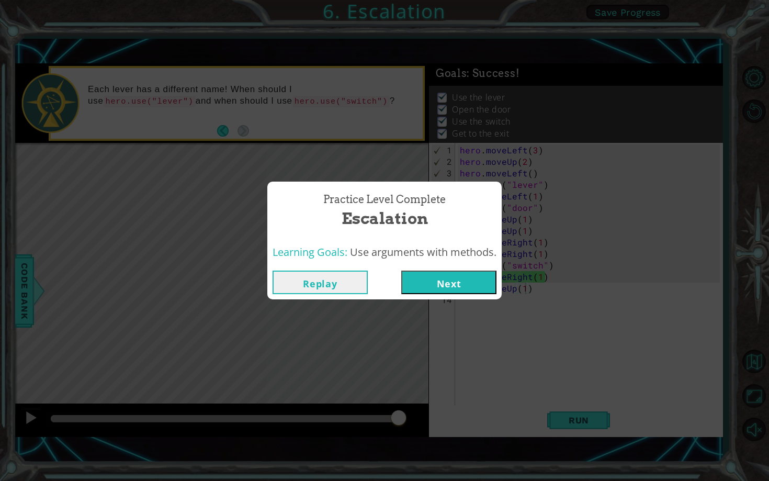
click at [449, 281] on button "Next" at bounding box center [448, 282] width 95 height 24
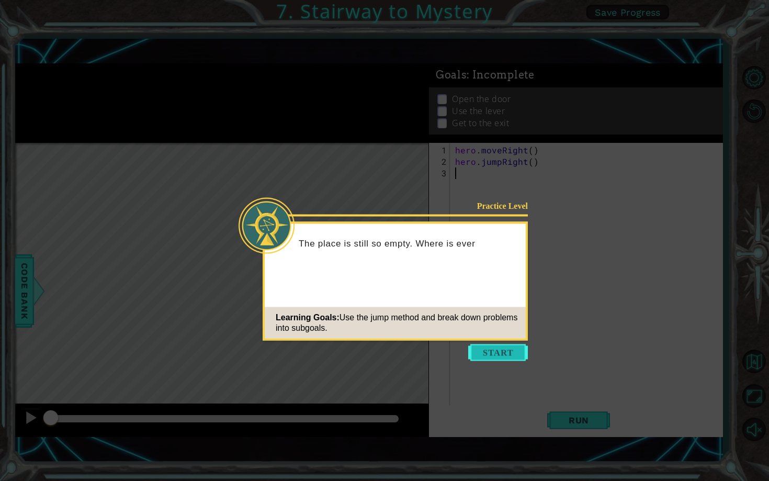
click at [482, 350] on button "Start" at bounding box center [498, 352] width 60 height 17
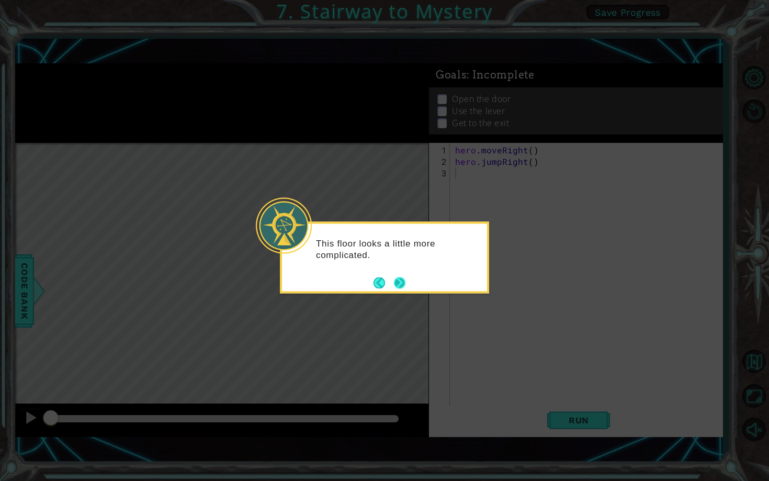
click at [397, 287] on button "Next" at bounding box center [400, 283] width 12 height 12
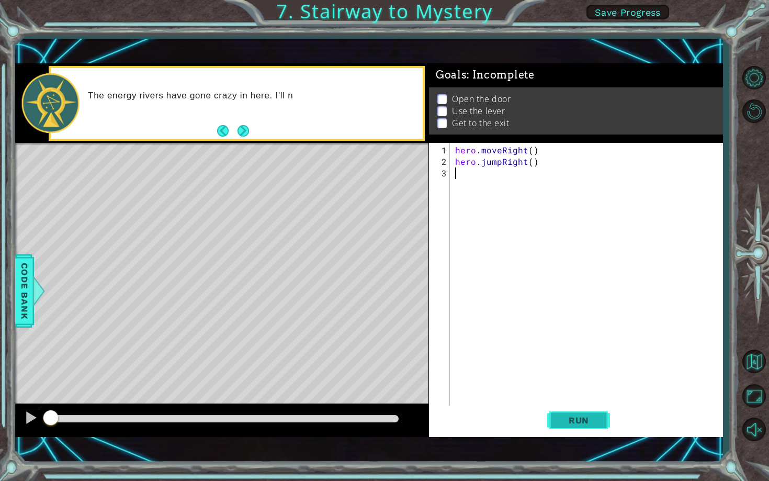
click at [580, 413] on button "Run" at bounding box center [578, 419] width 63 height 29
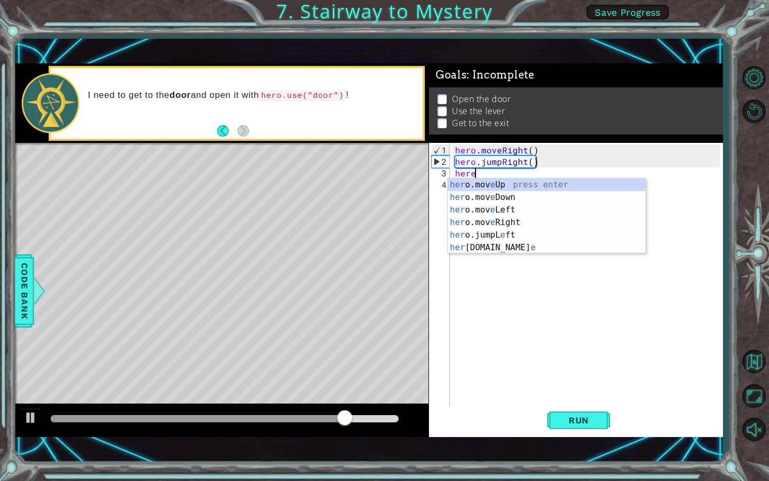
scroll to position [0, 1]
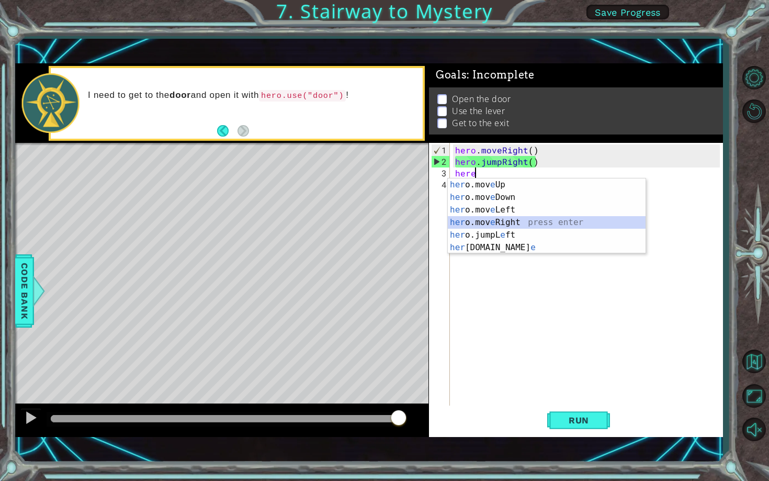
click at [524, 220] on div "her o.mov e Up press enter her o.mov e Down press enter her o.mov e Left press …" at bounding box center [547, 228] width 198 height 100
type textarea "hero.moveRight(1)"
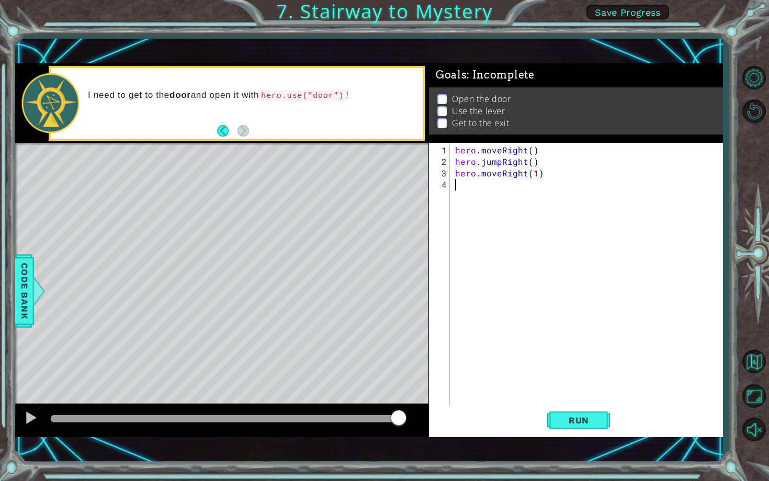
click at [484, 189] on div "hero . moveRight ( ) hero . jumpRight ( ) hero . moveRight ( 1 )" at bounding box center [589, 288] width 272 height 288
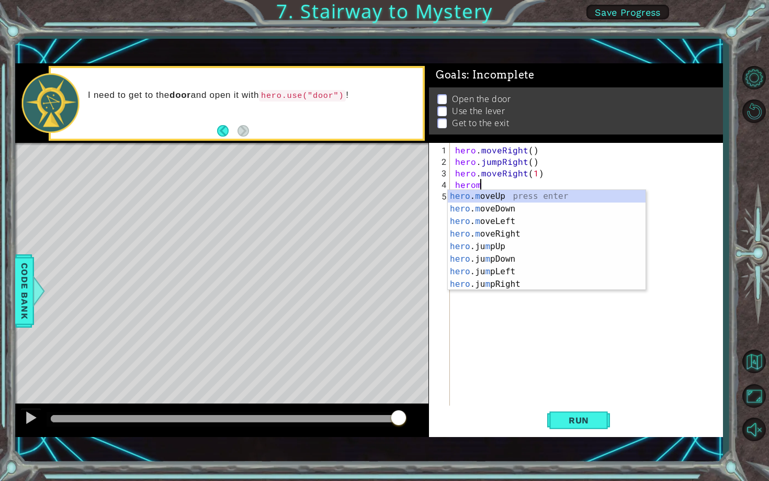
scroll to position [0, 1]
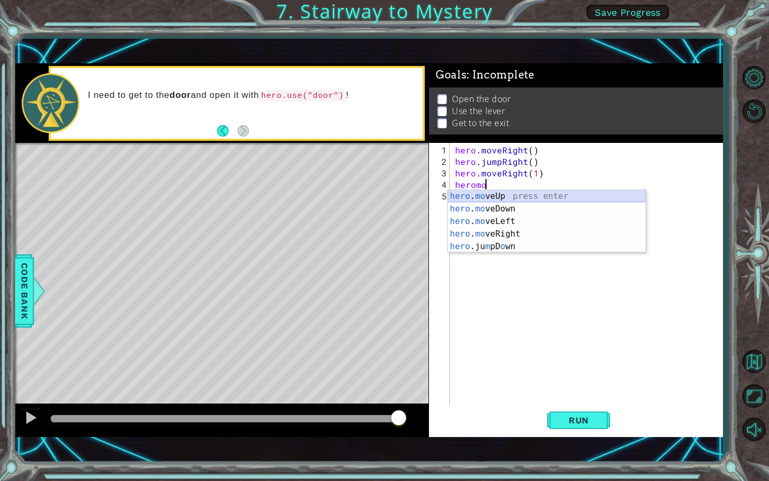
click at [510, 193] on div "hero . mo veUp press enter hero . mo veDown press enter hero . mo veLeft press …" at bounding box center [547, 234] width 198 height 88
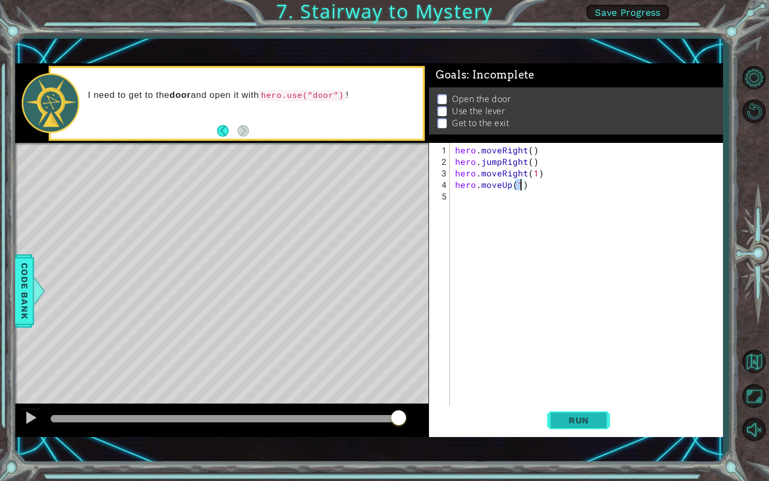
type textarea "hero.moveUp(1)"
click at [576, 411] on button "Run" at bounding box center [578, 419] width 63 height 29
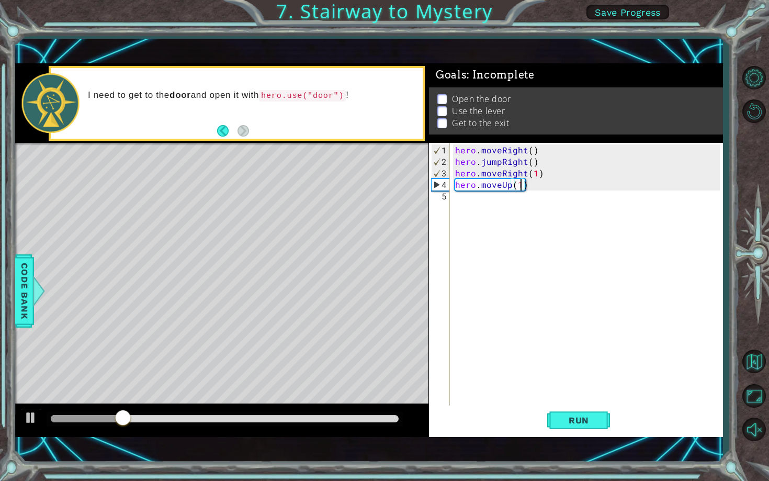
click at [460, 200] on div "hero . moveRight ( ) hero . jumpRight ( ) hero . moveRight ( 1 ) hero . moveUp …" at bounding box center [589, 288] width 272 height 288
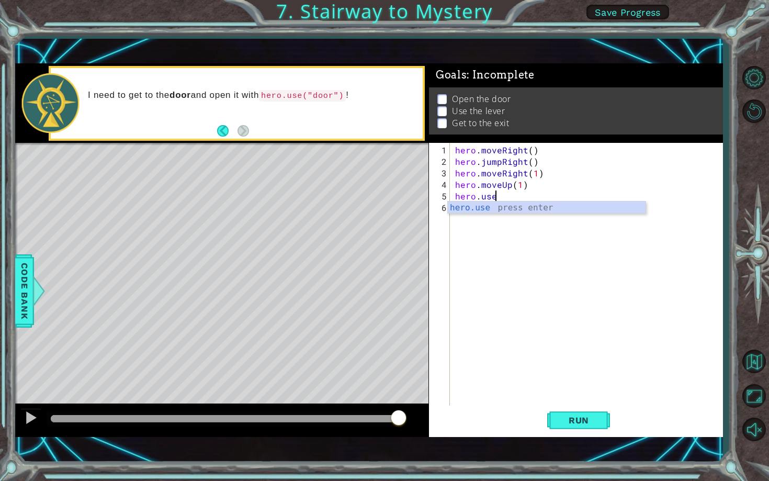
scroll to position [0, 2]
type textarea "hero.use("door")"
click at [563, 430] on button "Run" at bounding box center [578, 419] width 63 height 29
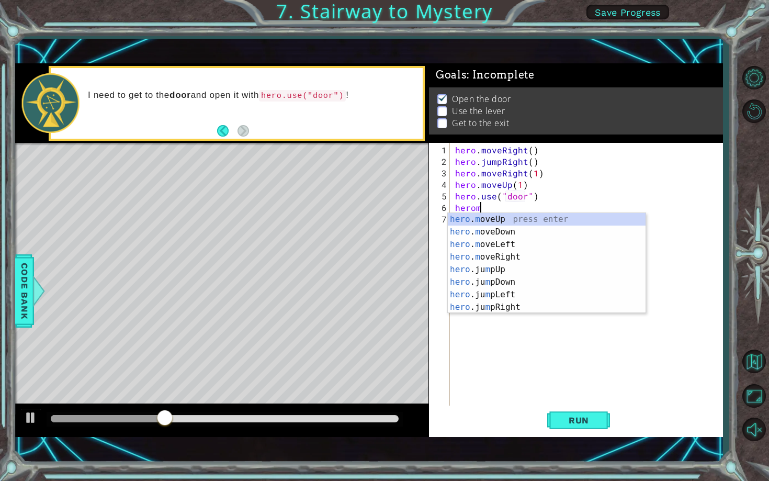
scroll to position [0, 1]
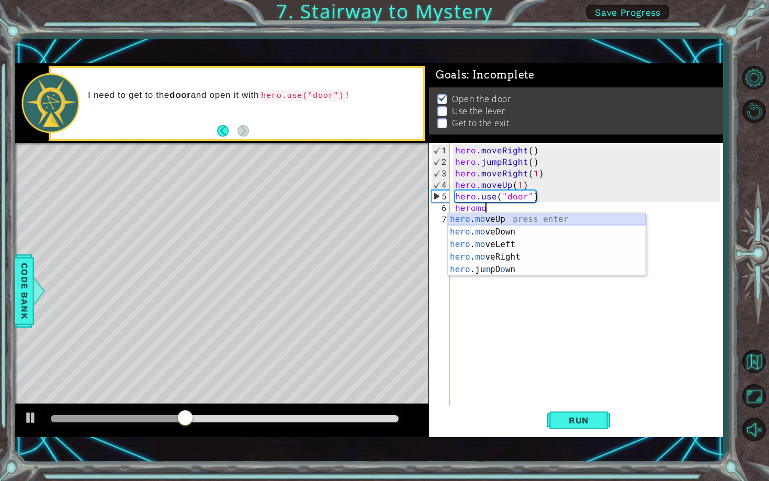
click at [507, 219] on div "hero . mo veUp press enter hero . mo veDown press enter hero . mo veLeft press …" at bounding box center [547, 257] width 198 height 88
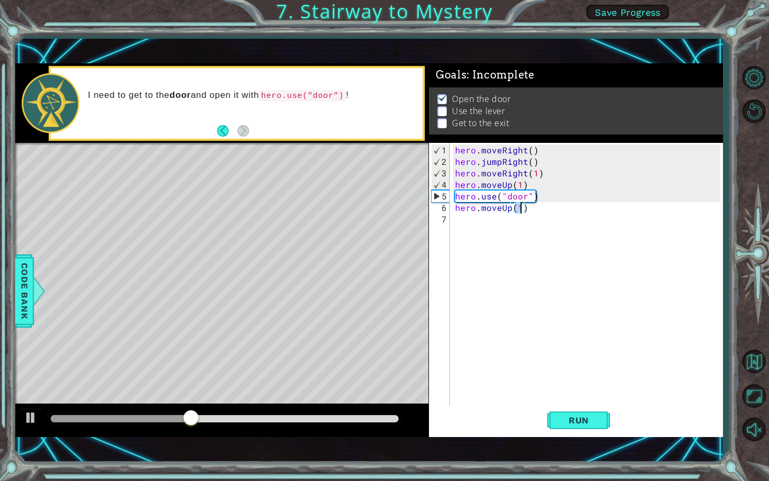
click at [470, 217] on div "hero . moveRight ( ) hero . jumpRight ( ) hero . moveRight ( 1 ) hero . moveUp …" at bounding box center [589, 288] width 272 height 288
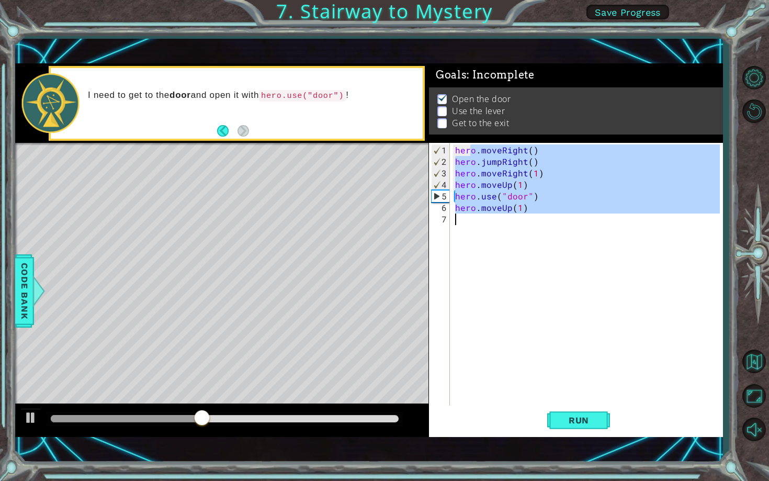
type textarea "hero.moveUp(1)"
click at [482, 233] on div "hero . moveRight ( ) hero . jumpRight ( ) hero . moveRight ( 1 ) hero . moveUp …" at bounding box center [589, 288] width 272 height 288
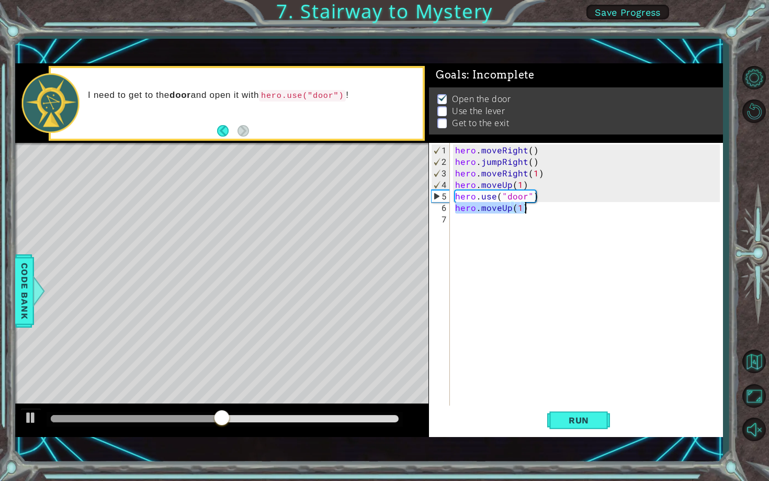
drag, startPoint x: 456, startPoint y: 208, endPoint x: 528, endPoint y: 209, distance: 72.2
click at [528, 209] on div "hero . moveRight ( ) hero . jumpRight ( ) hero . moveRight ( 1 ) hero . moveUp …" at bounding box center [589, 288] width 272 height 288
type textarea "hero.moveUp(1)"
click at [477, 224] on div "hero . moveRight ( ) hero . jumpRight ( ) hero . moveRight ( 1 ) hero . moveUp …" at bounding box center [589, 288] width 272 height 288
paste textarea "hero.moveUp(1)"
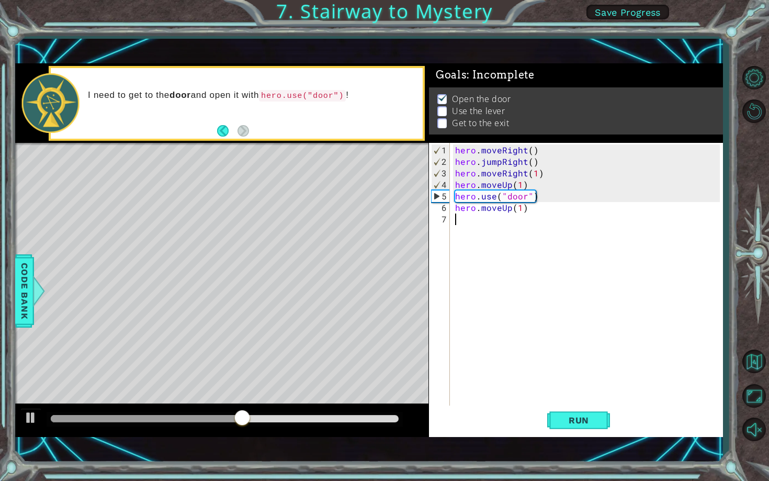
type textarea "hero.moveUp(1)"
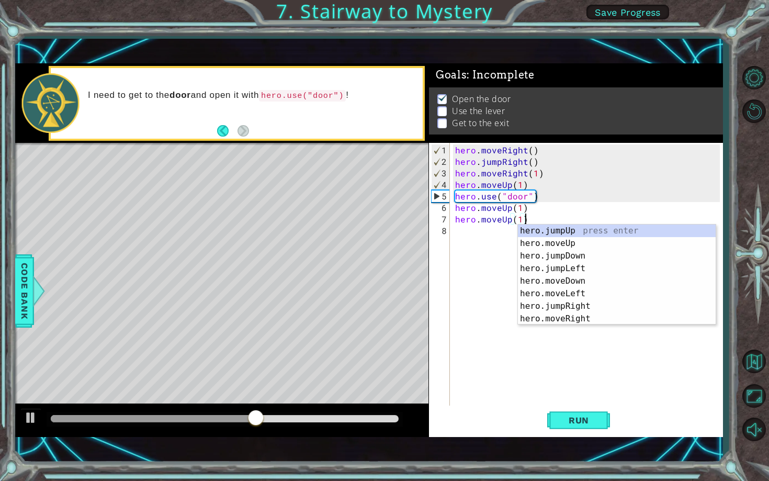
click at [471, 279] on div "hero . moveRight ( ) hero . jumpRight ( ) hero . moveRight ( 1 ) hero . moveUp …" at bounding box center [589, 288] width 272 height 288
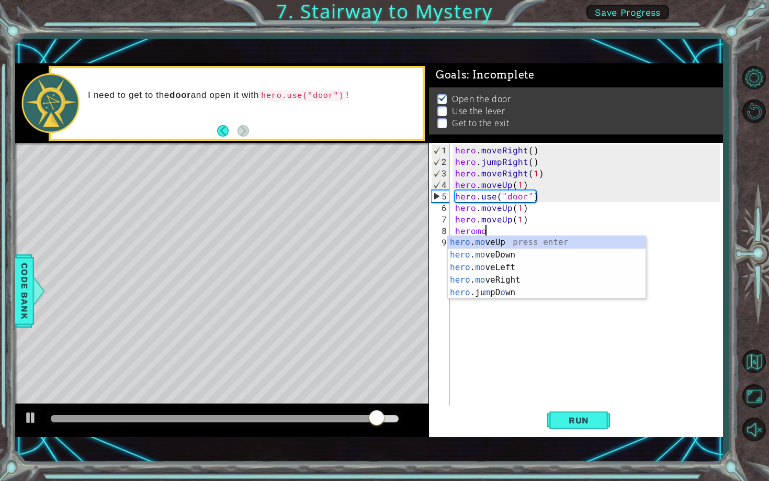
scroll to position [0, 1]
click at [514, 265] on div "hero . mo veUp press enter hero . mo veDown press enter hero . mo veLeft press …" at bounding box center [547, 280] width 198 height 88
type textarea "hero.moveLeft(1)"
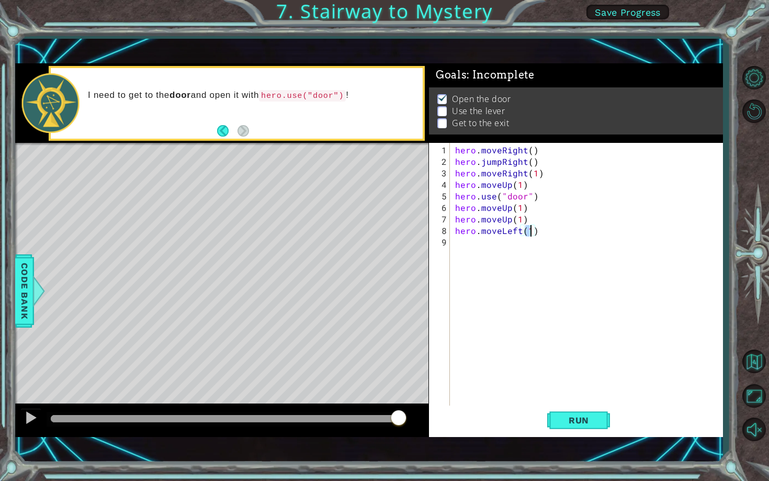
click at [476, 248] on div "hero . moveRight ( ) hero . jumpRight ( ) hero . moveRight ( 1 ) hero . moveUp …" at bounding box center [589, 288] width 272 height 288
click at [576, 423] on span "Run" at bounding box center [578, 420] width 41 height 10
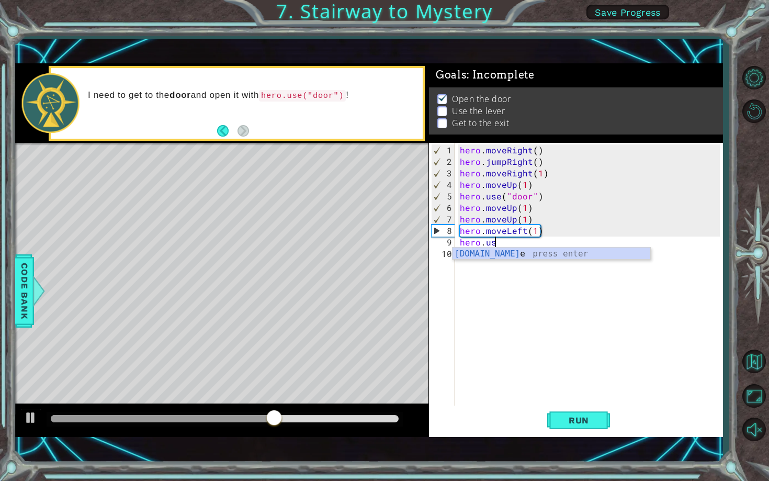
scroll to position [0, 2]
click at [497, 258] on div "hero.use press enter" at bounding box center [551, 266] width 198 height 38
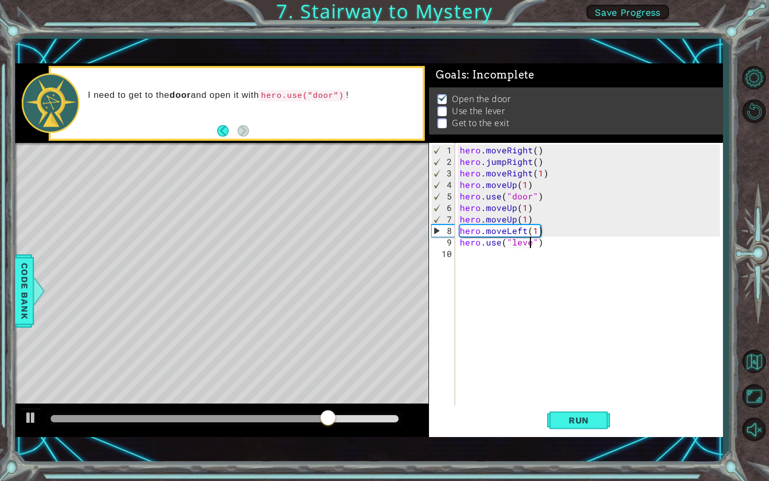
type textarea "hero.use("lever")"
click at [470, 253] on div "hero . moveRight ( ) hero . jumpRight ( ) hero . moveRight ( 1 ) hero . moveUp …" at bounding box center [591, 288] width 267 height 288
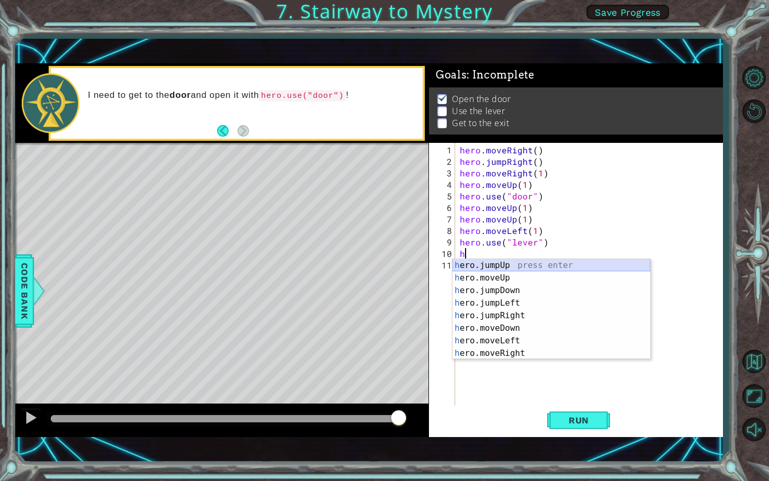
type textarea "h"
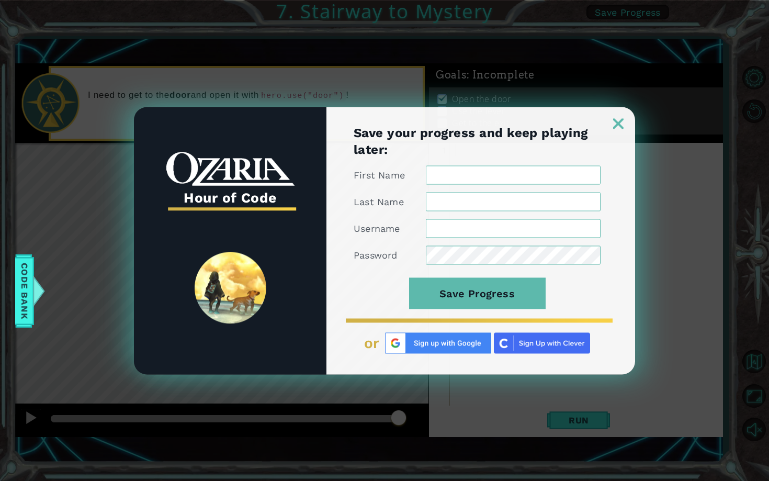
click at [475, 183] on input "First Name" at bounding box center [513, 174] width 175 height 19
type input "lewsi"
click at [477, 208] on input "Last Name" at bounding box center [513, 201] width 175 height 19
type input "r"
click at [469, 230] on input "Username" at bounding box center [513, 228] width 175 height 19
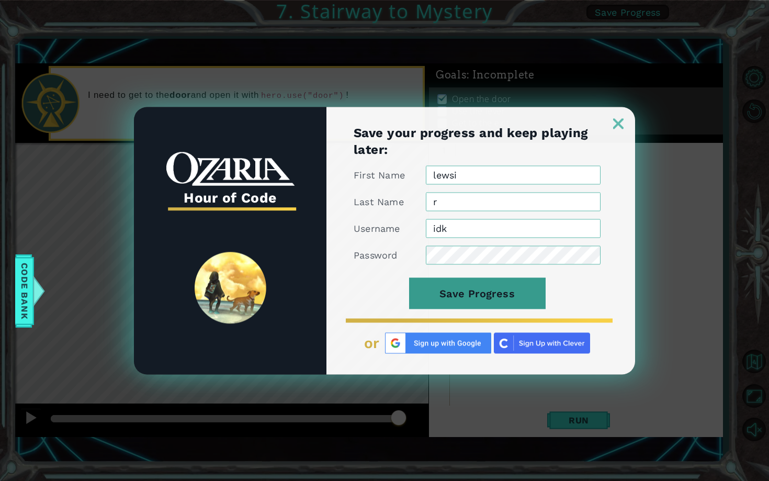
click at [488, 288] on button "Save Progress" at bounding box center [477, 292] width 137 height 31
click at [476, 269] on form "First Name lewsi Last Name r Username idk Password Save Progress" at bounding box center [477, 242] width 247 height 155
click at [472, 297] on button "Save Progress" at bounding box center [477, 292] width 137 height 31
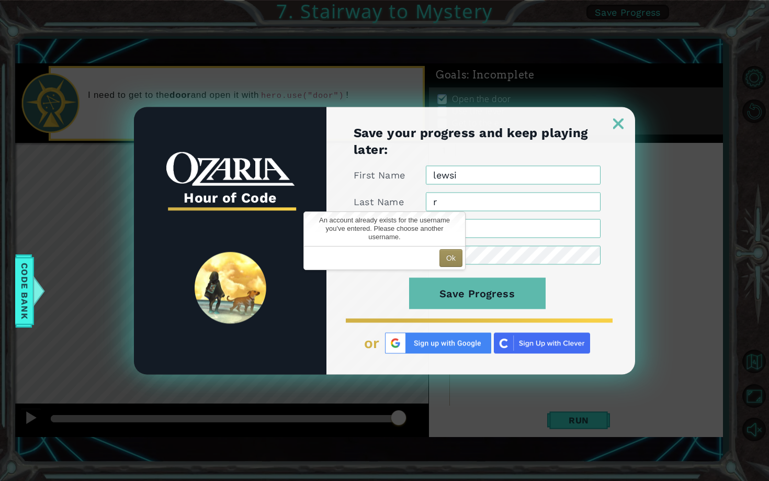
click at [471, 227] on input "idk" at bounding box center [513, 228] width 175 height 19
type input "idkeeeee"
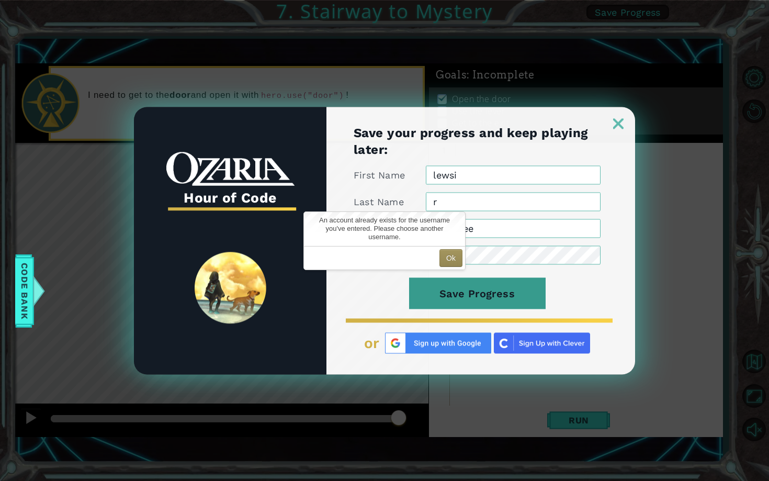
click at [479, 298] on button "Save Progress" at bounding box center [477, 292] width 137 height 31
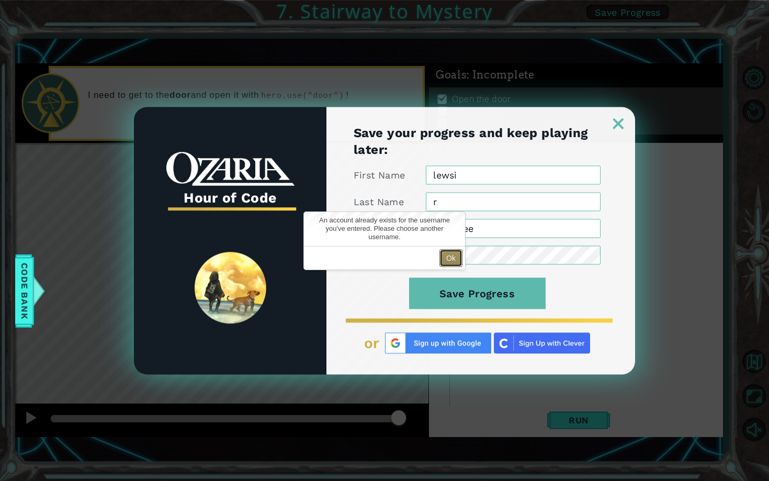
click at [450, 249] on button "Ok" at bounding box center [450, 258] width 23 height 18
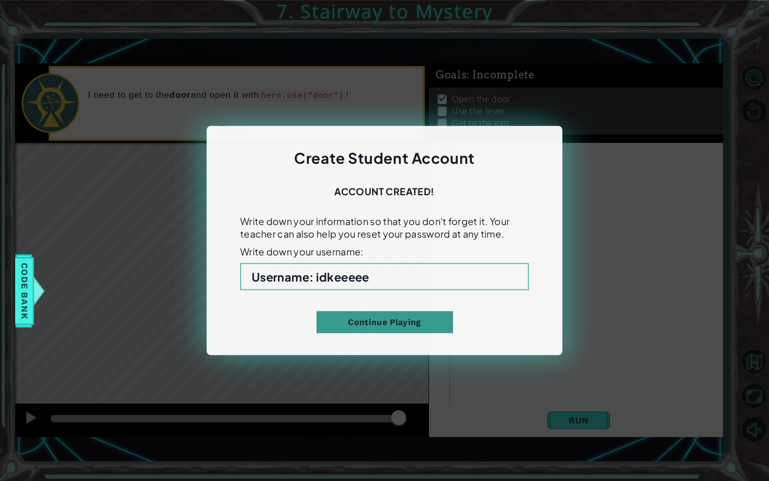
click at [414, 321] on button "Continue Playing" at bounding box center [384, 322] width 137 height 22
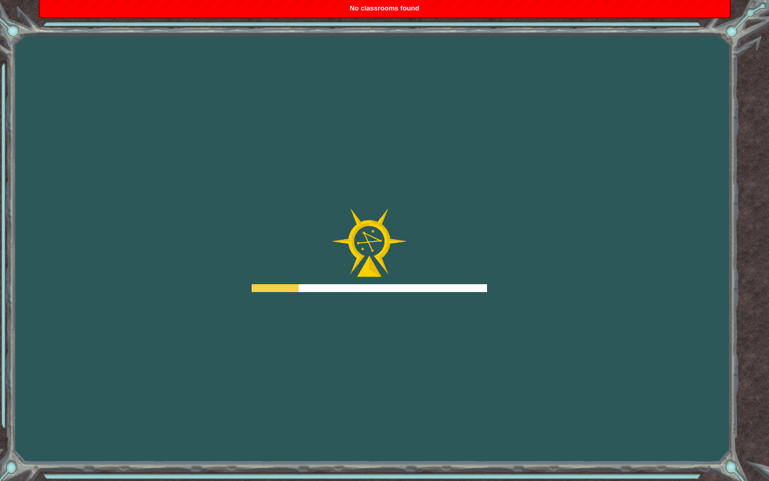
click at [503, 256] on div "Goals Error loading from server. Try refreshing the page. You'll need to join a…" at bounding box center [384, 240] width 769 height 481
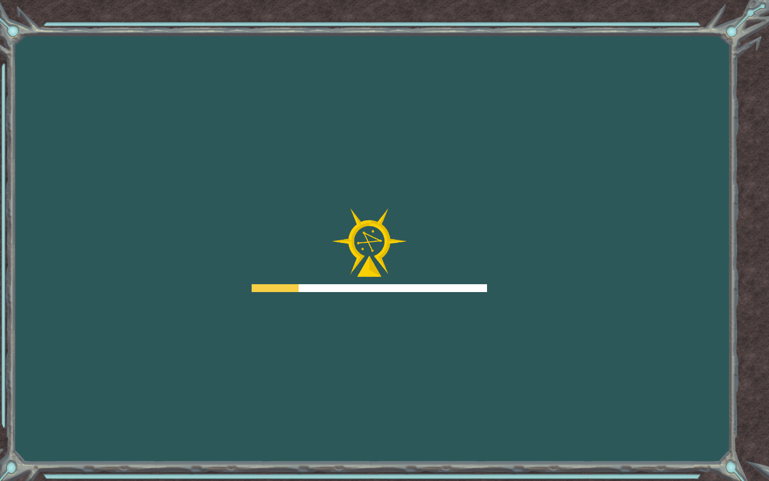
click at [413, 254] on div at bounding box center [369, 250] width 235 height 84
click at [374, 203] on div "Goals Error loading from server. Try refreshing the page. You'll need to join a…" at bounding box center [384, 240] width 769 height 481
click at [498, 174] on div "Goals Error loading from server. Try refreshing the page. You'll need to join a…" at bounding box center [384, 240] width 769 height 481
click at [514, 140] on div "Goals Error loading from server. Try refreshing the page. You'll need to join a…" at bounding box center [384, 240] width 769 height 481
